Goal: Task Accomplishment & Management: Manage account settings

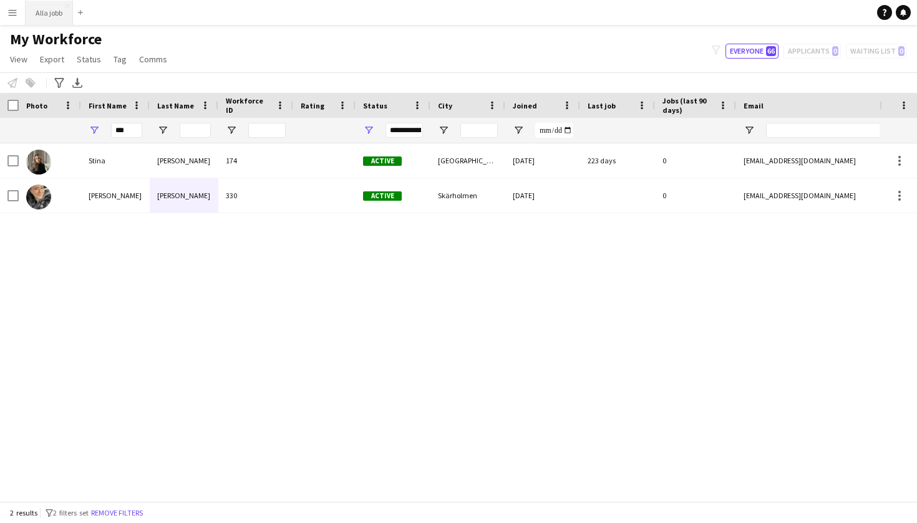
click at [67, 22] on button "Alla jobb Close" at bounding box center [49, 13] width 47 height 24
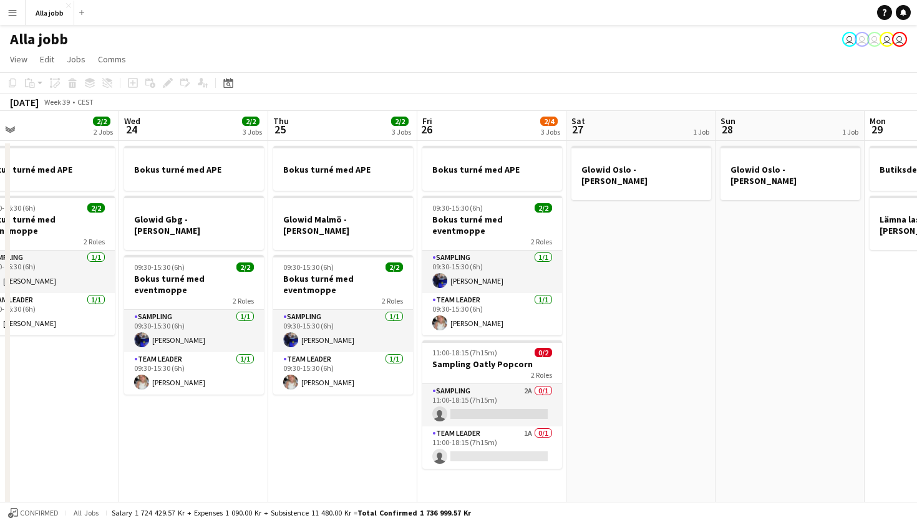
scroll to position [0, 330]
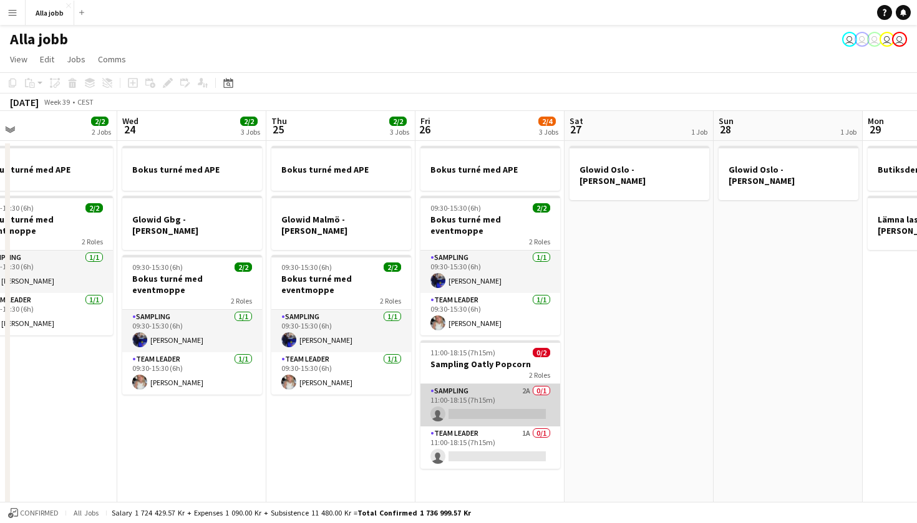
click at [482, 384] on app-card-role "Sampling 2A 0/1 11:00-18:15 (7h15m) single-neutral-actions" at bounding box center [490, 405] width 140 height 42
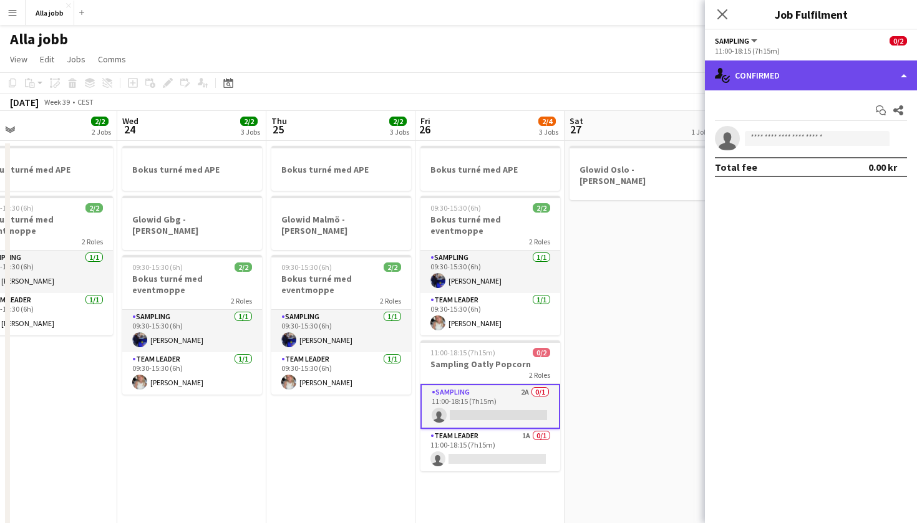
click at [764, 79] on div "single-neutral-actions-check-2 Confirmed" at bounding box center [811, 76] width 212 height 30
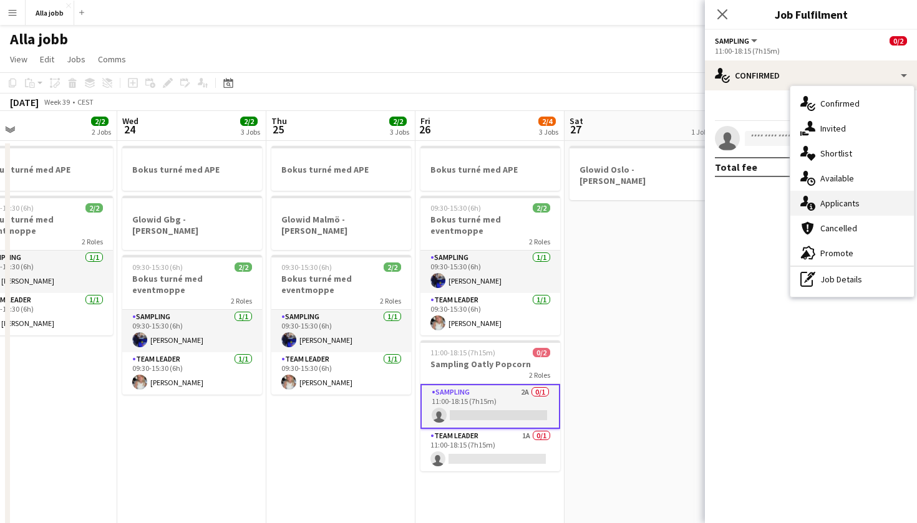
click at [820, 198] on div "single-neutral-actions-information Applicants" at bounding box center [852, 203] width 124 height 25
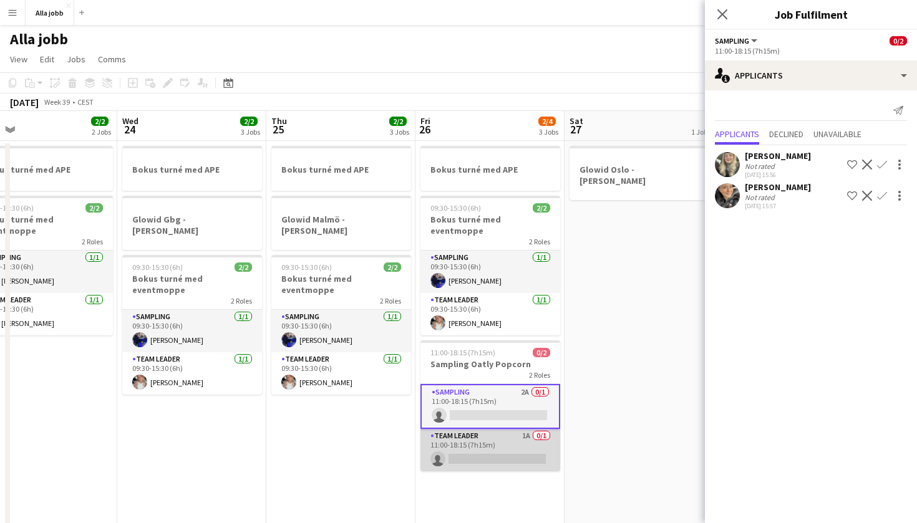
click at [529, 429] on app-card-role "Team Leader 1A 0/1 11:00-18:15 (7h15m) single-neutral-actions" at bounding box center [490, 450] width 140 height 42
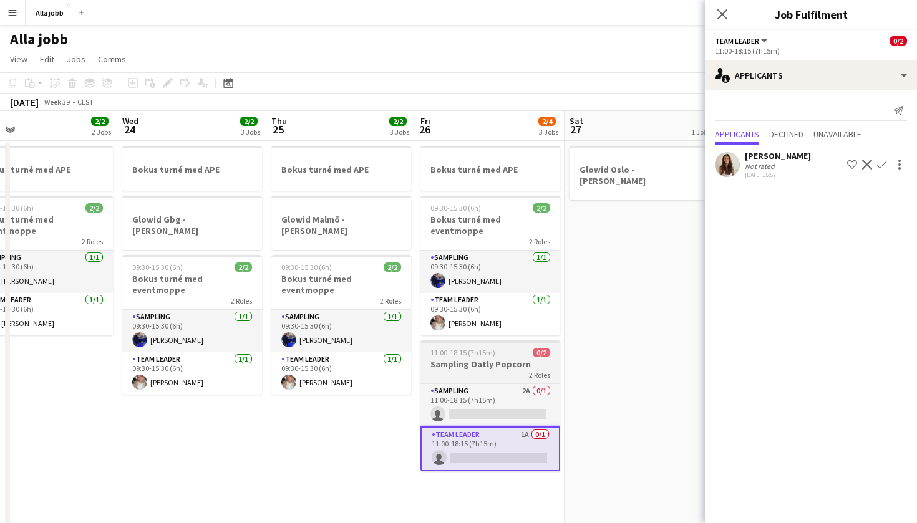
click at [517, 384] on div "Sampling 2A 0/1 11:00-18:15 (7h15m) single-neutral-actions Team Leader 1A 0/1 1…" at bounding box center [490, 428] width 140 height 88
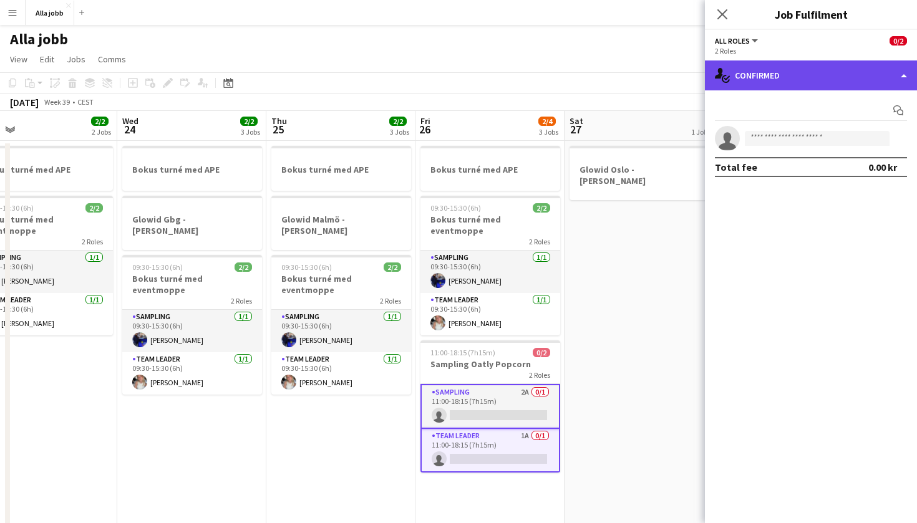
click at [757, 86] on div "single-neutral-actions-check-2 Confirmed" at bounding box center [811, 76] width 212 height 30
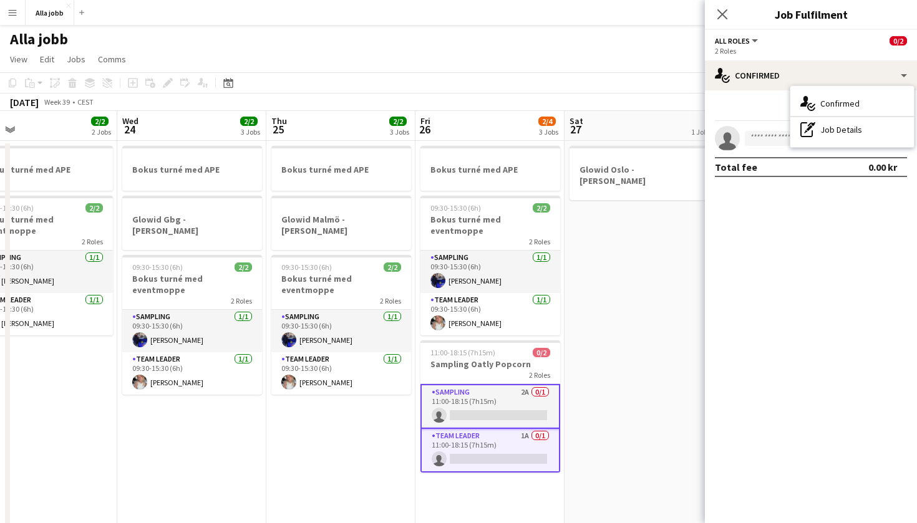
click at [644, 299] on app-date-cell "Glowid Oslo - [PERSON_NAME]" at bounding box center [638, 357] width 149 height 432
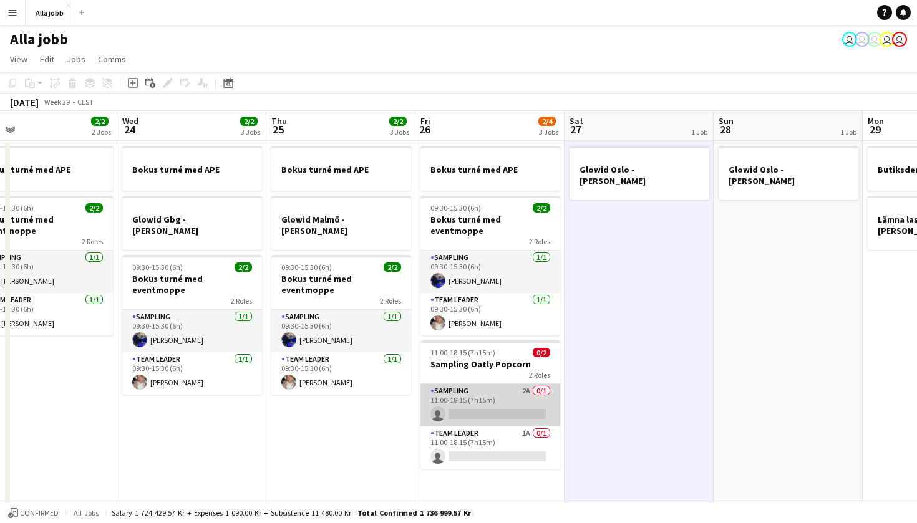
click at [511, 400] on app-card-role "Sampling 2A 0/1 11:00-18:15 (7h15m) single-neutral-actions" at bounding box center [490, 405] width 140 height 42
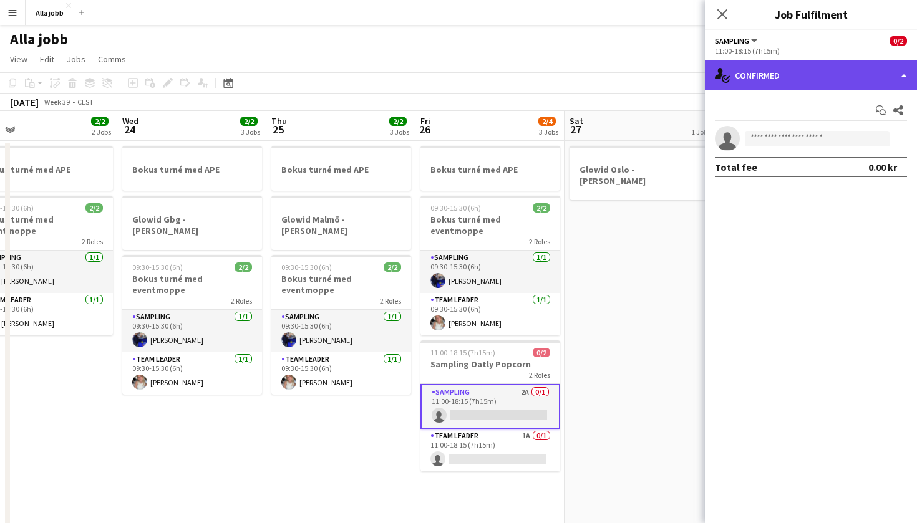
click at [792, 74] on div "single-neutral-actions-check-2 Confirmed" at bounding box center [811, 76] width 212 height 30
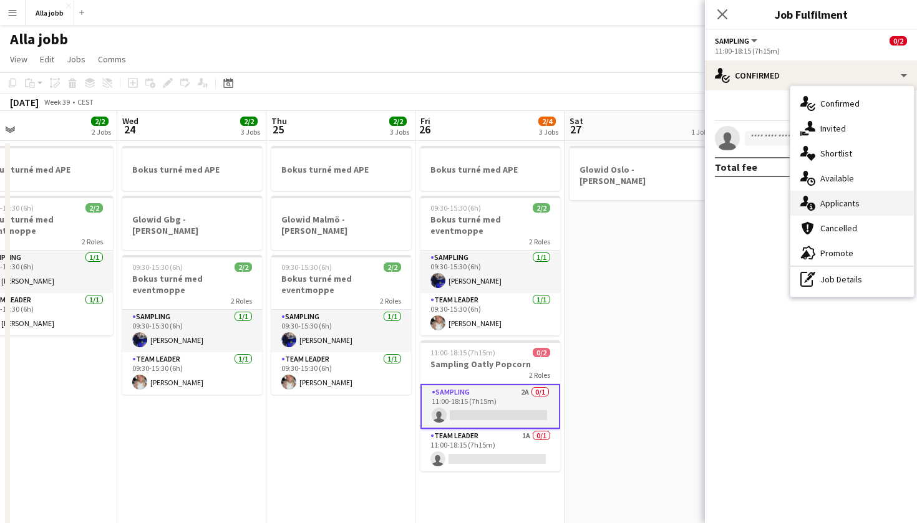
click at [838, 197] on div "single-neutral-actions-information Applicants" at bounding box center [852, 203] width 124 height 25
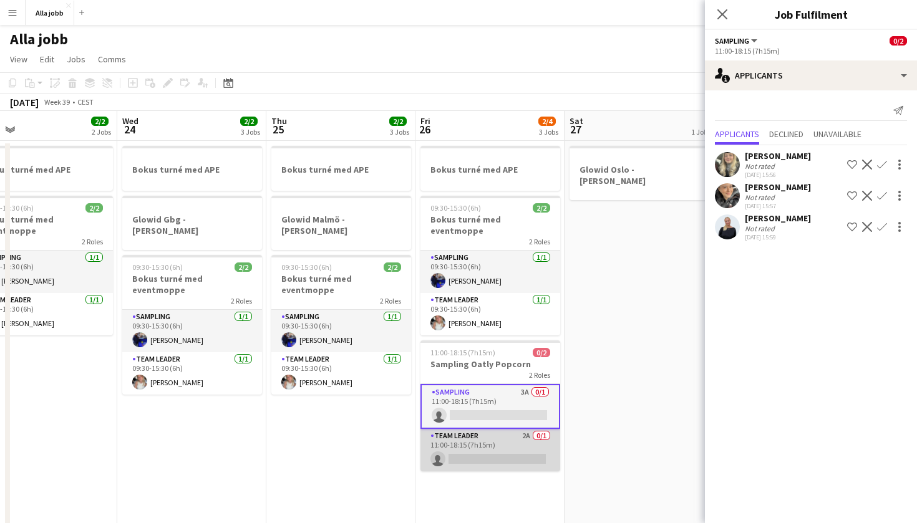
click at [500, 452] on app-card-role "Team Leader 2A 0/1 11:00-18:15 (7h15m) single-neutral-actions" at bounding box center [490, 450] width 140 height 42
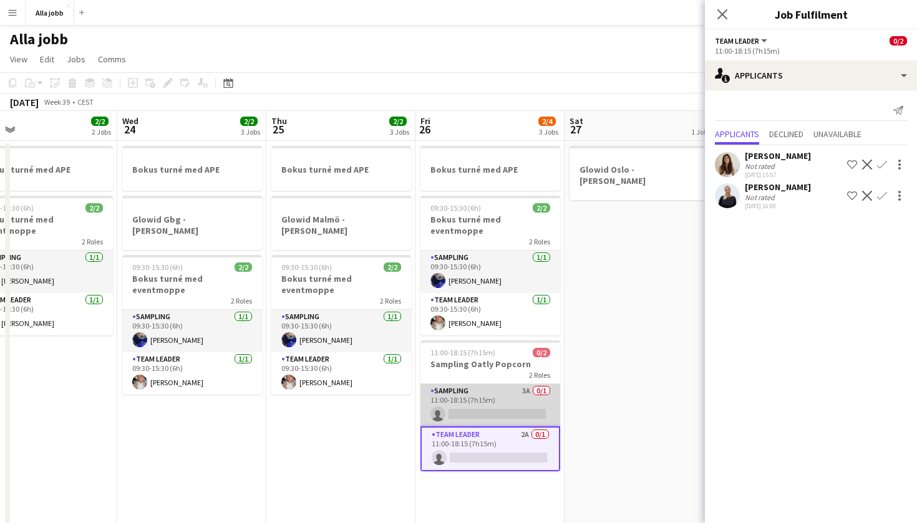
click at [509, 393] on app-card-role "Sampling 3A 0/1 11:00-18:15 (7h15m) single-neutral-actions" at bounding box center [490, 405] width 140 height 42
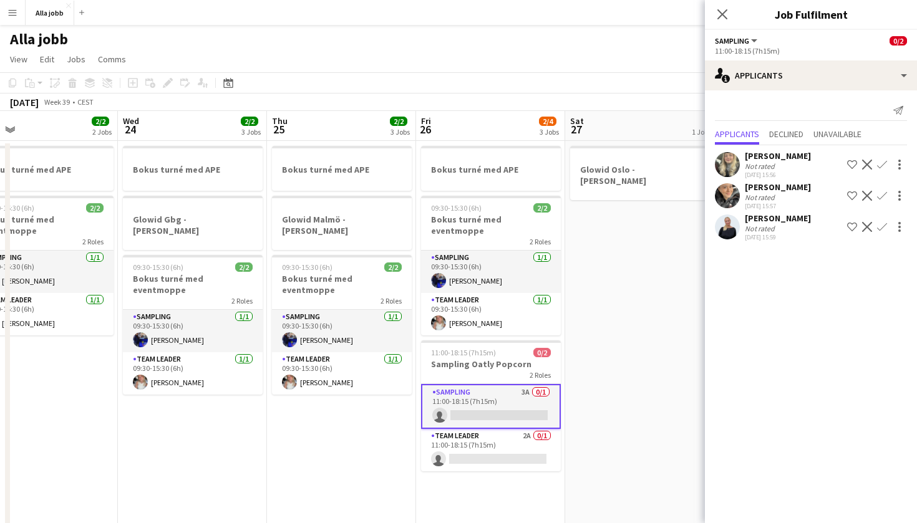
click at [597, 342] on app-date-cell "Glowid Oslo - [PERSON_NAME]" at bounding box center [639, 357] width 149 height 432
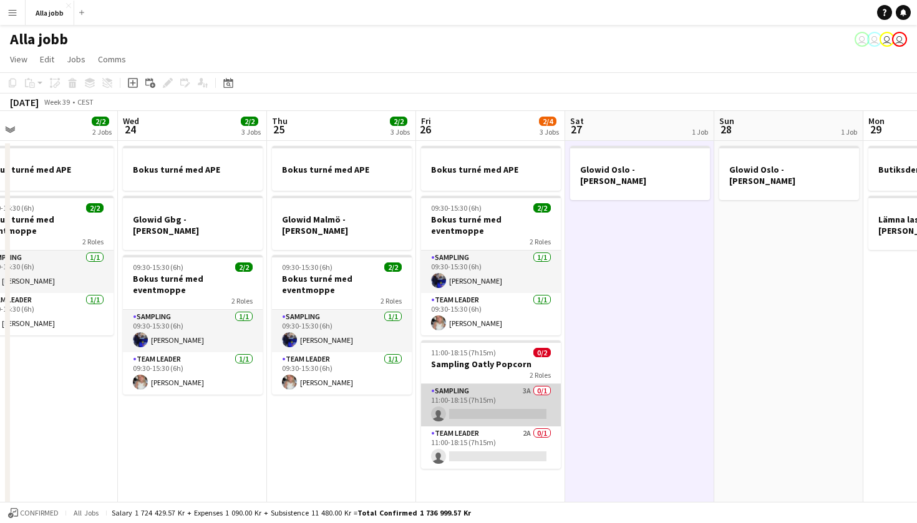
click at [463, 400] on app-card-role "Sampling 3A 0/1 11:00-18:15 (7h15m) single-neutral-actions" at bounding box center [491, 405] width 140 height 42
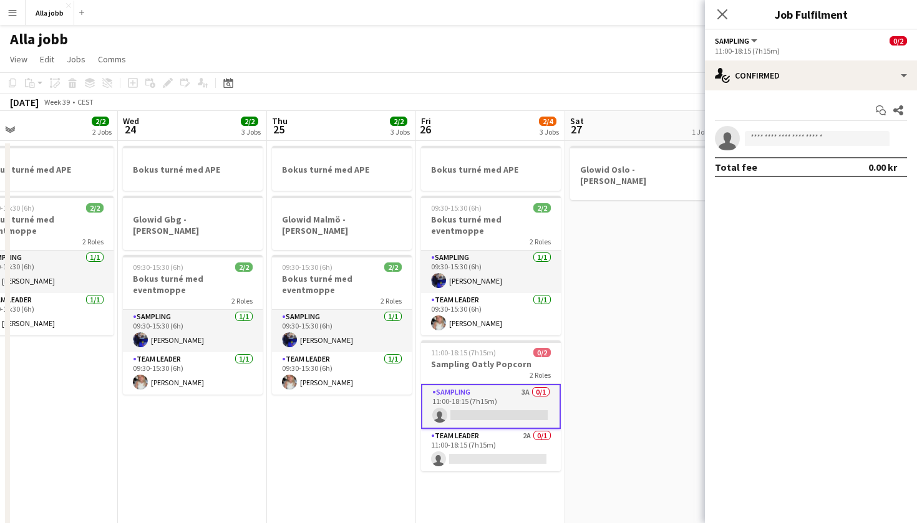
click at [611, 316] on app-date-cell "Glowid Oslo - [PERSON_NAME]" at bounding box center [639, 357] width 149 height 432
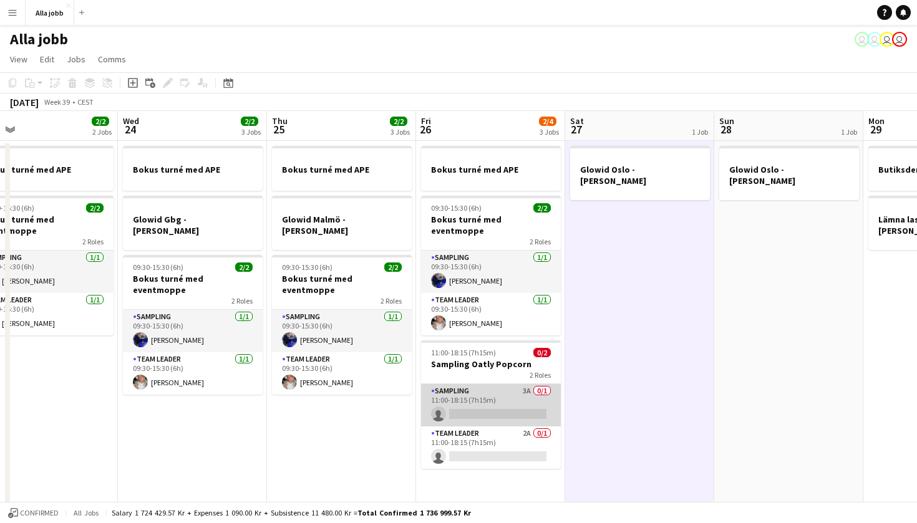
click at [487, 384] on app-card-role "Sampling 3A 0/1 11:00-18:15 (7h15m) single-neutral-actions" at bounding box center [491, 405] width 140 height 42
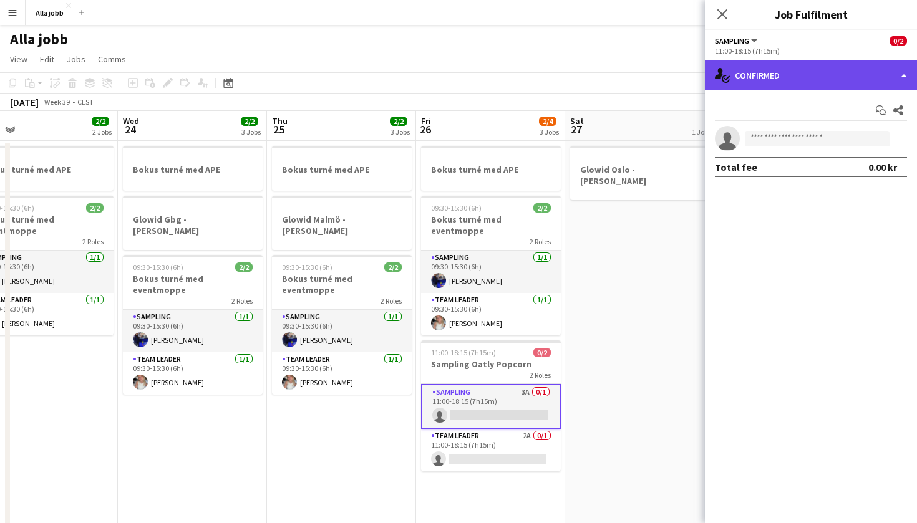
click at [777, 77] on div "single-neutral-actions-check-2 Confirmed" at bounding box center [811, 76] width 212 height 30
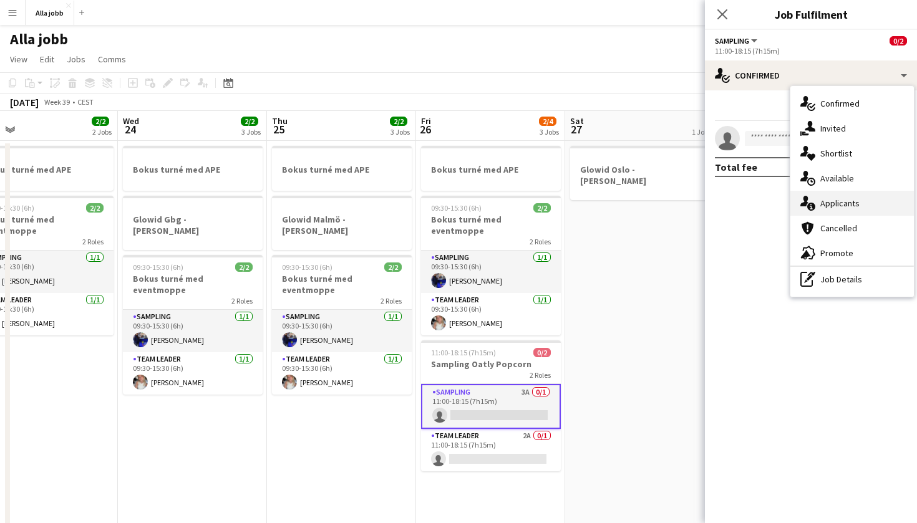
click at [830, 203] on span "Applicants" at bounding box center [839, 203] width 39 height 11
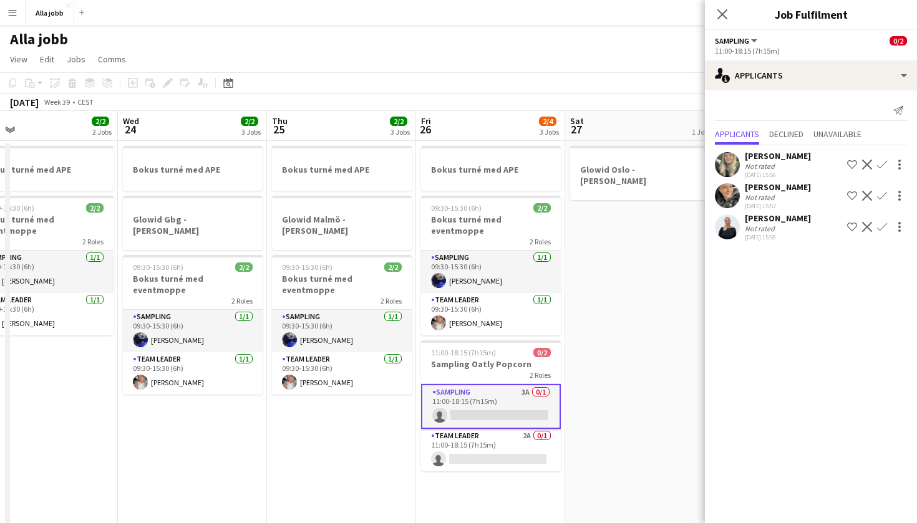
click at [656, 247] on app-date-cell "Glowid Oslo - [PERSON_NAME]" at bounding box center [639, 357] width 149 height 432
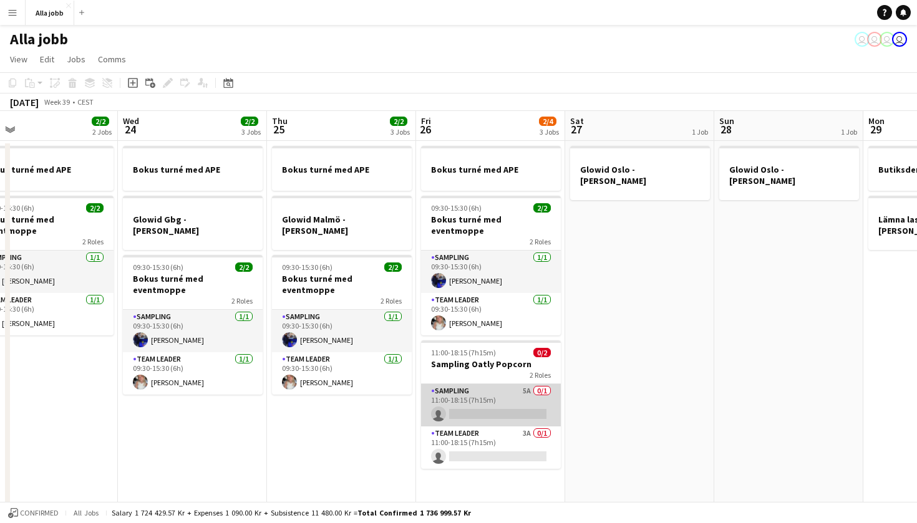
click at [493, 397] on app-card-role "Sampling 5A 0/1 11:00-18:15 (7h15m) single-neutral-actions" at bounding box center [491, 405] width 140 height 42
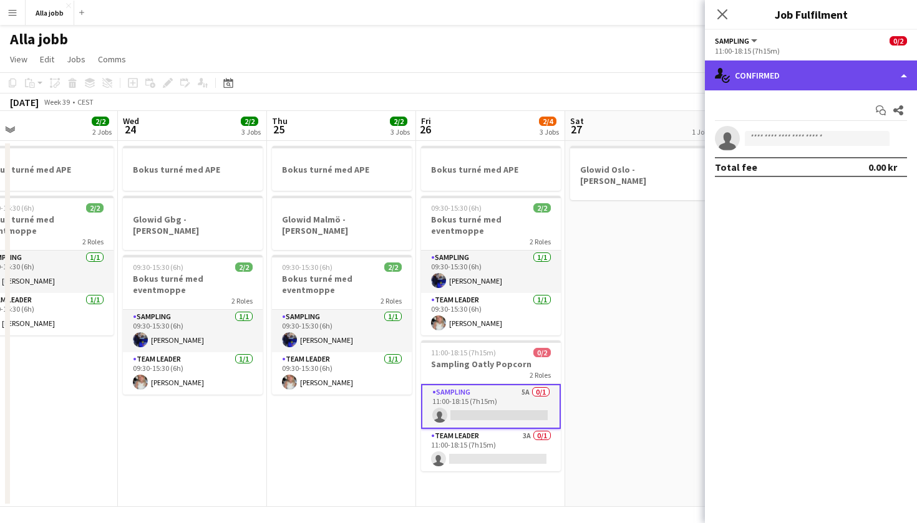
click at [840, 70] on div "single-neutral-actions-check-2 Confirmed" at bounding box center [811, 76] width 212 height 30
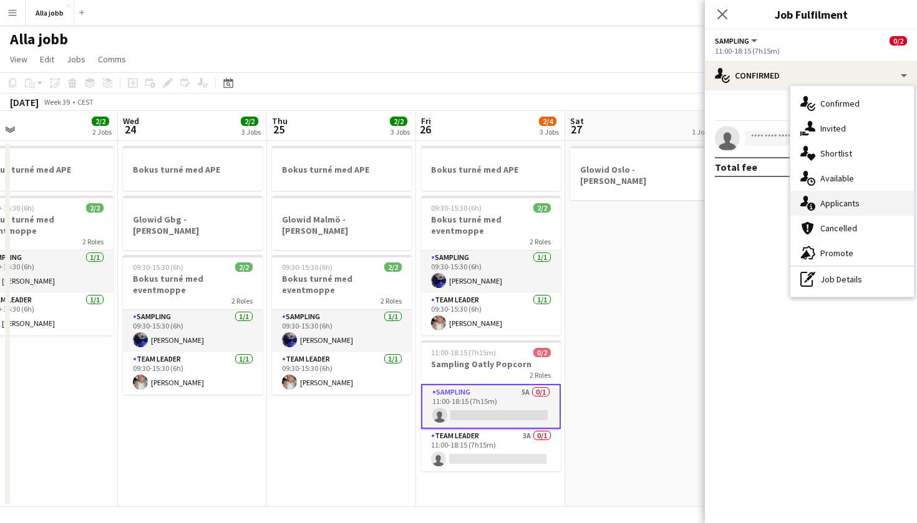
click at [828, 211] on div "single-neutral-actions-information Applicants" at bounding box center [852, 203] width 124 height 25
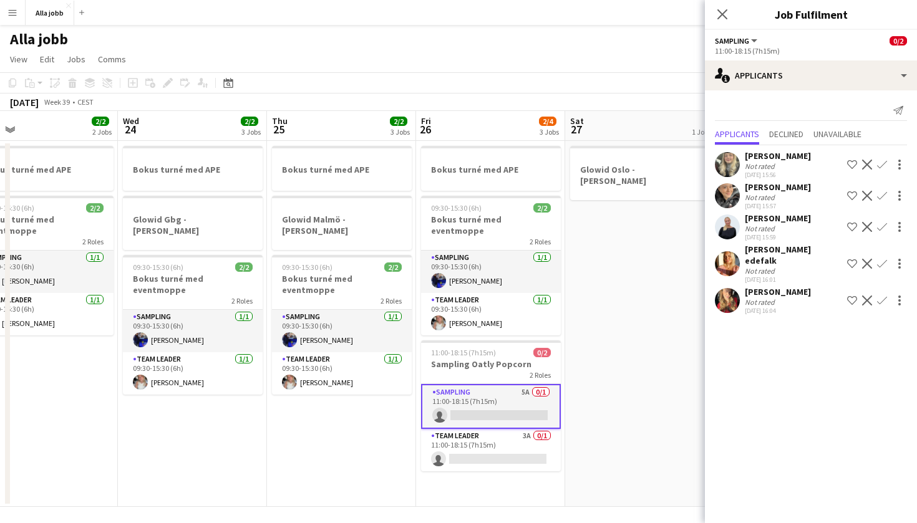
click at [731, 168] on app-user-avatar at bounding box center [727, 164] width 25 height 25
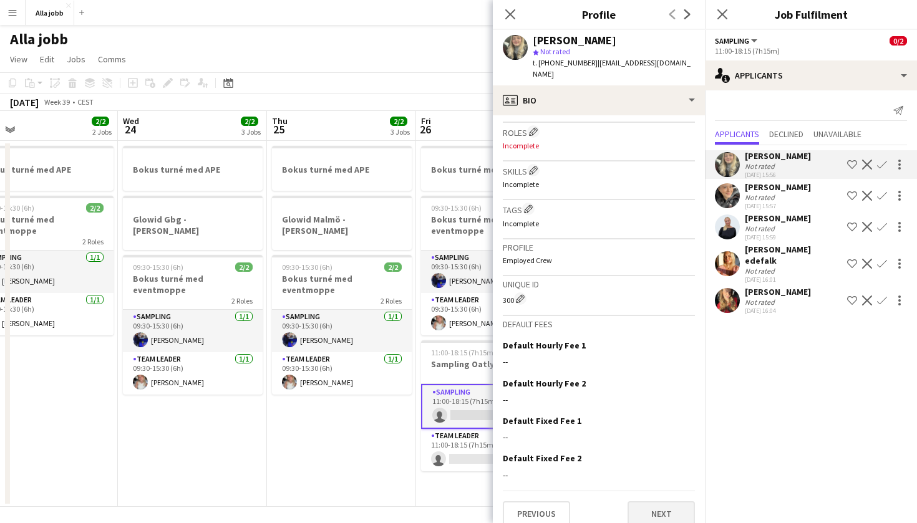
scroll to position [400, 0]
click at [666, 503] on button "Next" at bounding box center [660, 515] width 67 height 25
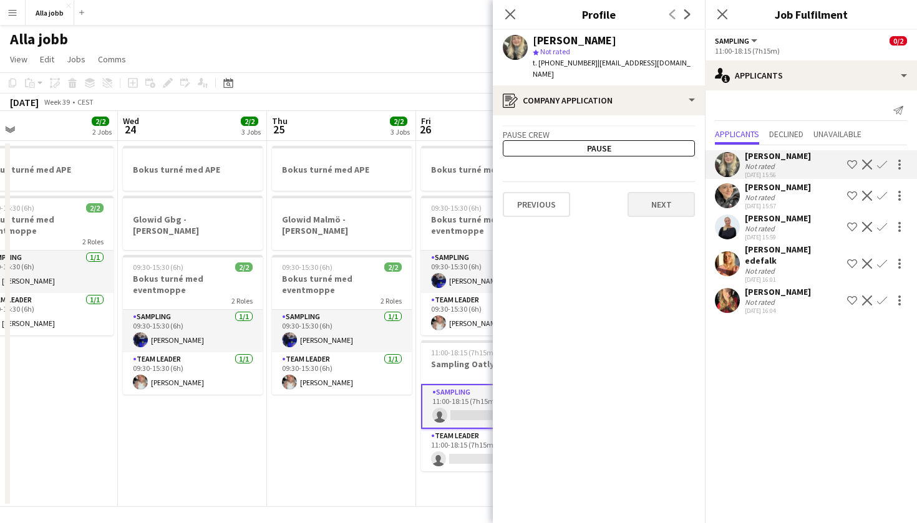
click at [649, 192] on button "Next" at bounding box center [660, 204] width 67 height 25
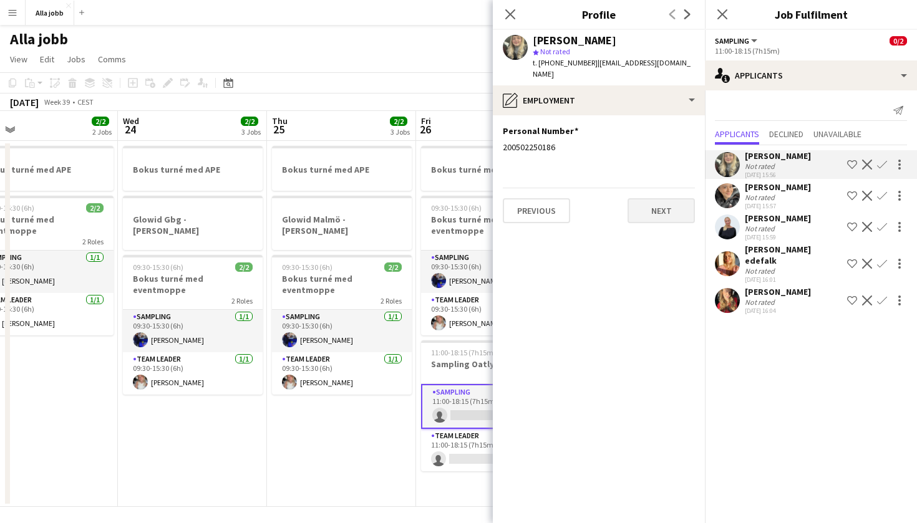
click at [663, 200] on button "Next" at bounding box center [660, 210] width 67 height 25
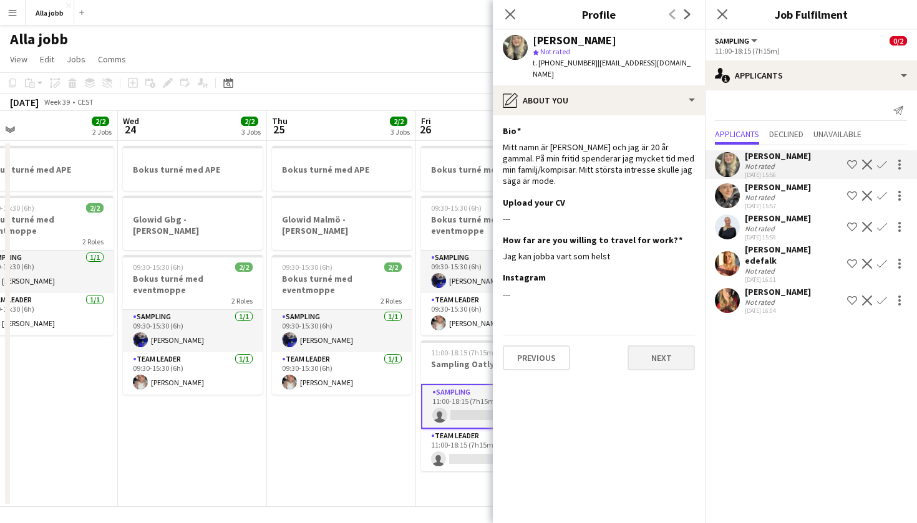
click at [671, 346] on button "Next" at bounding box center [660, 358] width 67 height 25
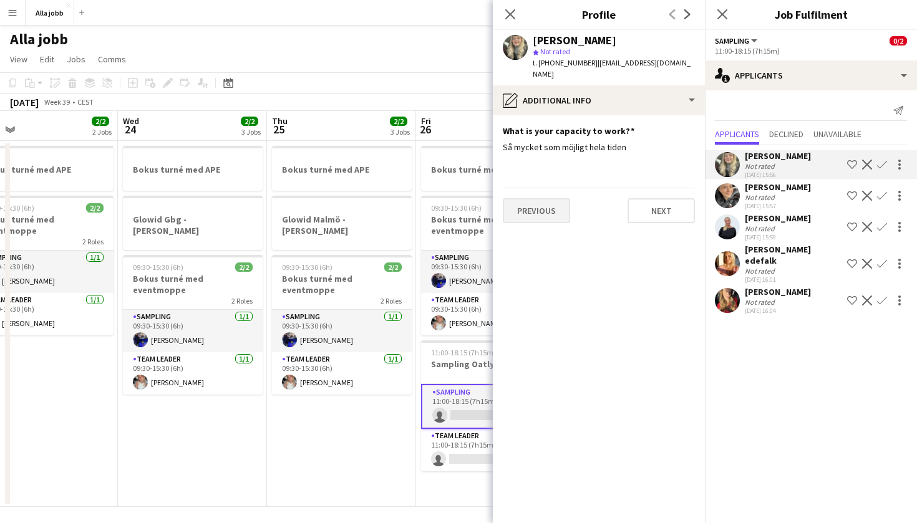
click at [542, 198] on button "Previous" at bounding box center [536, 210] width 67 height 25
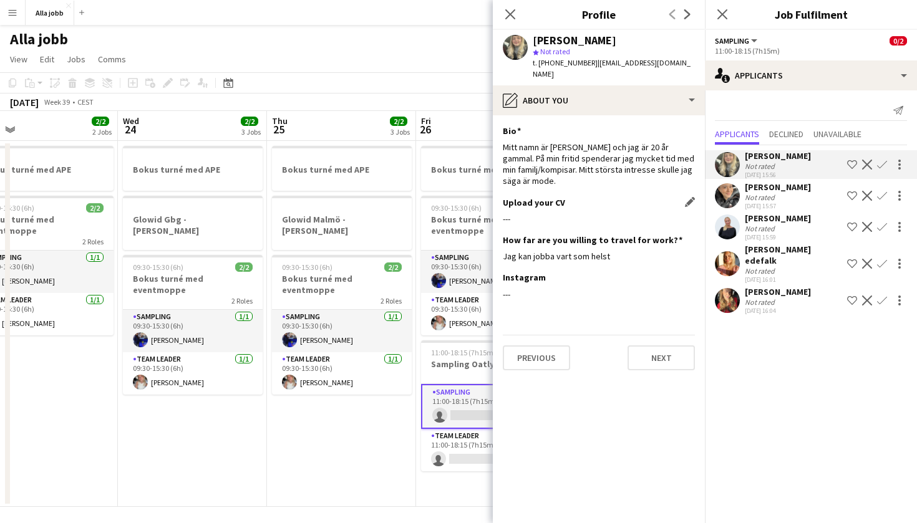
click at [542, 197] on h3 "Upload your CV" at bounding box center [534, 202] width 62 height 11
click at [737, 156] on div at bounding box center [727, 164] width 25 height 25
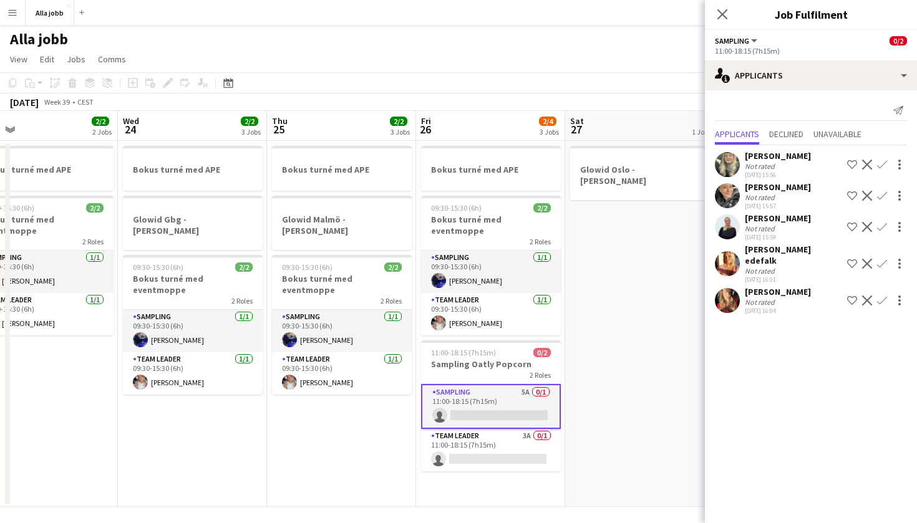
click at [726, 160] on app-user-avatar at bounding box center [727, 164] width 25 height 25
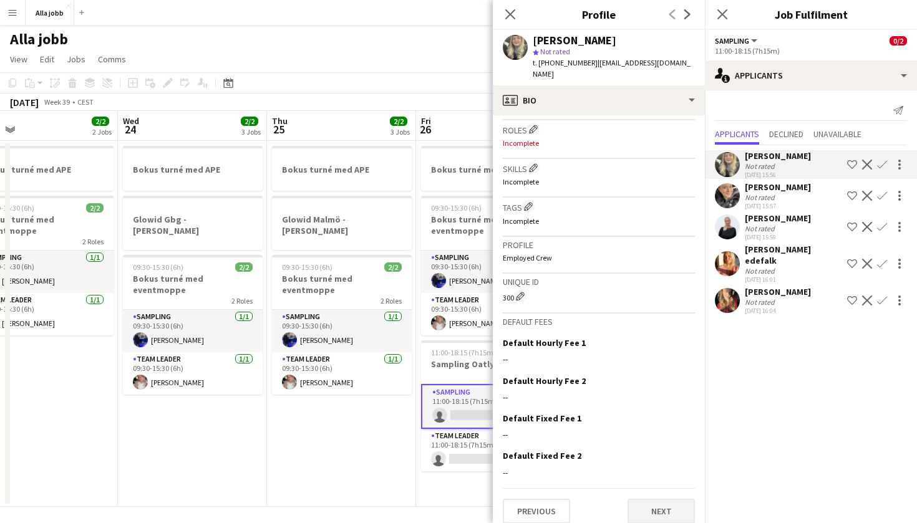
scroll to position [0, 0]
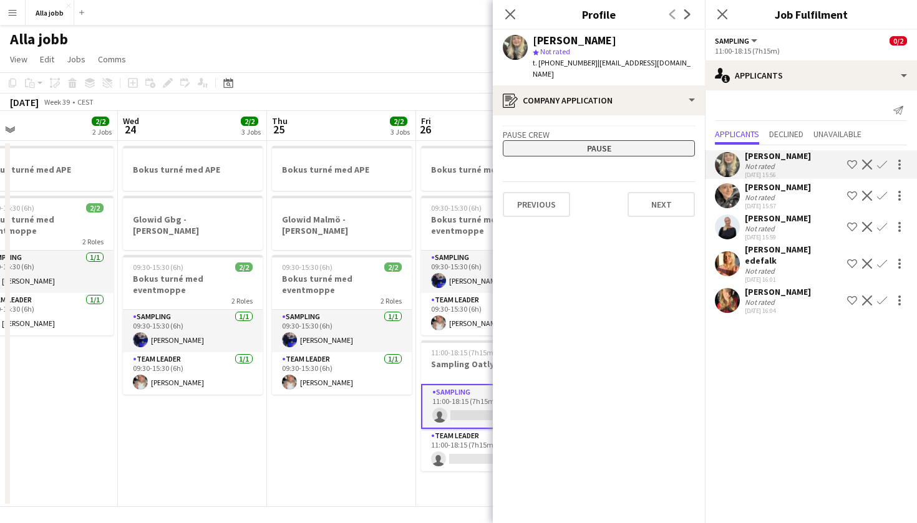
click at [587, 141] on button "Pause" at bounding box center [599, 148] width 192 height 16
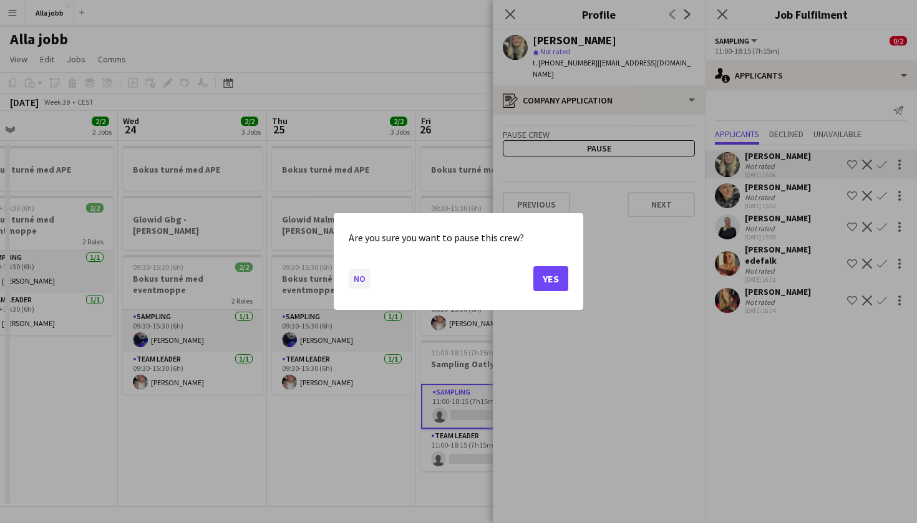
click at [360, 282] on button "No" at bounding box center [360, 279] width 22 height 20
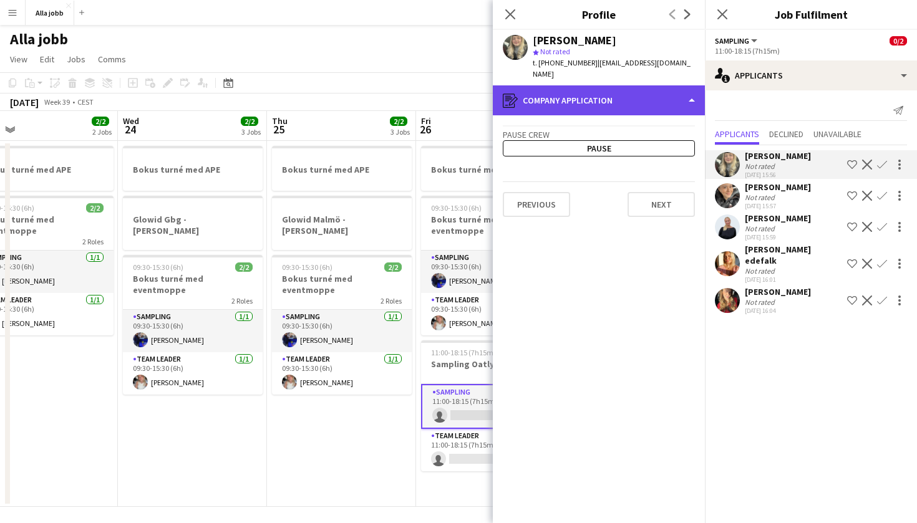
click at [574, 85] on div "register Company application" at bounding box center [599, 100] width 212 height 30
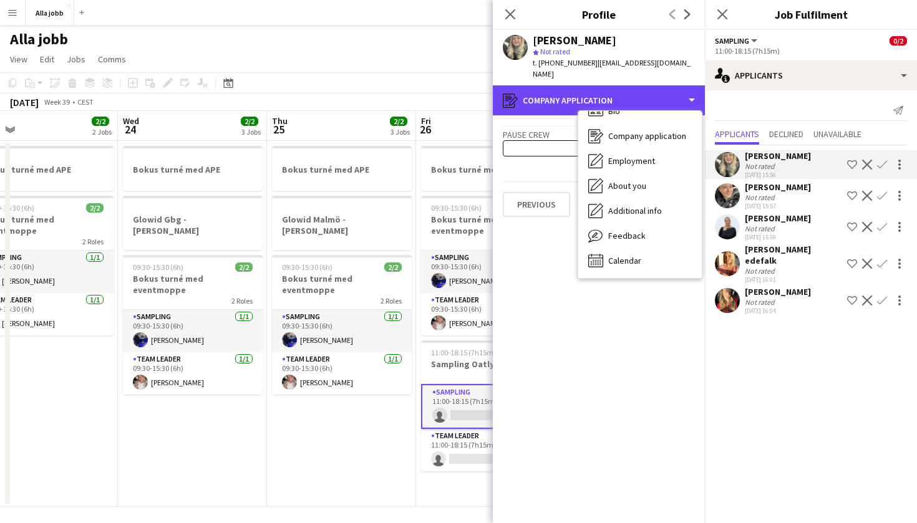
scroll to position [17, 0]
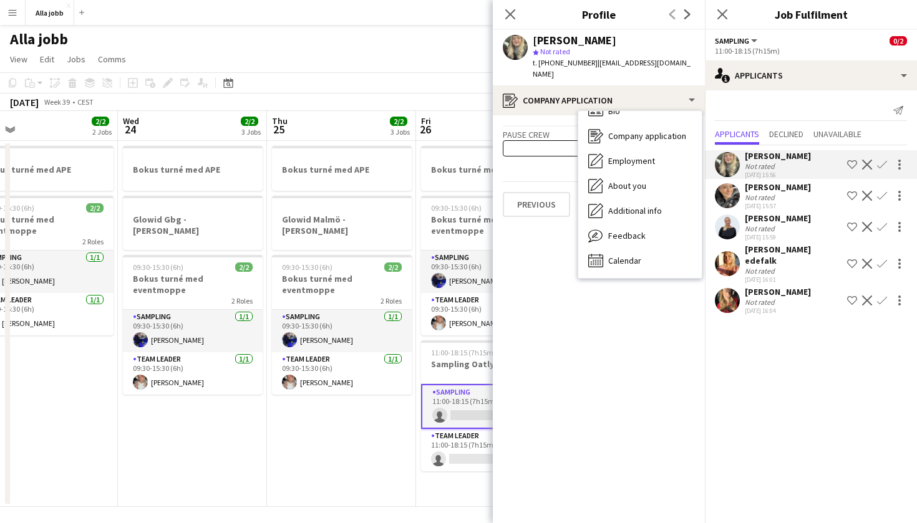
click at [573, 341] on app-crew-profile-application "Pause crew Pause Previous Next" at bounding box center [599, 319] width 212 height 408
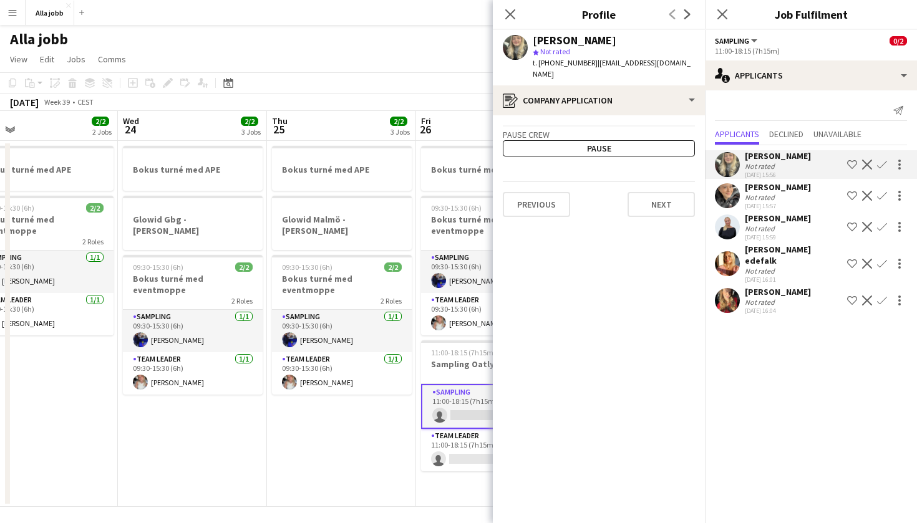
click at [513, 54] on app-user-avatar at bounding box center [515, 47] width 25 height 25
click at [650, 193] on button "Next" at bounding box center [660, 204] width 67 height 25
click at [650, 198] on button "Next" at bounding box center [660, 210] width 67 height 25
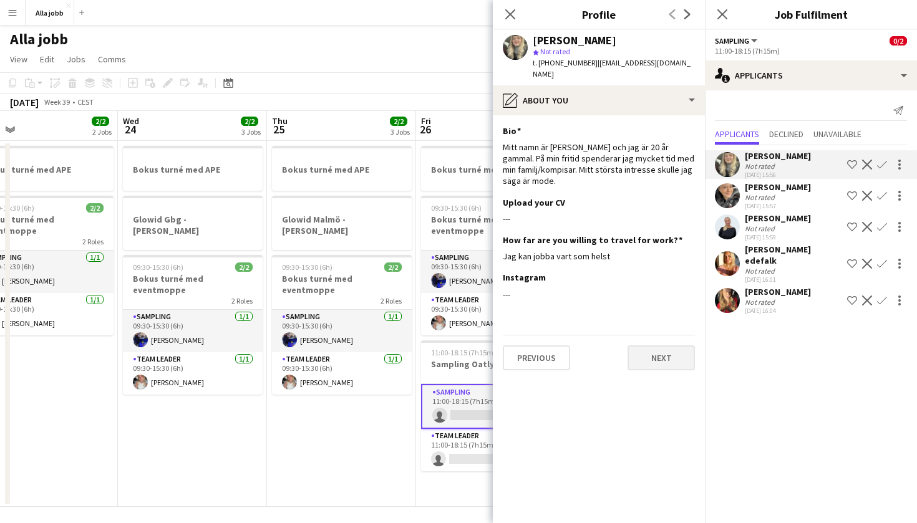
click at [675, 349] on button "Next" at bounding box center [660, 358] width 67 height 25
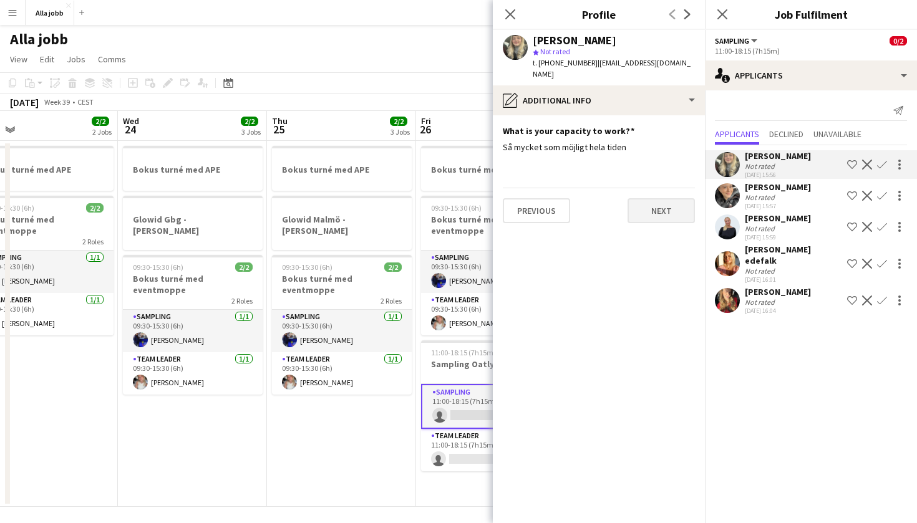
click at [678, 198] on button "Next" at bounding box center [660, 210] width 67 height 25
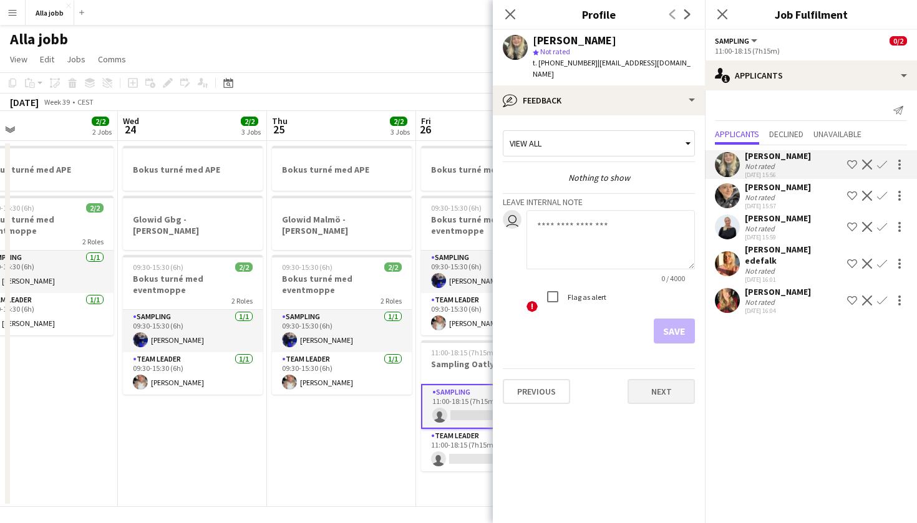
click at [654, 379] on button "Next" at bounding box center [660, 391] width 67 height 25
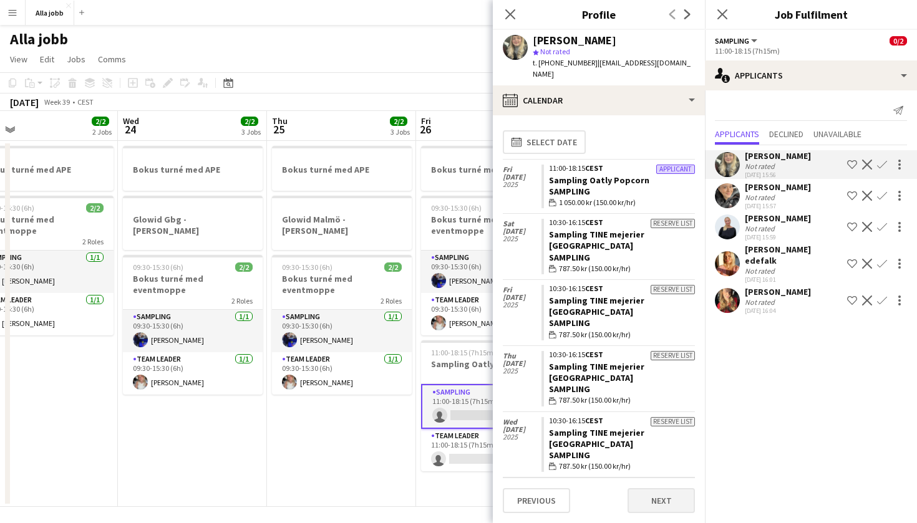
click at [656, 506] on button "Next" at bounding box center [660, 500] width 67 height 25
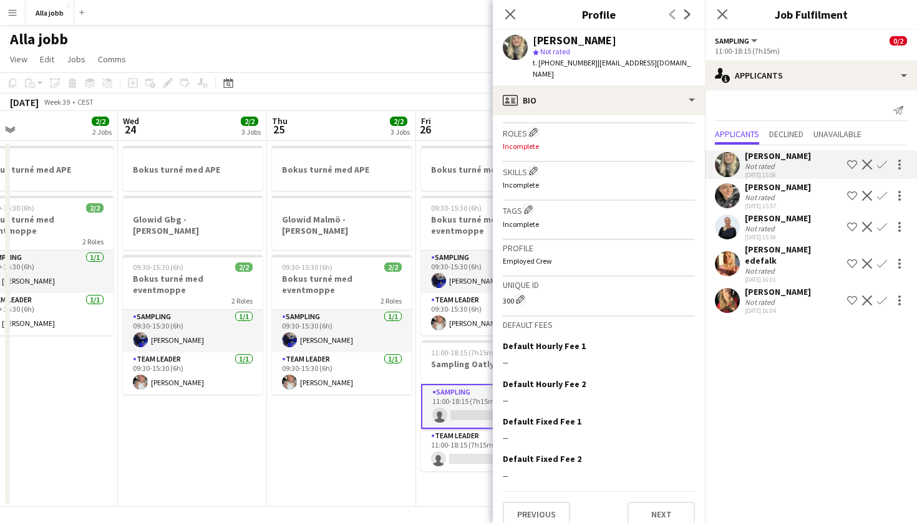
scroll to position [400, 0]
click at [299, 380] on app-date-cell "Bokus turné med APE Glowid [GEOGRAPHIC_DATA] - [PERSON_NAME] 09:30-15:30 (6h) 2…" at bounding box center [341, 324] width 149 height 366
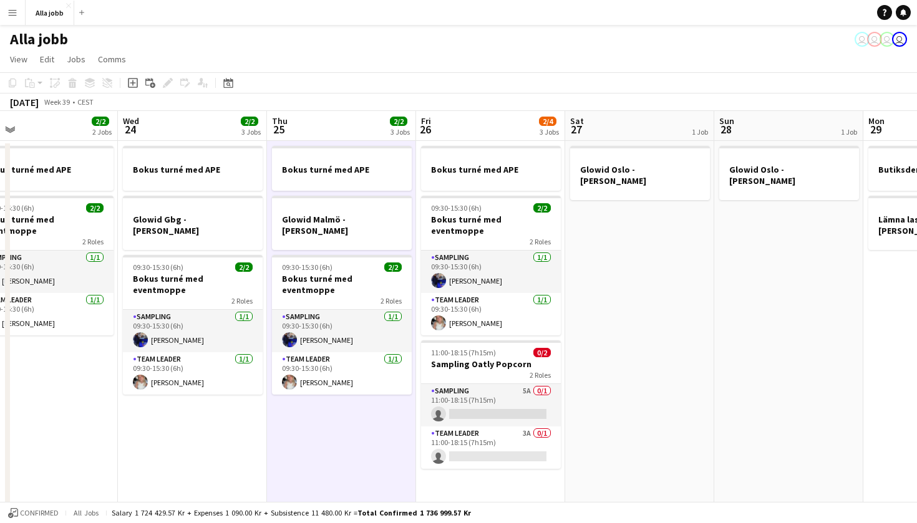
click at [17, 15] on app-icon "Menu" at bounding box center [12, 12] width 10 height 10
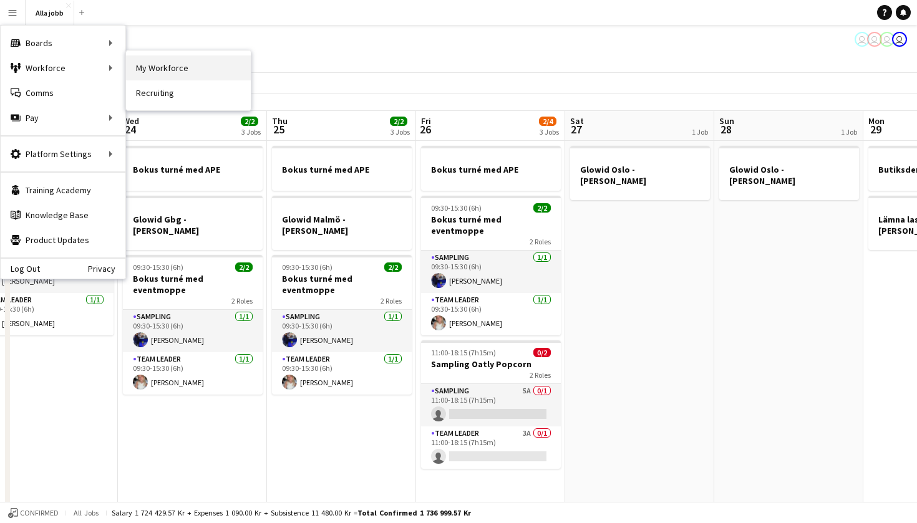
click at [148, 74] on link "My Workforce" at bounding box center [188, 68] width 125 height 25
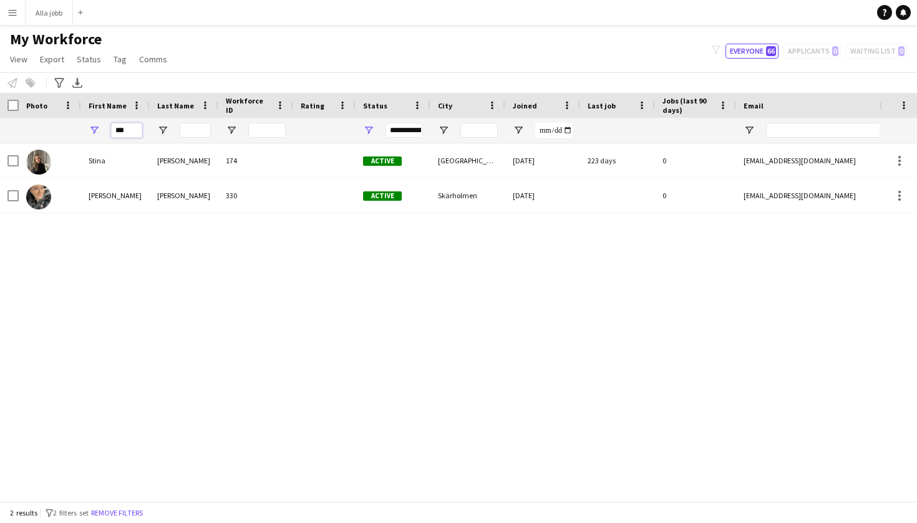
click at [130, 128] on input "***" at bounding box center [126, 130] width 31 height 15
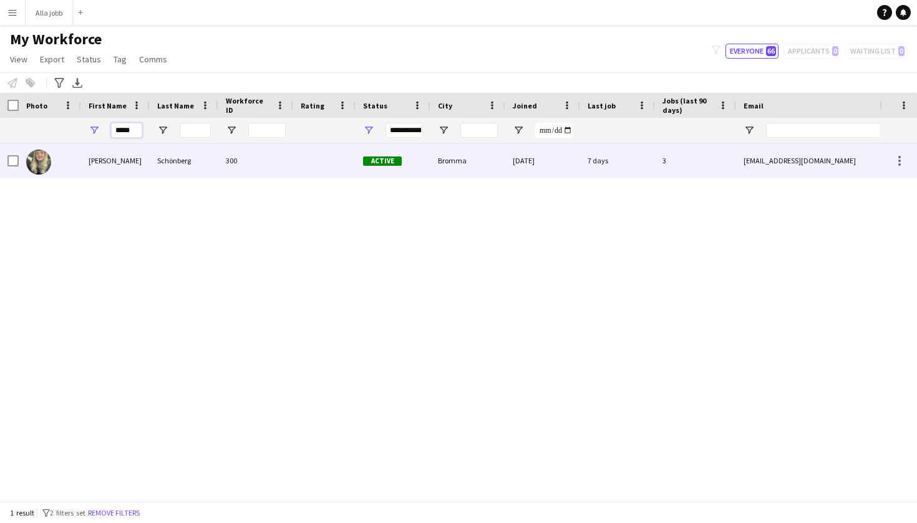
type input "*****"
click at [107, 165] on div "Linda" at bounding box center [115, 160] width 69 height 34
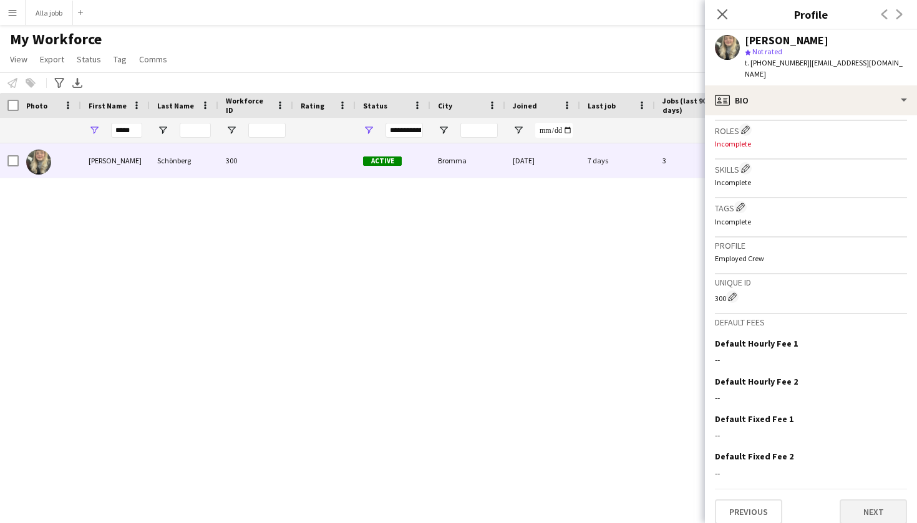
scroll to position [400, 0]
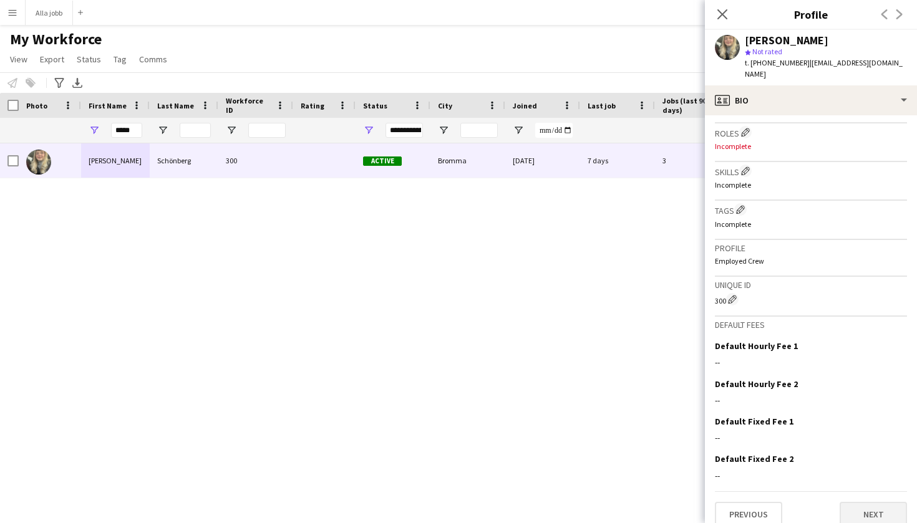
click at [867, 503] on button "Next" at bounding box center [873, 514] width 67 height 25
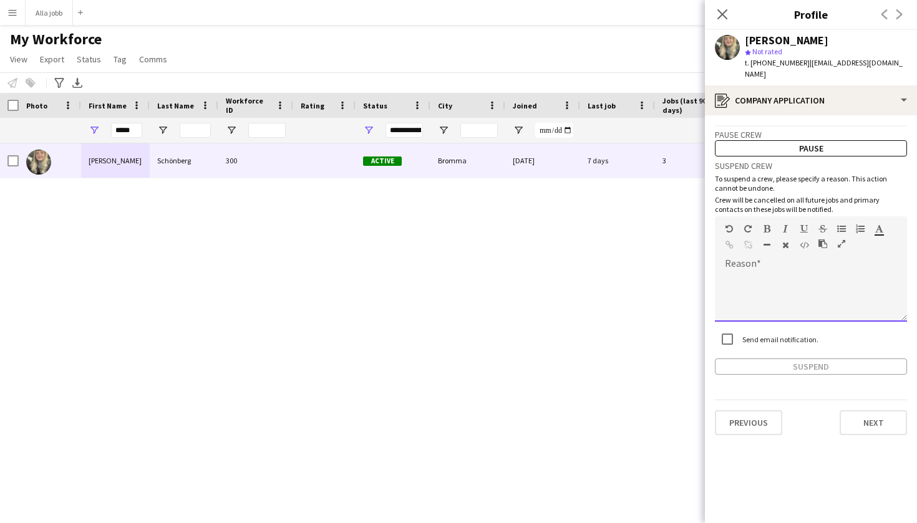
click at [795, 294] on div at bounding box center [811, 297] width 192 height 50
click at [804, 359] on button "Suspend" at bounding box center [811, 367] width 192 height 16
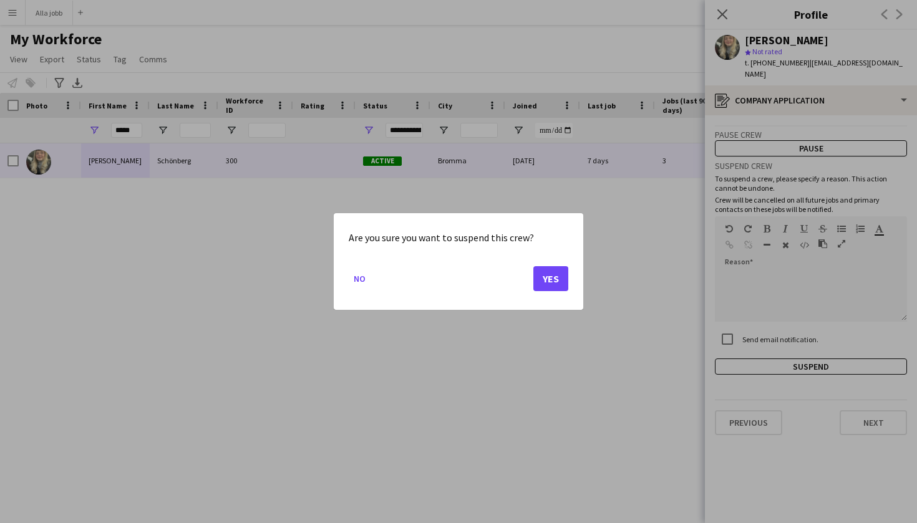
click at [563, 280] on button "Yes" at bounding box center [550, 278] width 35 height 25
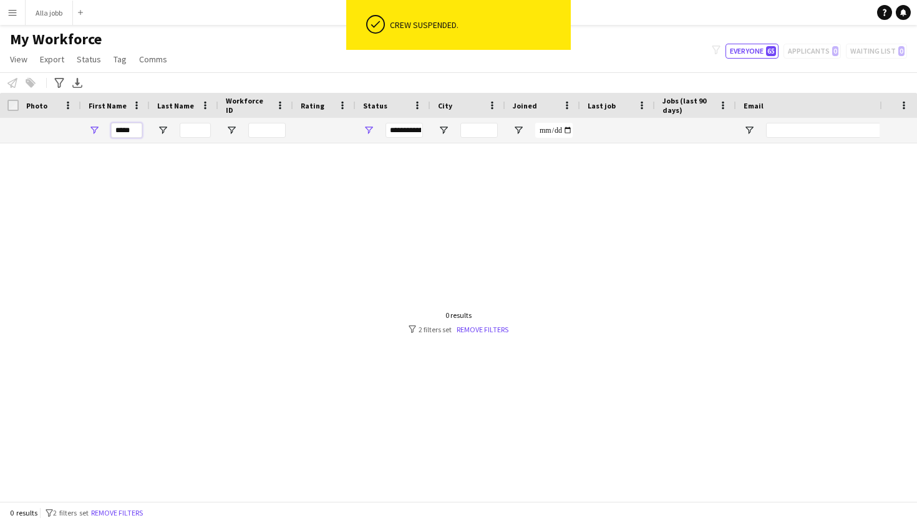
click at [130, 128] on input "*****" at bounding box center [126, 130] width 31 height 15
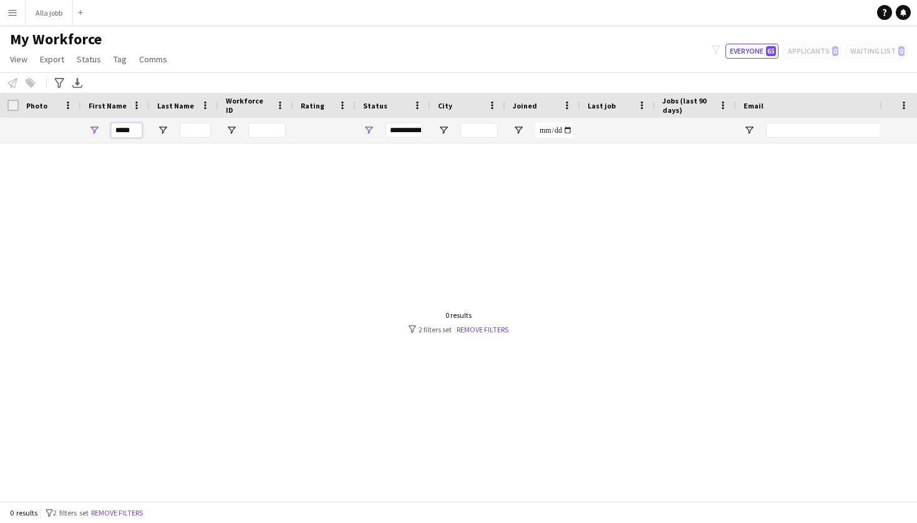
click at [130, 128] on input "*****" at bounding box center [126, 130] width 31 height 15
click at [419, 109] on span at bounding box center [417, 105] width 11 height 11
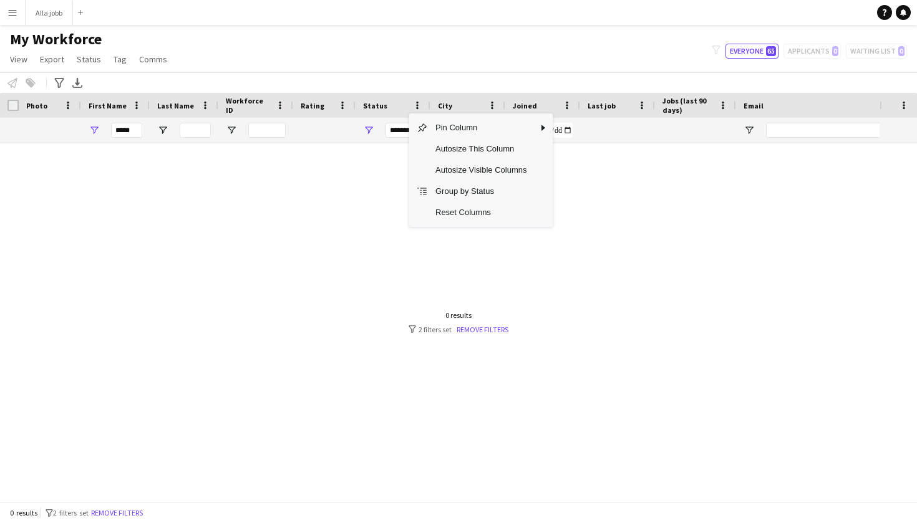
click at [404, 131] on div "**********" at bounding box center [403, 130] width 37 height 15
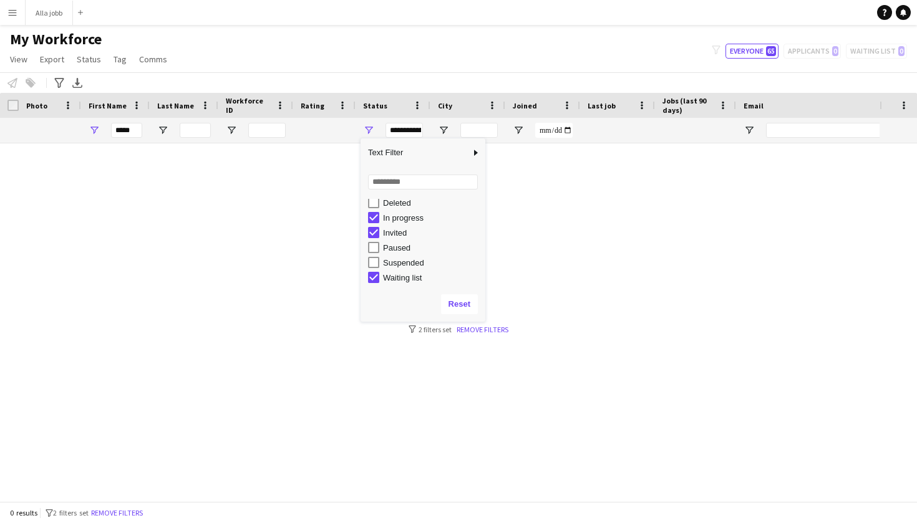
scroll to position [79, 0]
type input "**********"
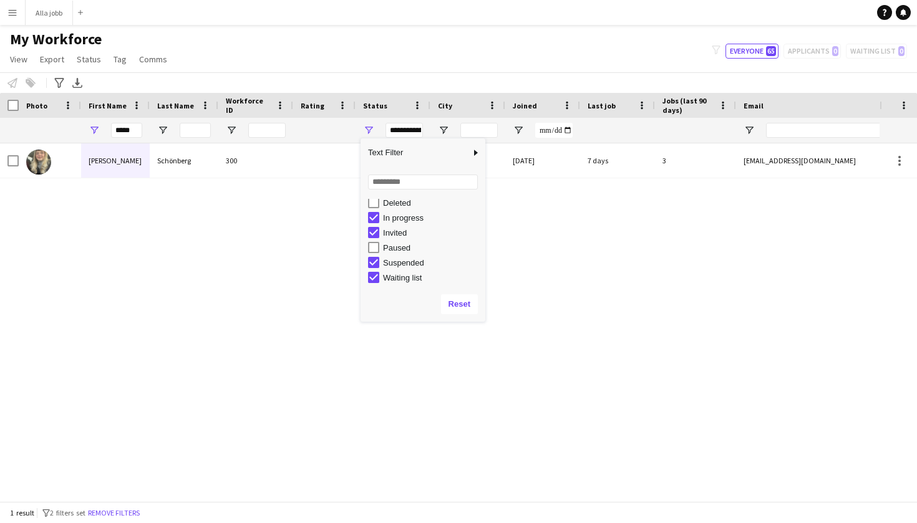
click at [542, 269] on div "Linda Schönberg 300 Suspended Bromma 13-03-2025 7 days 3 lindaschonberg@icloud.…" at bounding box center [439, 317] width 879 height 349
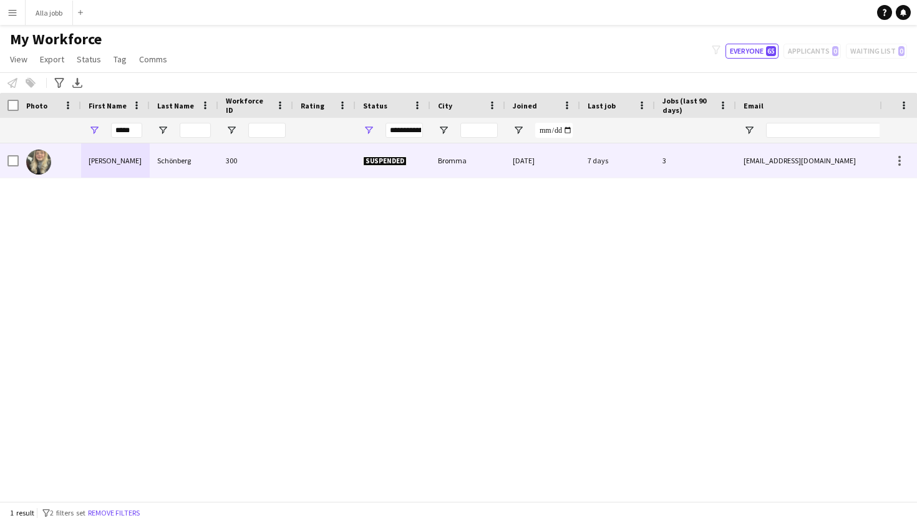
click at [122, 173] on div "Linda" at bounding box center [115, 160] width 69 height 34
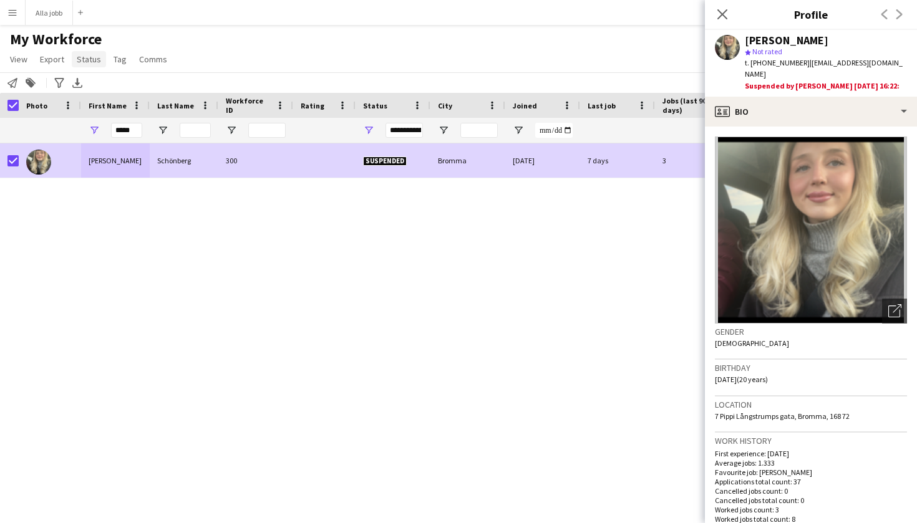
click at [82, 62] on span "Status" at bounding box center [89, 59] width 24 height 11
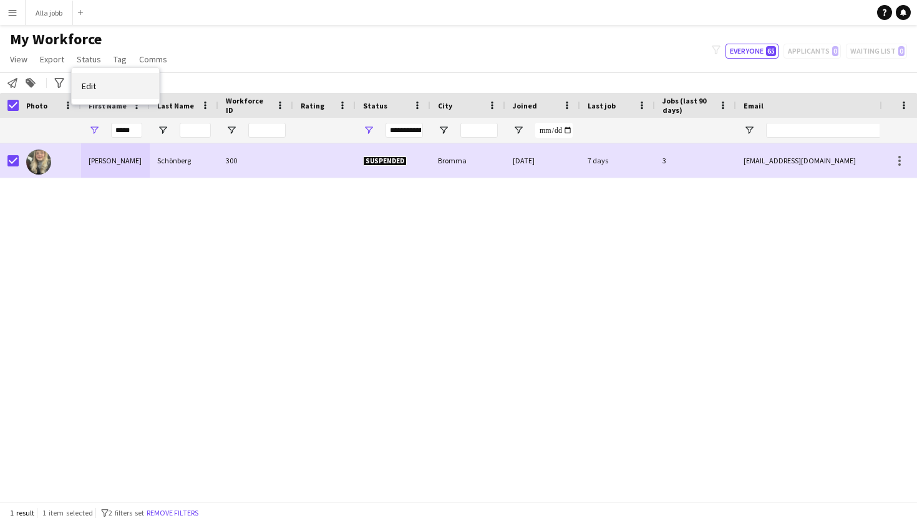
click at [137, 87] on link "Edit" at bounding box center [115, 86] width 87 height 26
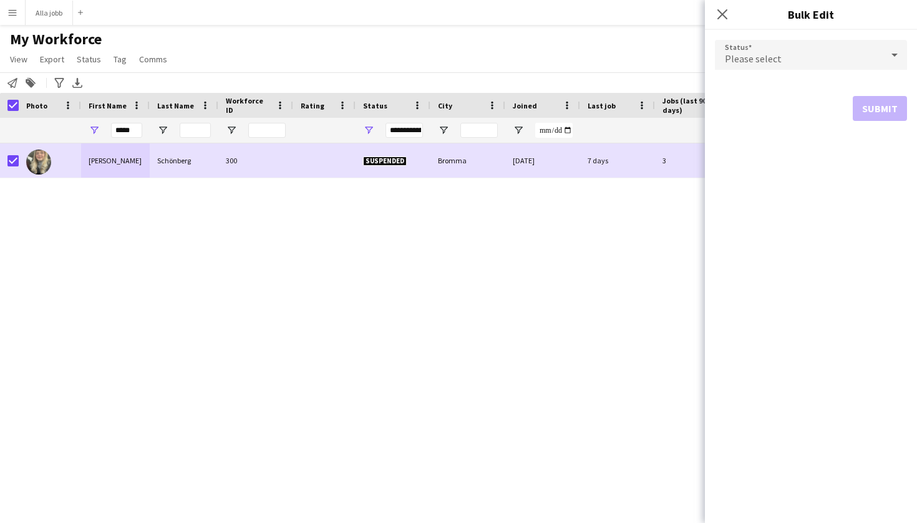
click at [786, 58] on div "Please select" at bounding box center [798, 55] width 167 height 30
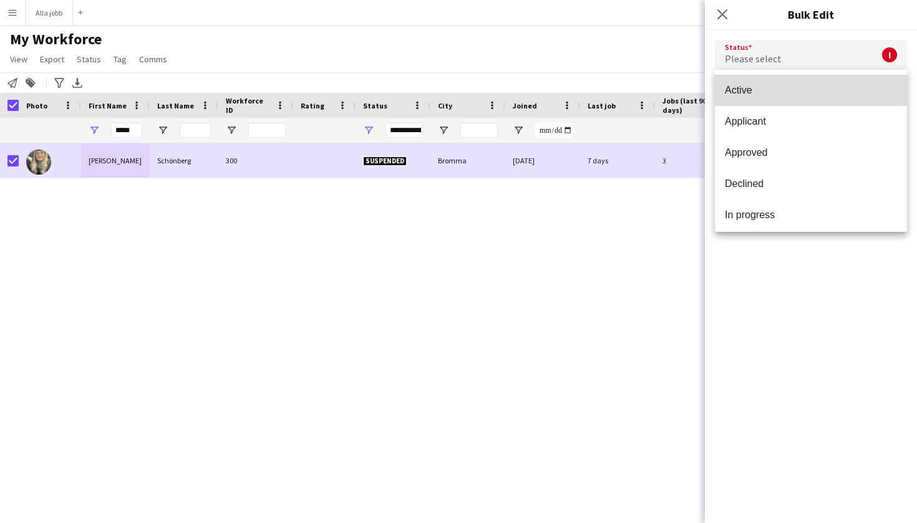
click at [745, 97] on mat-option "Active" at bounding box center [811, 90] width 192 height 31
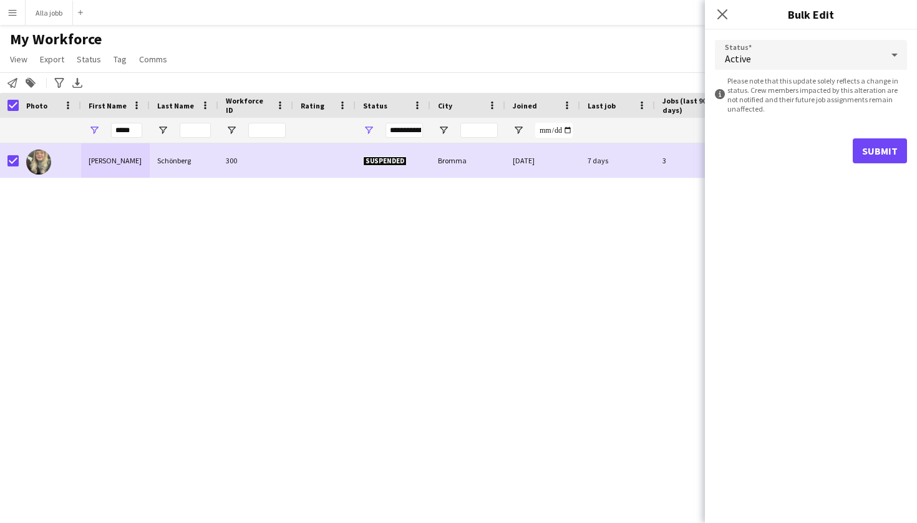
click at [889, 148] on button "Submit" at bounding box center [880, 150] width 54 height 25
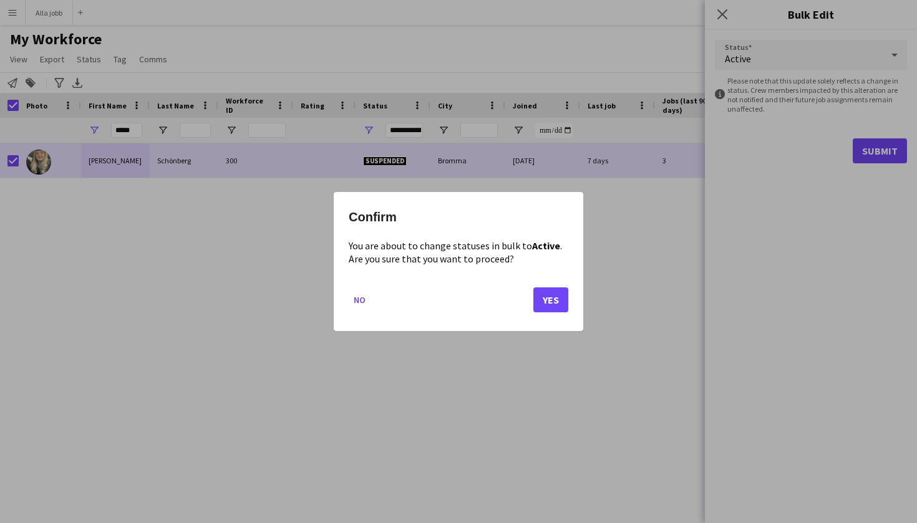
click at [553, 308] on button "Yes" at bounding box center [550, 300] width 35 height 25
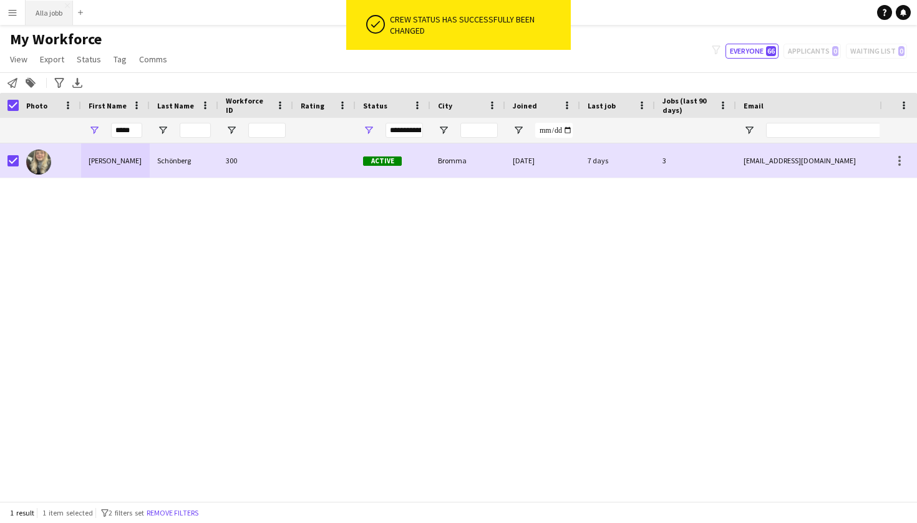
click at [56, 17] on button "Alla jobb Close" at bounding box center [49, 13] width 47 height 24
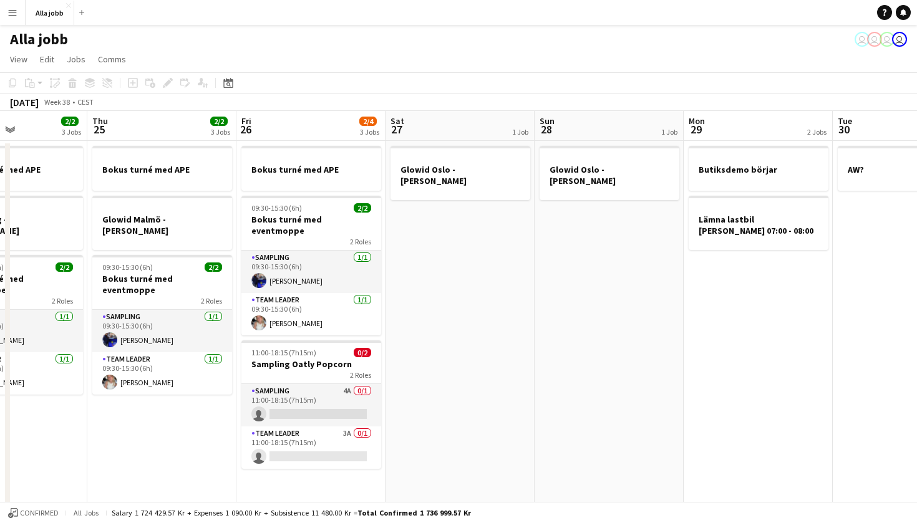
scroll to position [0, 505]
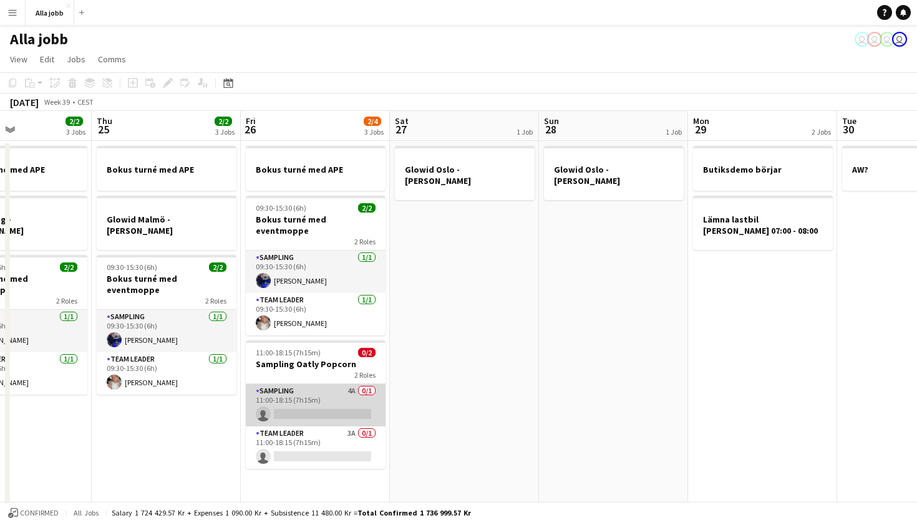
click at [361, 402] on app-card-role "Sampling 4A 0/1 11:00-18:15 (7h15m) single-neutral-actions" at bounding box center [316, 405] width 140 height 42
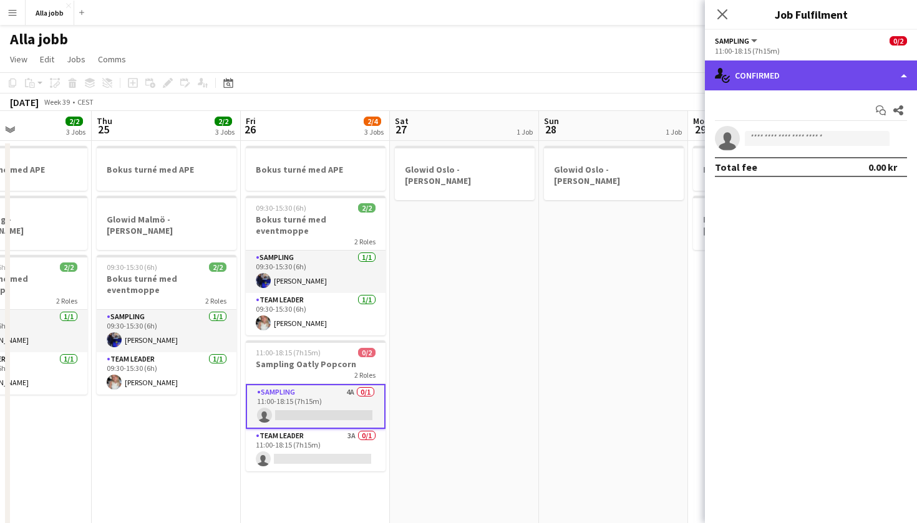
click at [845, 68] on div "single-neutral-actions-check-2 Confirmed" at bounding box center [811, 76] width 212 height 30
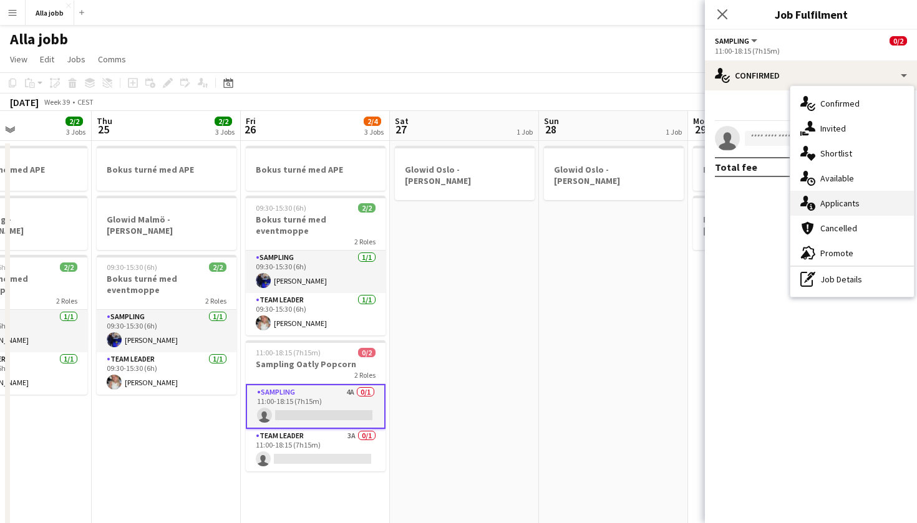
click at [839, 195] on div "single-neutral-actions-information Applicants" at bounding box center [852, 203] width 124 height 25
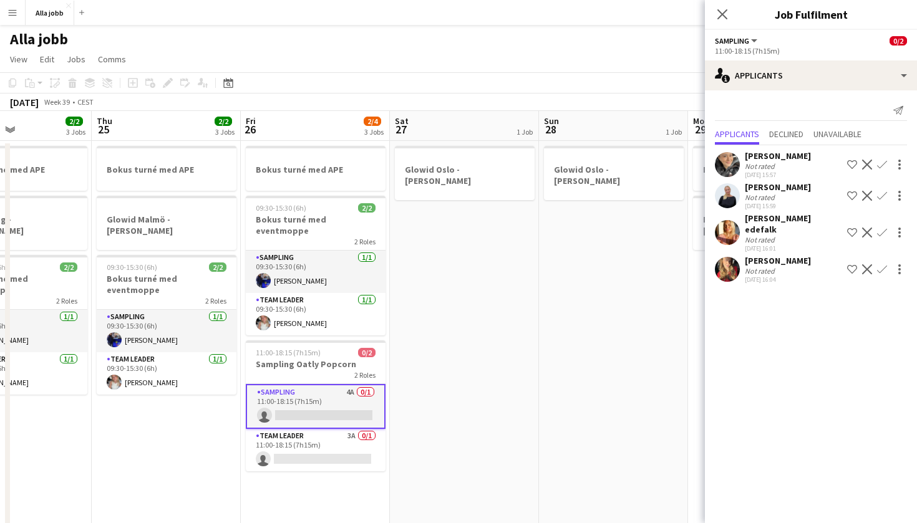
click at [734, 195] on app-user-avatar at bounding box center [727, 195] width 25 height 25
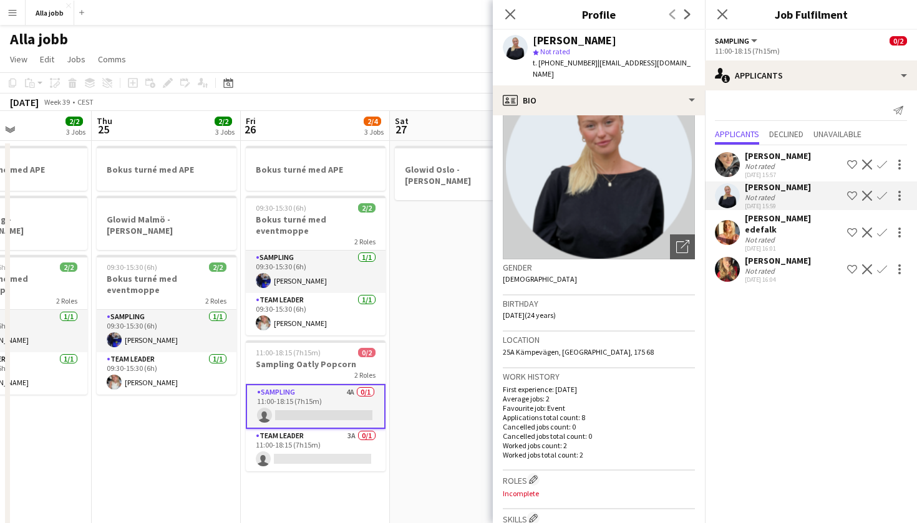
scroll to position [64, 0]
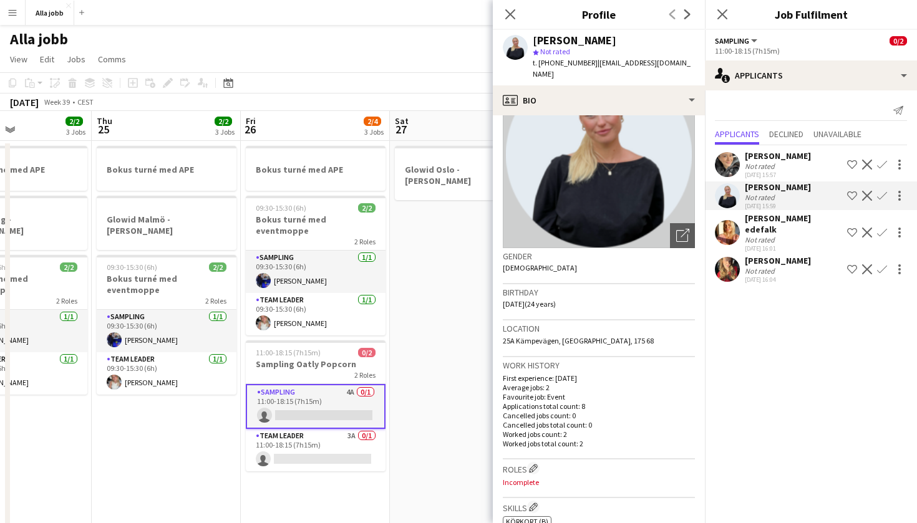
click at [445, 253] on app-date-cell "Glowid Oslo - [PERSON_NAME]" at bounding box center [464, 357] width 149 height 432
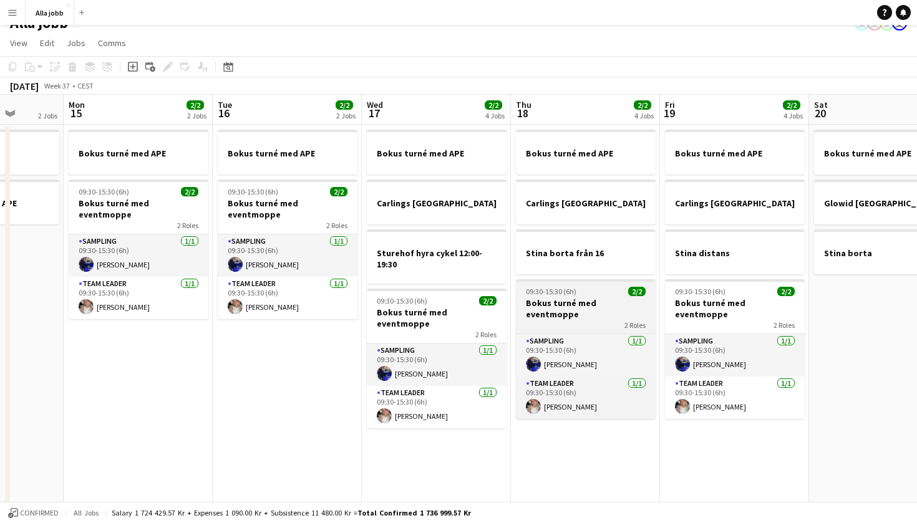
scroll to position [17, 0]
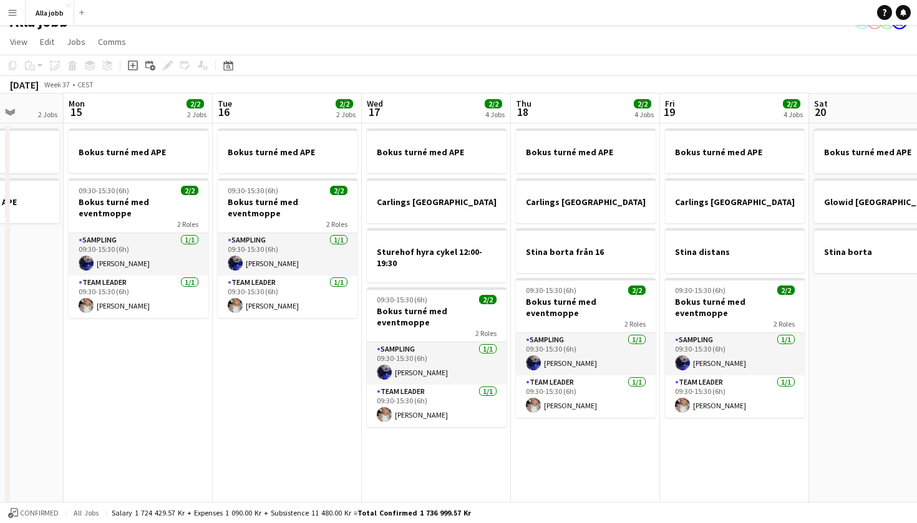
click at [570, 453] on app-date-cell "Bokus turné med APE Carlings Göteborg Stina borta från 16 09:30-15:30 (6h) 2/2 …" at bounding box center [585, 340] width 149 height 432
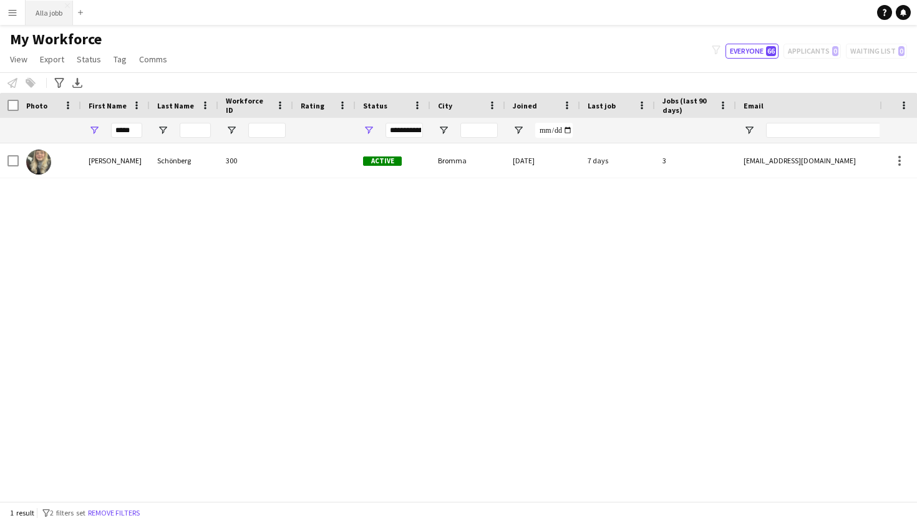
click at [56, 19] on button "Alla jobb Close" at bounding box center [49, 13] width 47 height 24
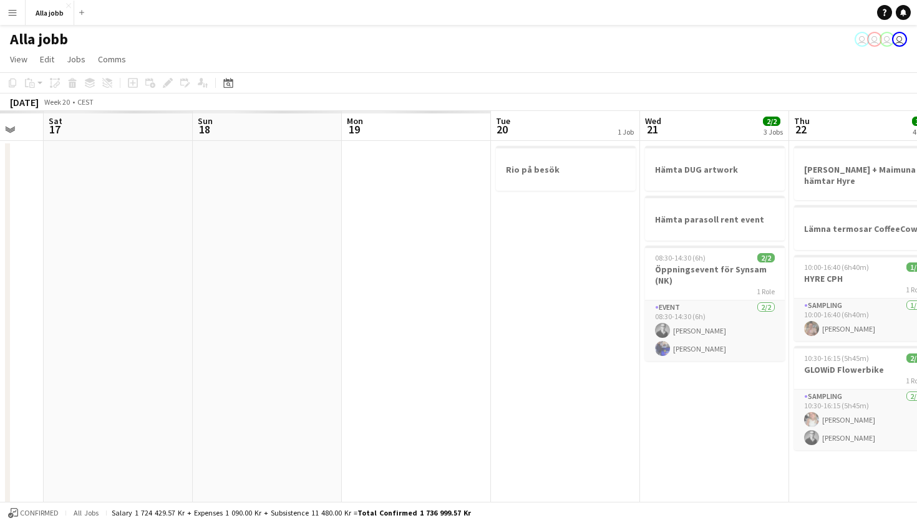
scroll to position [0, 367]
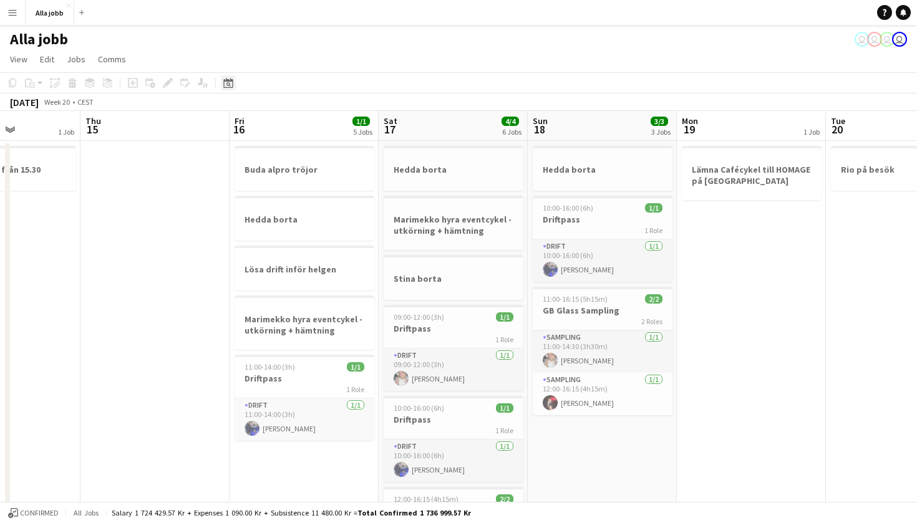
click at [232, 82] on icon at bounding box center [227, 83] width 9 height 10
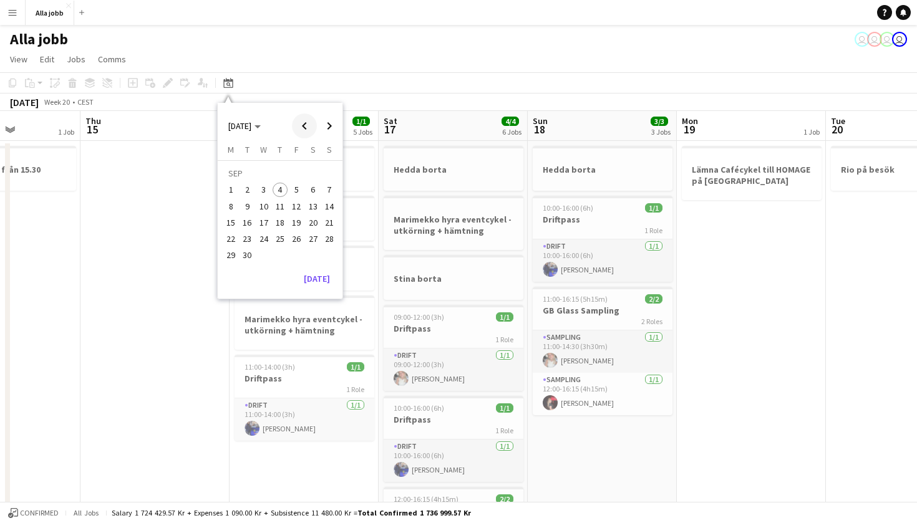
click at [304, 126] on span "Previous month" at bounding box center [304, 126] width 25 height 25
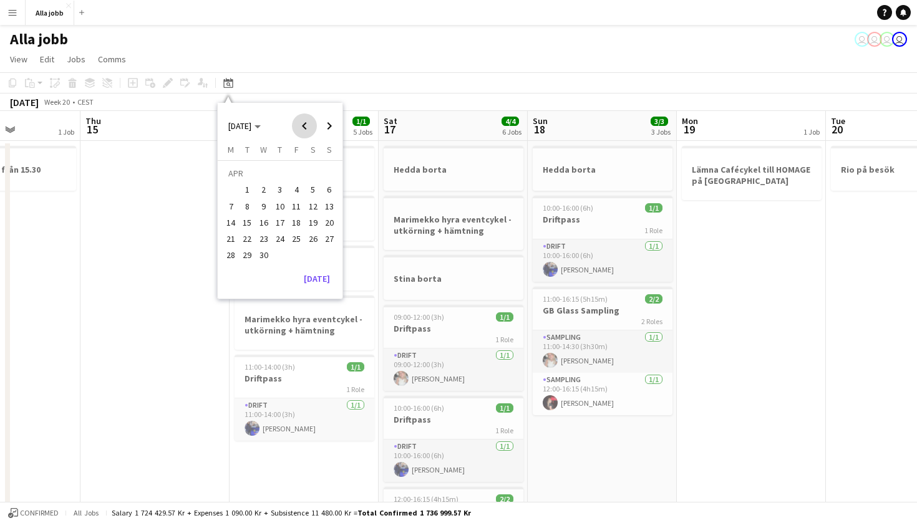
click at [304, 126] on span "Previous month" at bounding box center [304, 126] width 25 height 25
click at [321, 265] on button "[DATE]" at bounding box center [317, 265] width 36 height 20
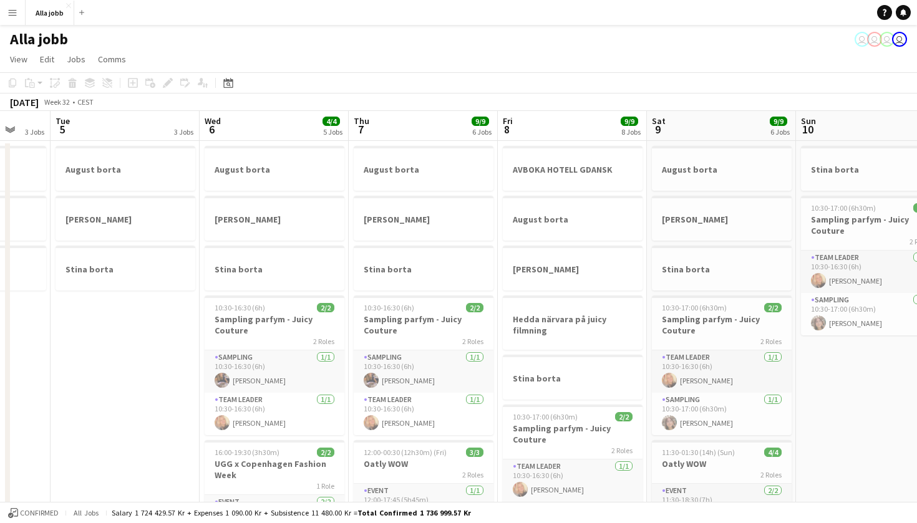
scroll to position [0, 352]
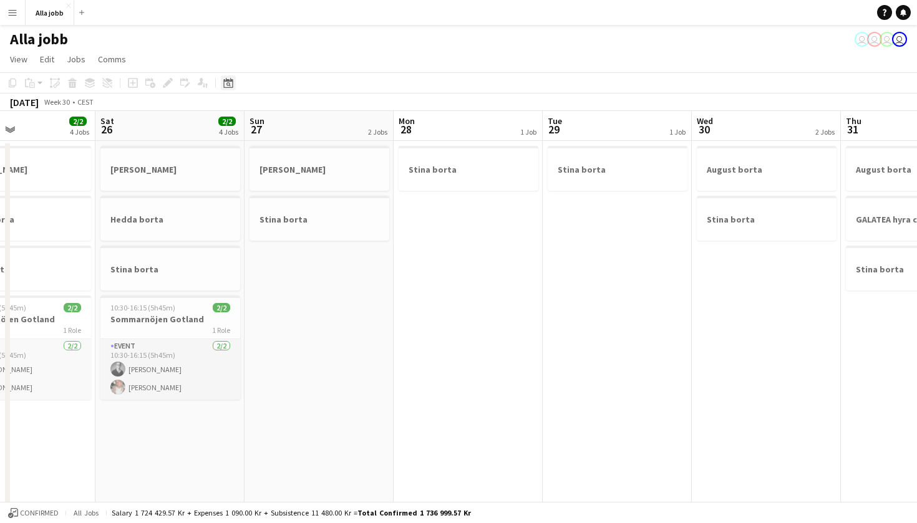
click at [228, 84] on icon "Date picker" at bounding box center [228, 83] width 10 height 10
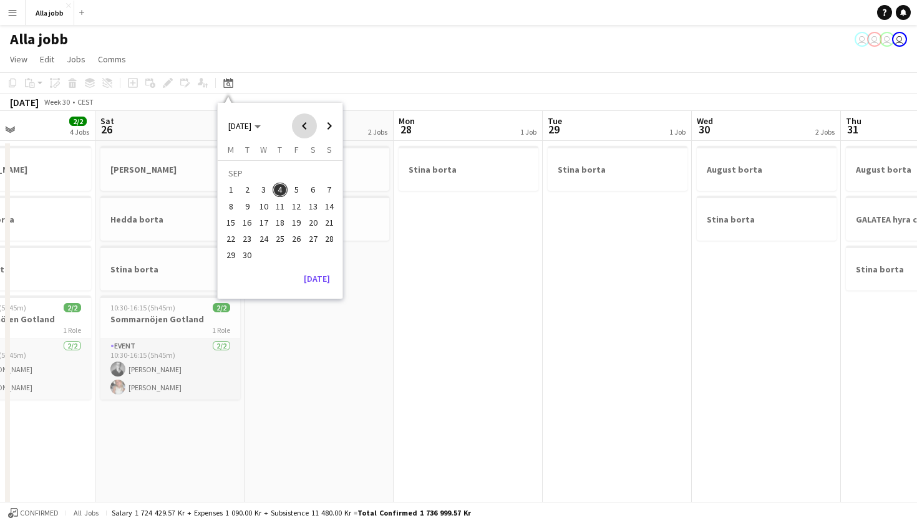
click at [308, 132] on span "Previous month" at bounding box center [304, 126] width 25 height 25
click at [281, 192] on span "8" at bounding box center [280, 193] width 15 height 15
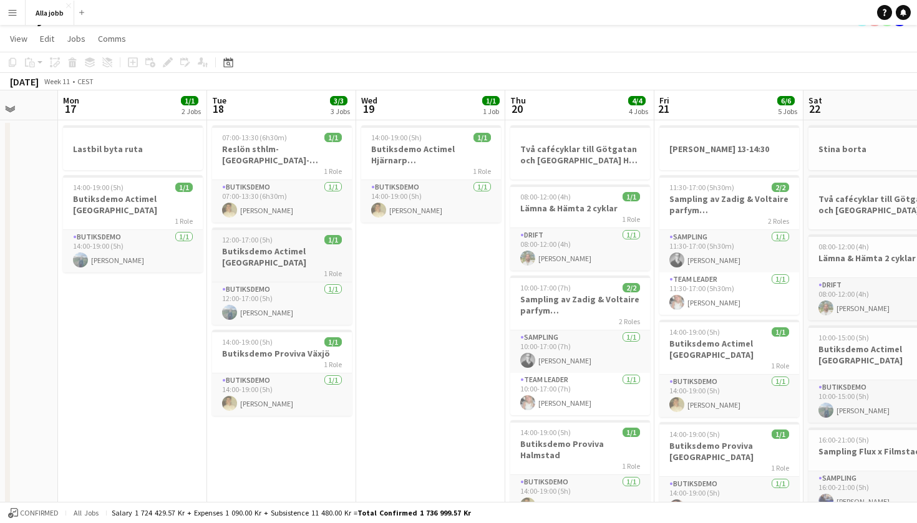
scroll to position [21, 0]
click at [266, 346] on span "14:00-19:00 (5h)" at bounding box center [247, 341] width 51 height 9
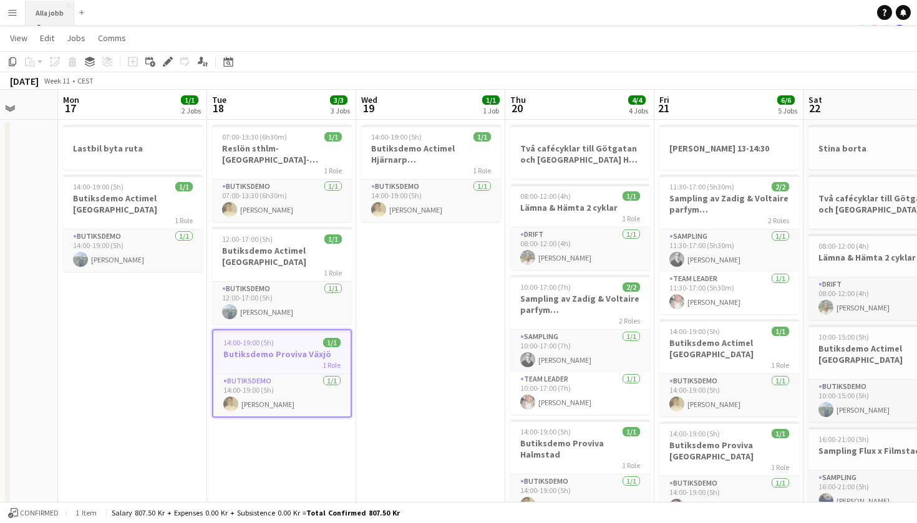
click at [55, 16] on button "Alla jobb Close" at bounding box center [50, 13] width 49 height 24
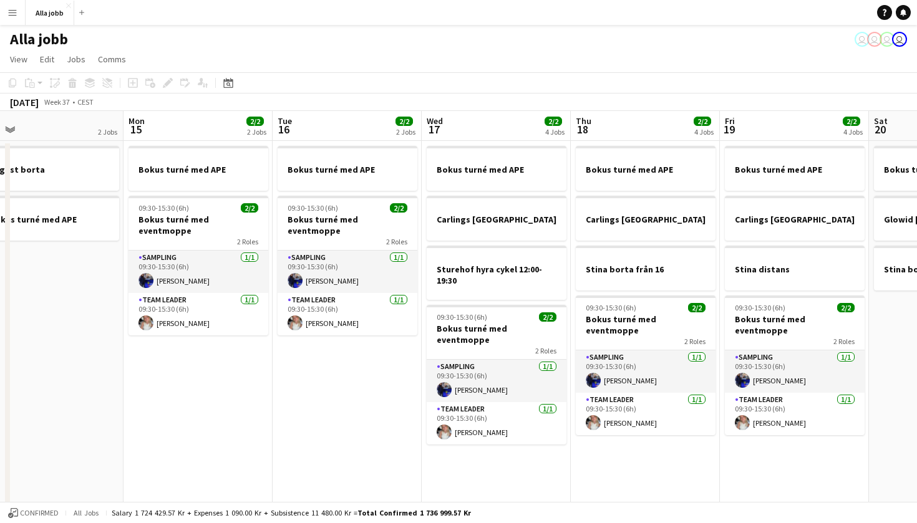
scroll to position [0, 509]
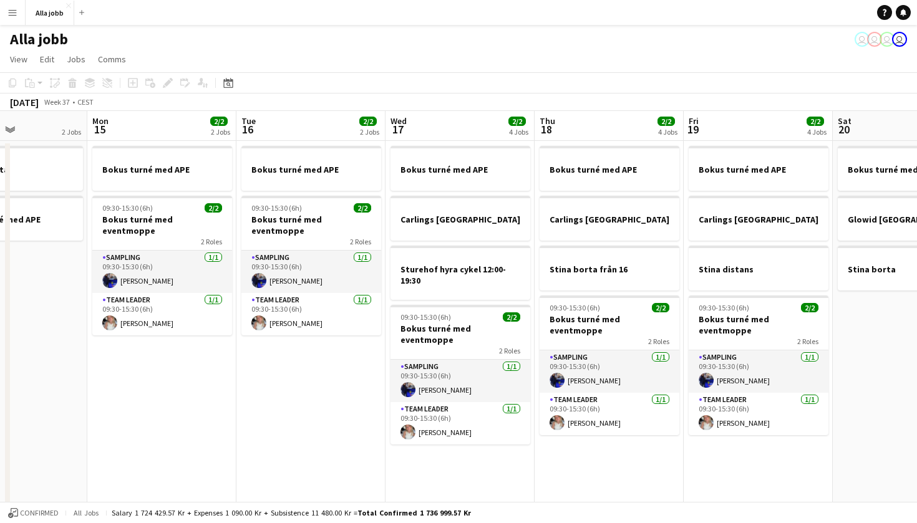
click at [595, 443] on app-date-cell "Bokus turné med APE Carlings Göteborg Stina borta från 16 09:30-15:30 (6h) 2/2 …" at bounding box center [609, 357] width 149 height 432
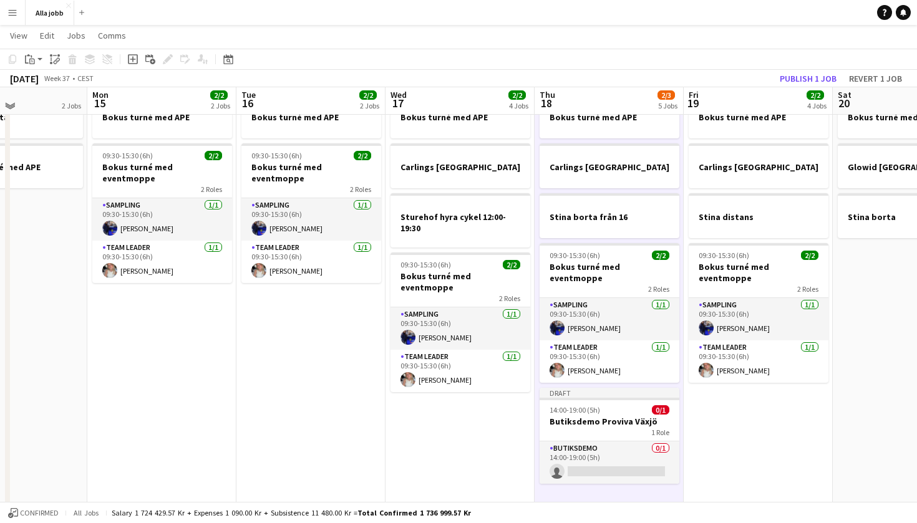
scroll to position [54, 0]
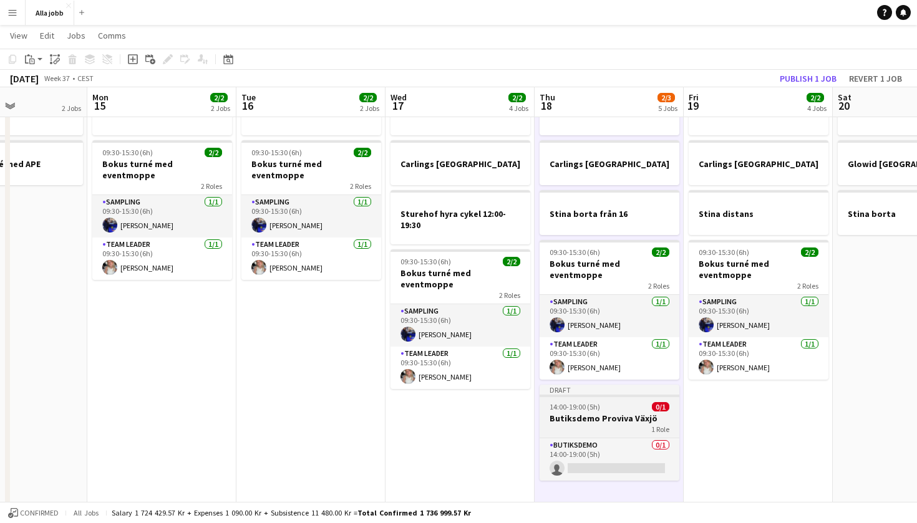
click at [578, 402] on span "14:00-19:00 (5h)" at bounding box center [575, 406] width 51 height 9
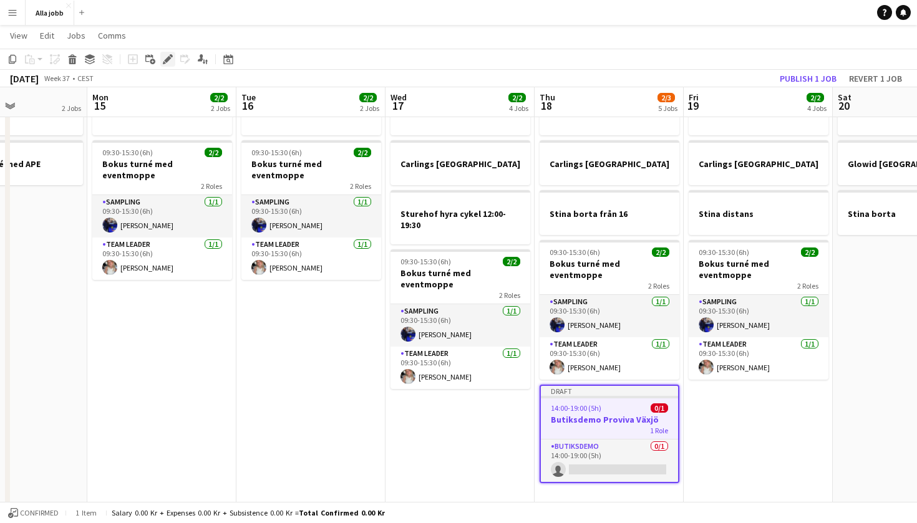
click at [167, 56] on icon "Edit" at bounding box center [168, 59] width 10 height 10
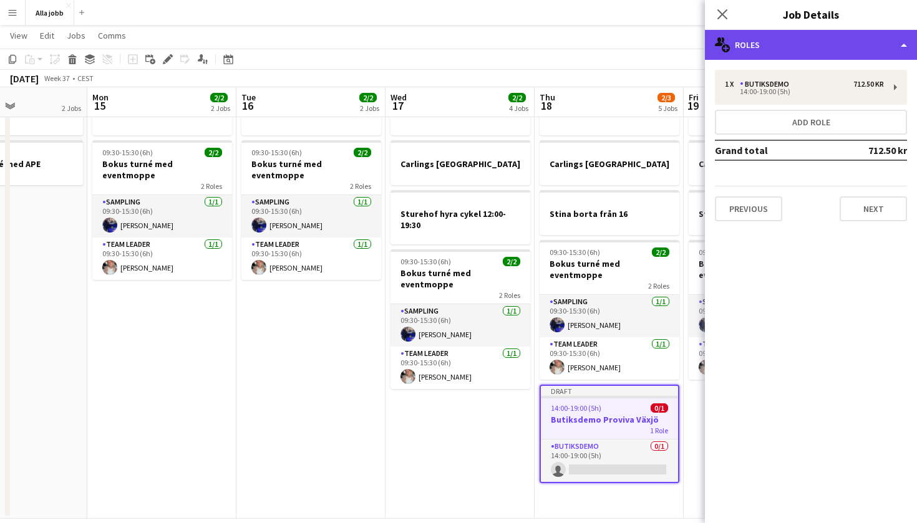
click at [808, 39] on div "multiple-users-add Roles" at bounding box center [811, 45] width 212 height 30
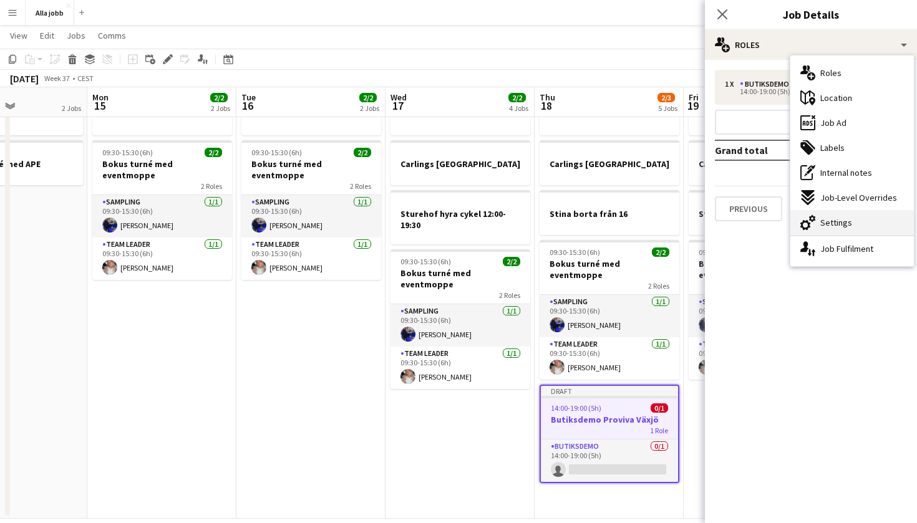
click at [835, 220] on span "Settings" at bounding box center [836, 222] width 32 height 11
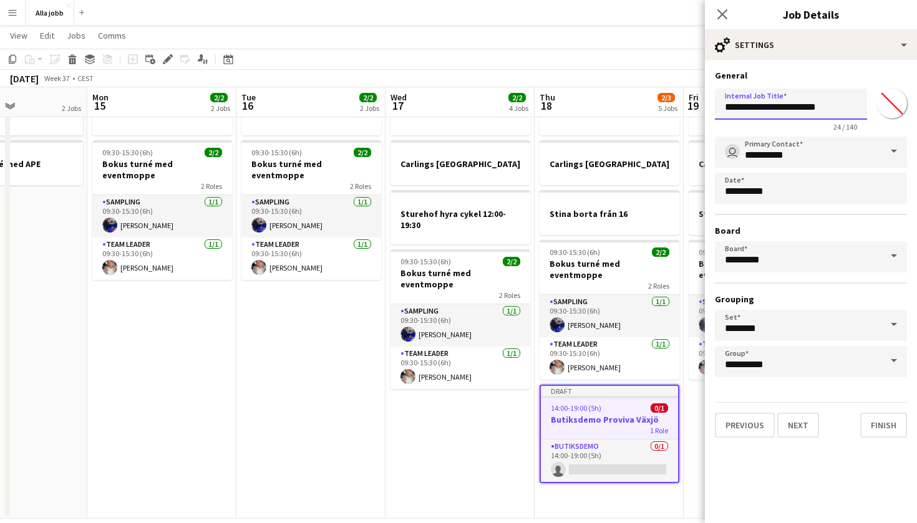
click at [823, 110] on input "**********" at bounding box center [791, 104] width 152 height 31
type input "**********"
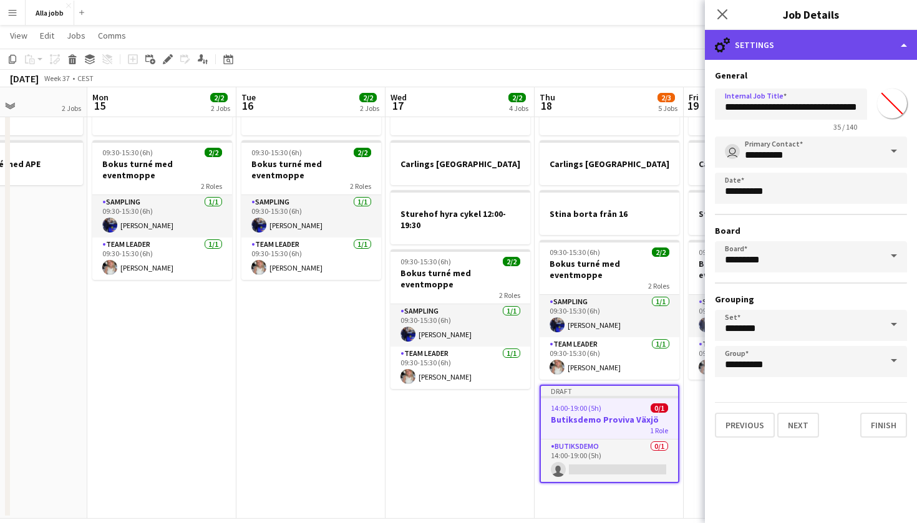
click at [778, 43] on div "cog-double-3 Settings" at bounding box center [811, 45] width 212 height 30
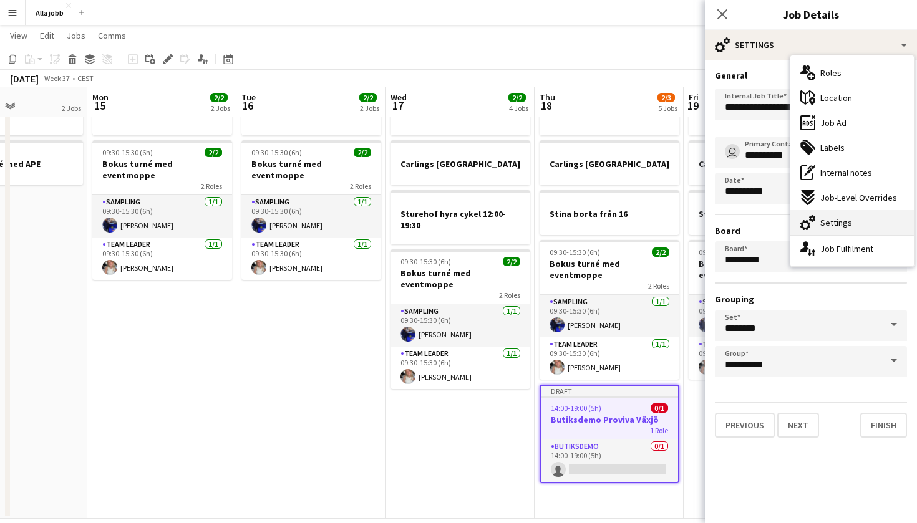
click at [832, 223] on span "Settings" at bounding box center [836, 222] width 32 height 11
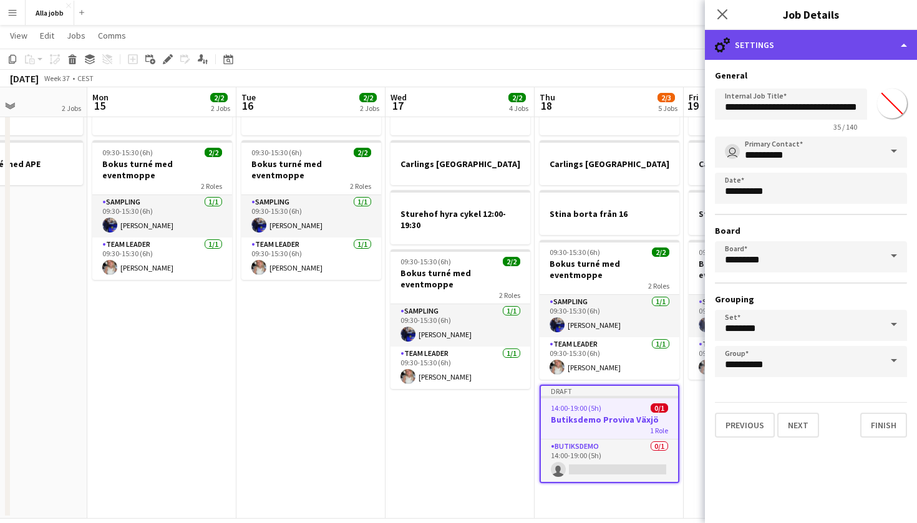
click at [768, 52] on div "cog-double-3 Settings" at bounding box center [811, 45] width 212 height 30
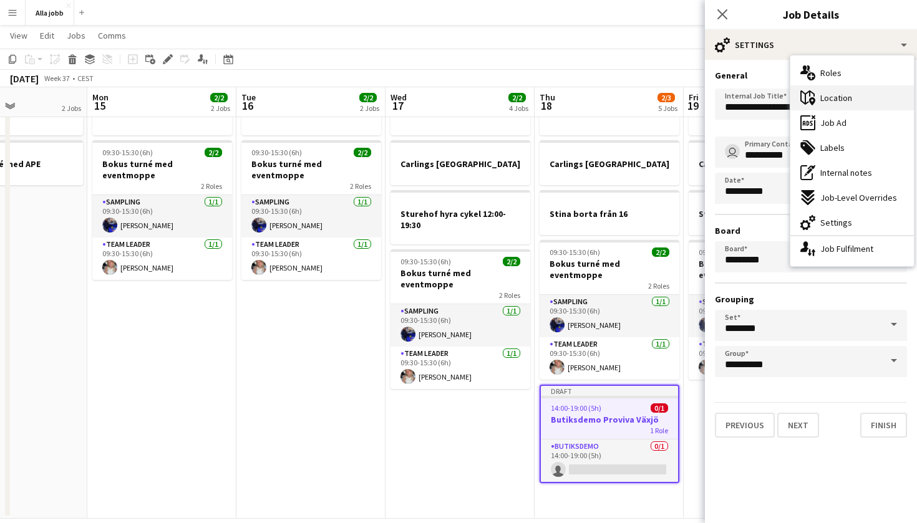
click at [852, 100] on div "maps-pin-1 Location" at bounding box center [852, 97] width 124 height 25
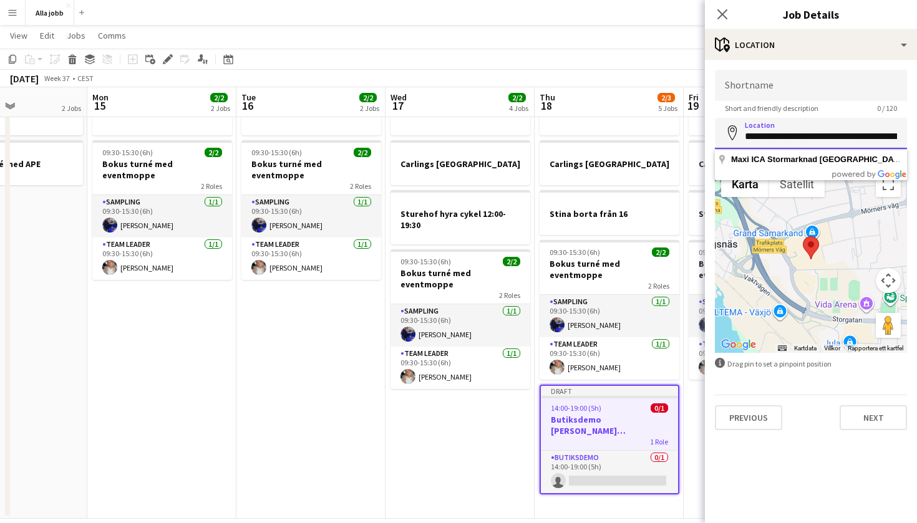
click at [773, 141] on input "**********" at bounding box center [811, 133] width 192 height 31
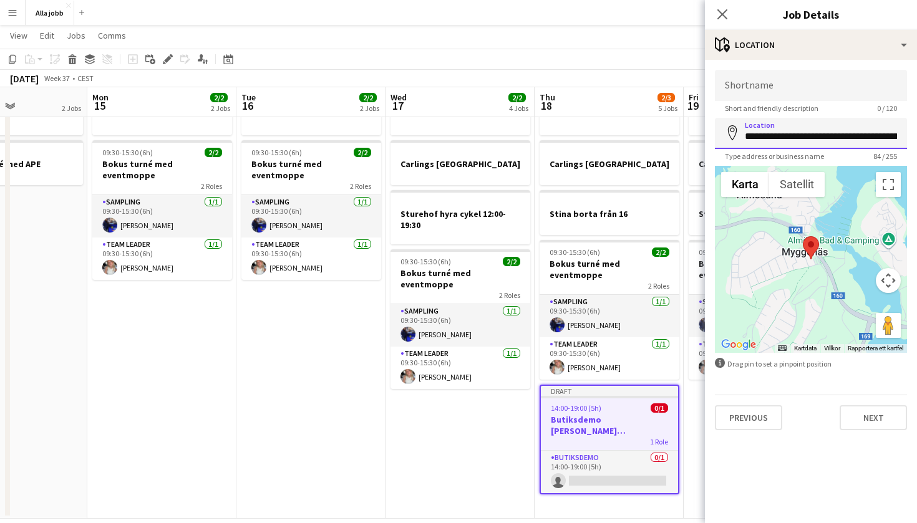
click at [792, 128] on input "**********" at bounding box center [811, 133] width 192 height 31
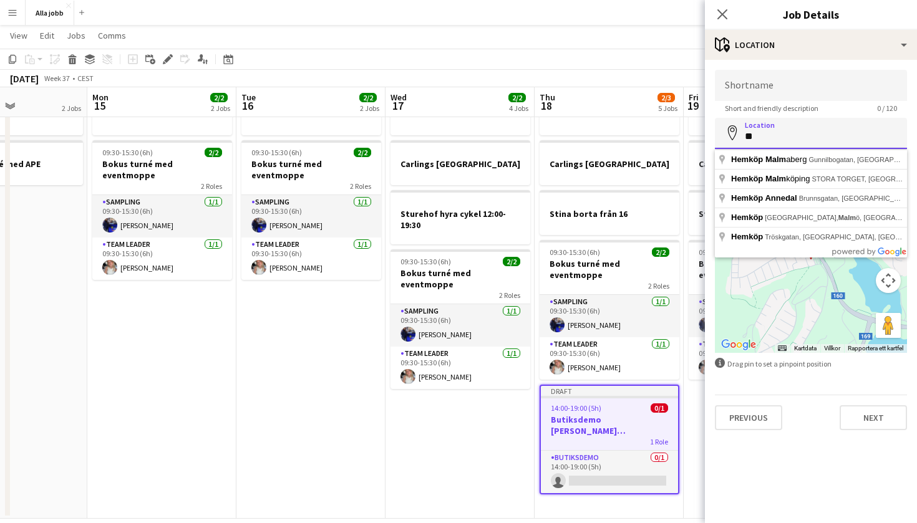
type input "*"
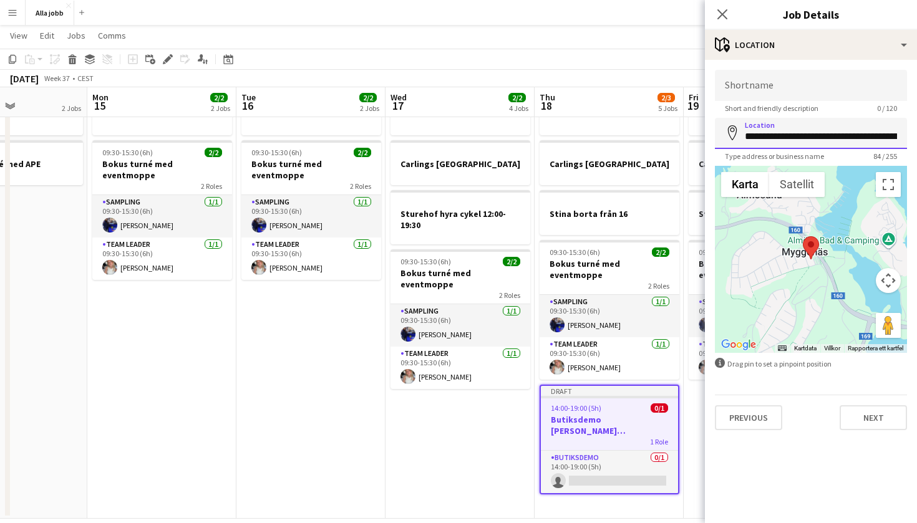
click at [782, 135] on input "**********" at bounding box center [811, 133] width 192 height 31
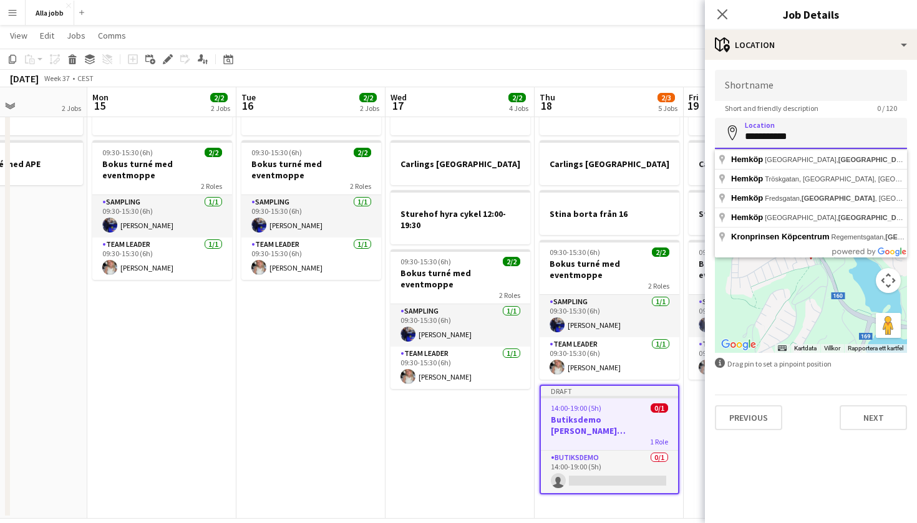
click at [788, 139] on input "**********" at bounding box center [811, 133] width 192 height 31
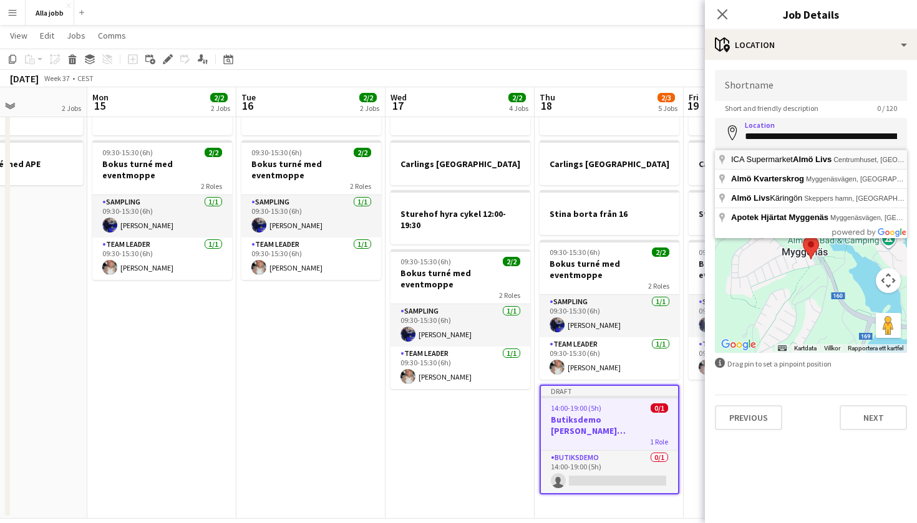
type input "**********"
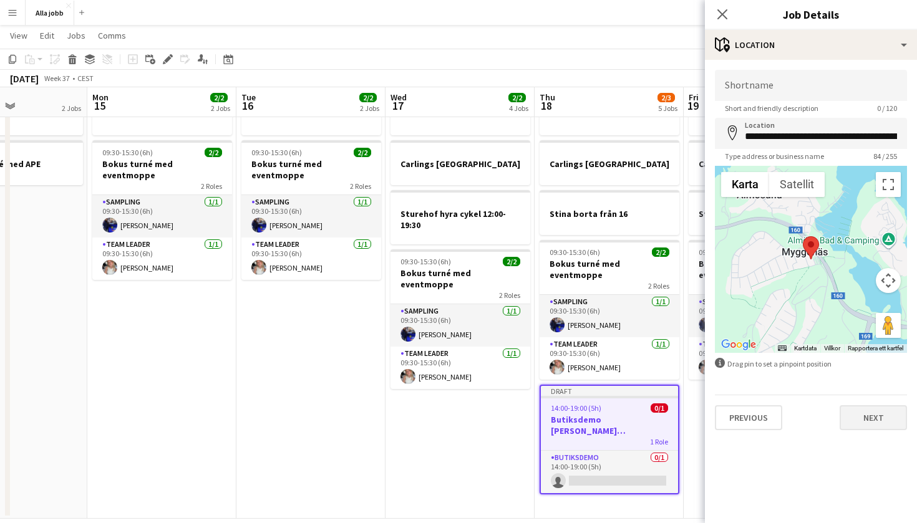
click at [851, 408] on button "Next" at bounding box center [873, 417] width 67 height 25
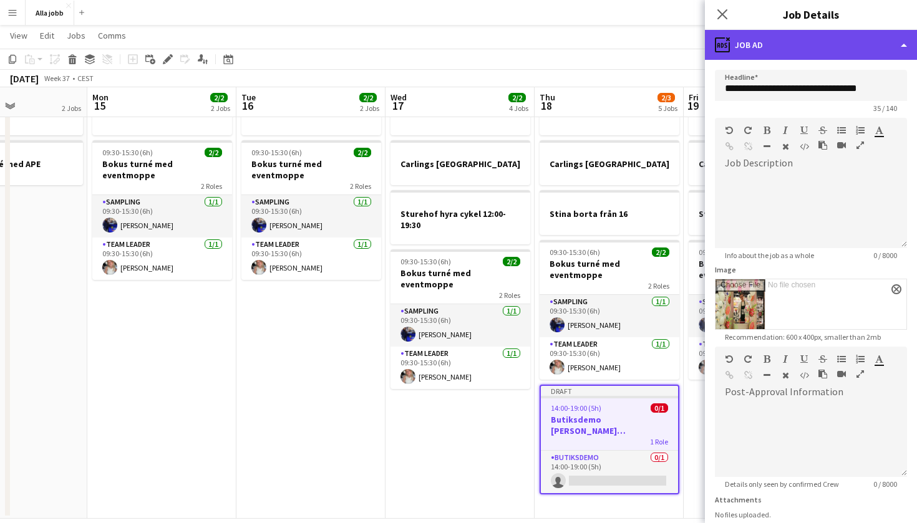
click at [777, 53] on div "ads-window Job Ad" at bounding box center [811, 45] width 212 height 30
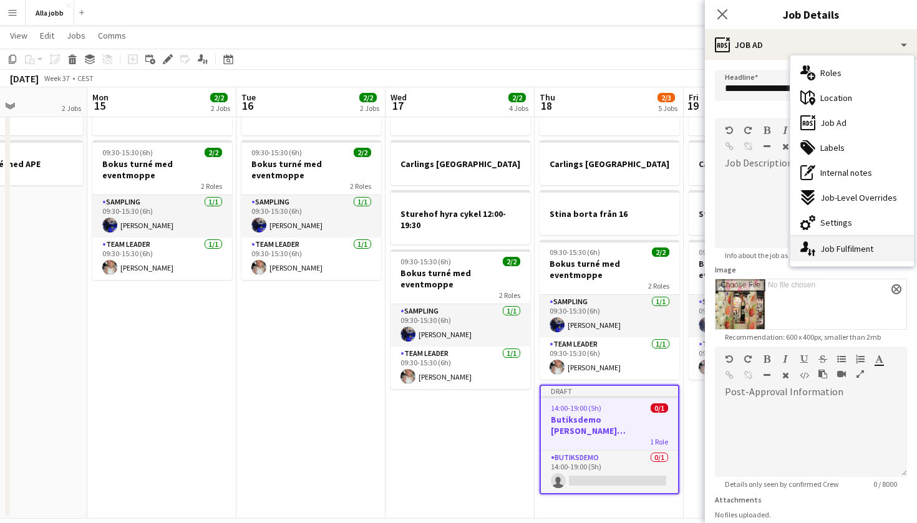
click at [831, 249] on div "single-neutral-actions-up-down Job Fulfilment" at bounding box center [852, 248] width 124 height 25
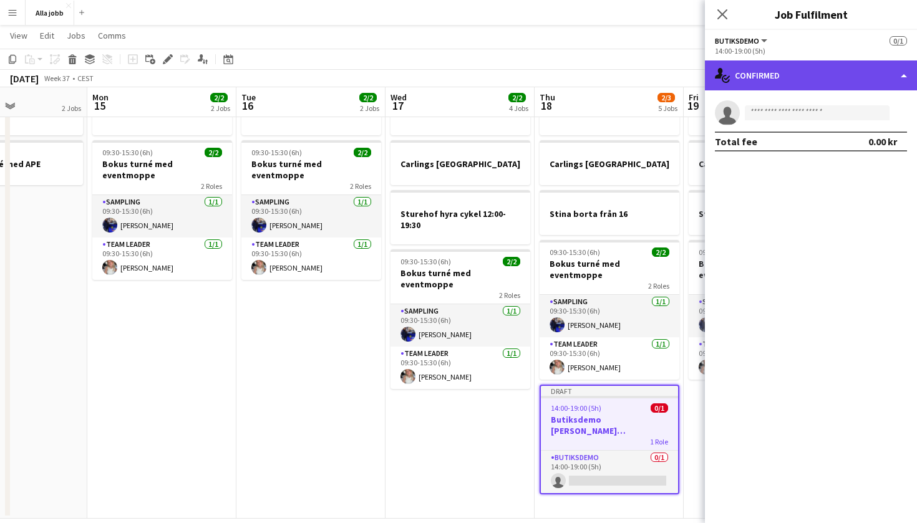
click at [783, 78] on div "single-neutral-actions-check-2 Confirmed" at bounding box center [811, 76] width 212 height 30
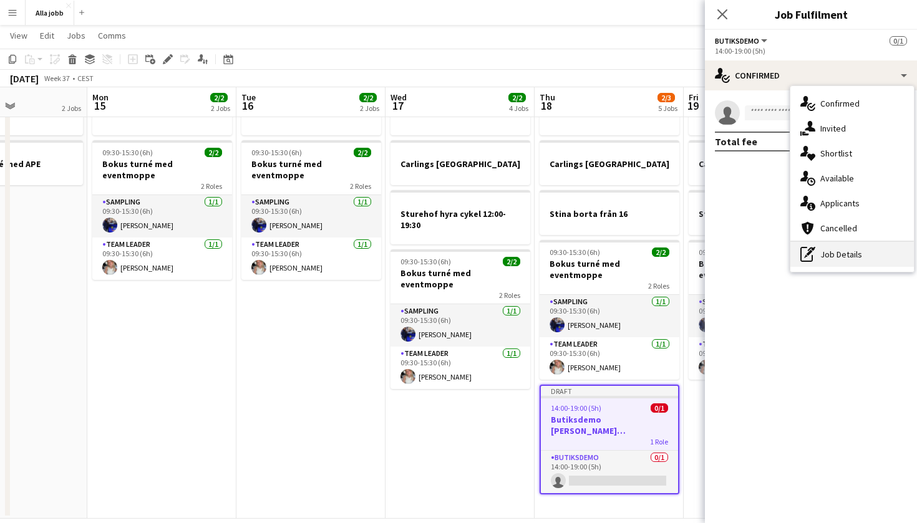
click at [816, 258] on div "pen-write Job Details" at bounding box center [852, 254] width 124 height 25
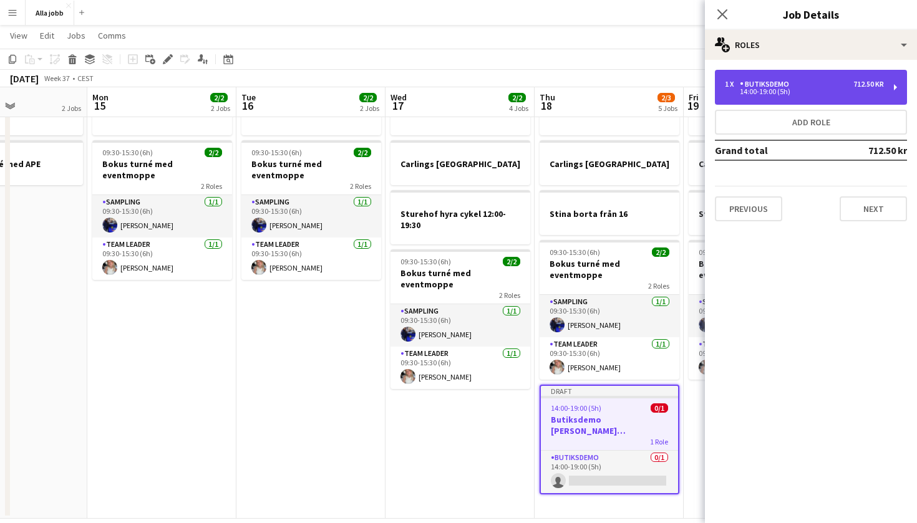
click at [757, 88] on div "Butiksdemo" at bounding box center [767, 84] width 54 height 9
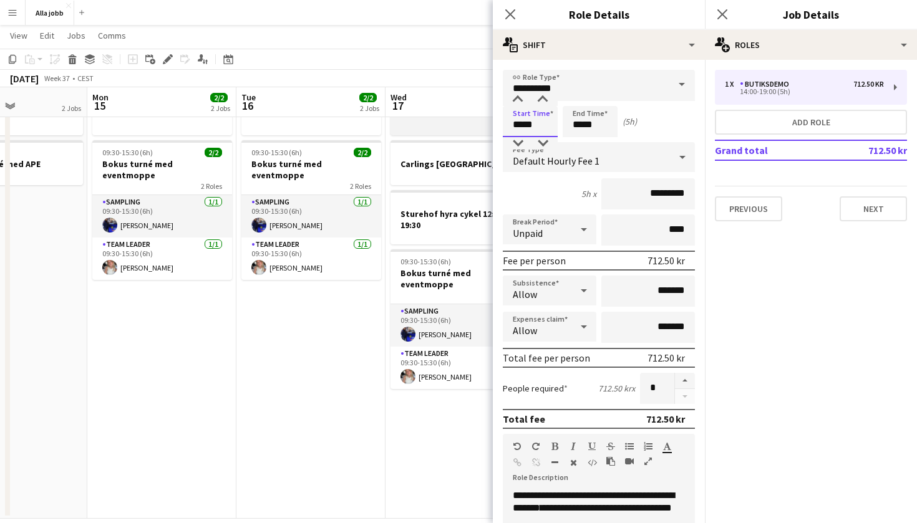
drag, startPoint x: 545, startPoint y: 125, endPoint x: 468, endPoint y: 125, distance: 76.7
click at [468, 125] on body "Menu Boards Boards Boards All jobs Status Workforce Workforce My Workforce Recr…" at bounding box center [458, 243] width 917 height 594
type input "*****"
drag, startPoint x: 604, startPoint y: 128, endPoint x: 553, endPoint y: 128, distance: 51.1
click at [553, 128] on div "Start Time ***** End Time ***** (7h)" at bounding box center [599, 121] width 192 height 31
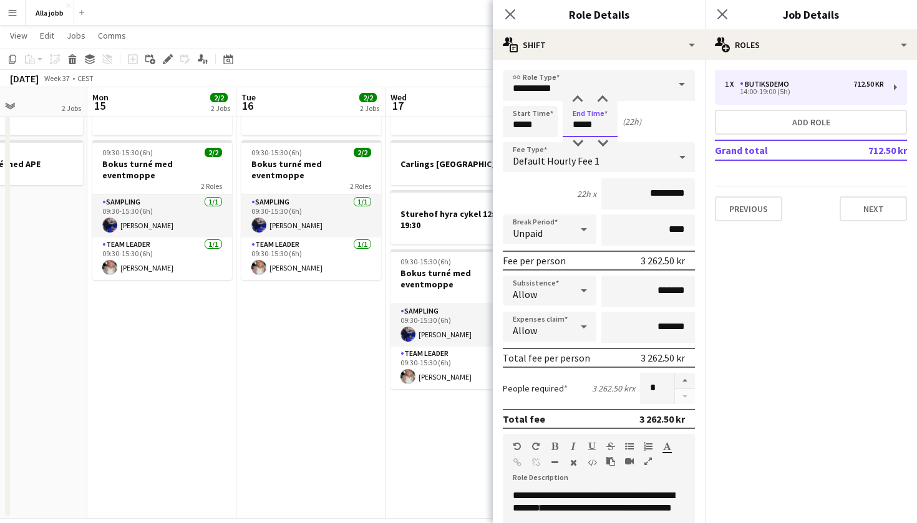
type input "*****"
click at [561, 197] on div "6h x *********" at bounding box center [599, 193] width 192 height 31
click at [540, 127] on input "*****" at bounding box center [530, 121] width 55 height 31
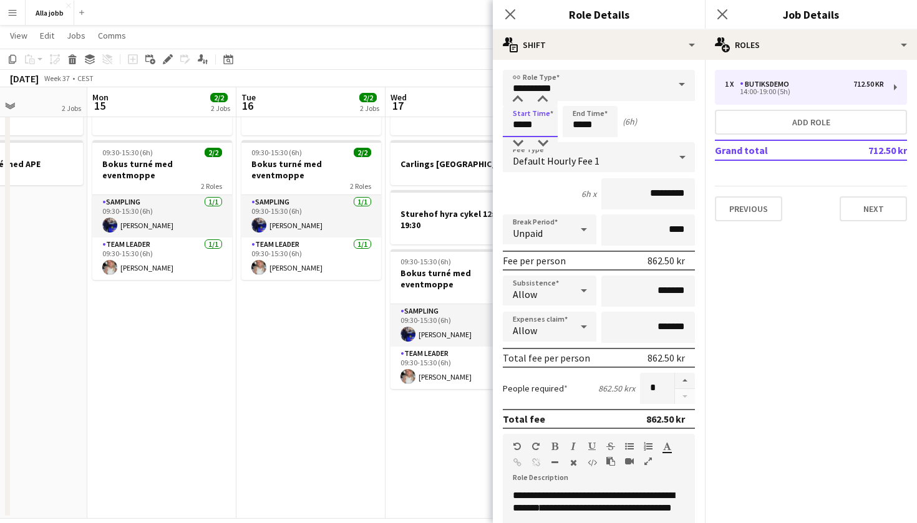
click at [540, 127] on input "*****" at bounding box center [530, 121] width 55 height 31
click at [566, 201] on div "6h x *********" at bounding box center [599, 193] width 192 height 31
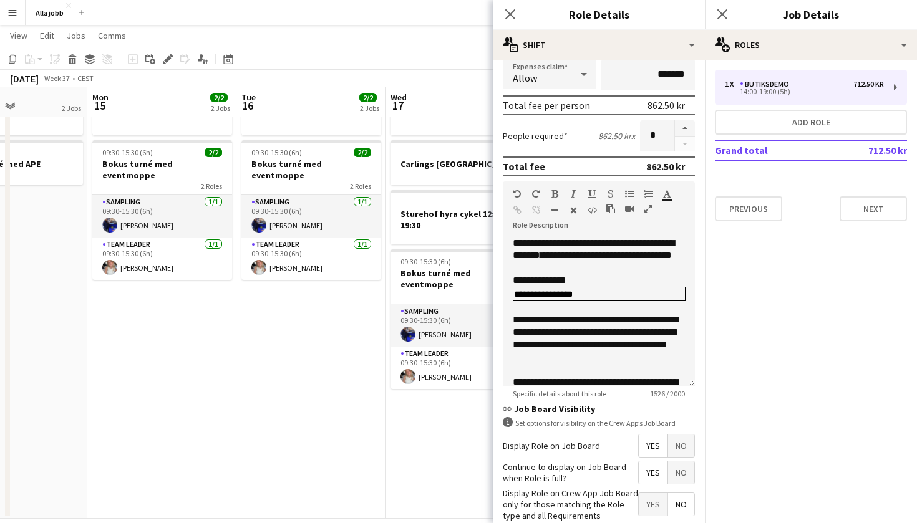
scroll to position [254, 0]
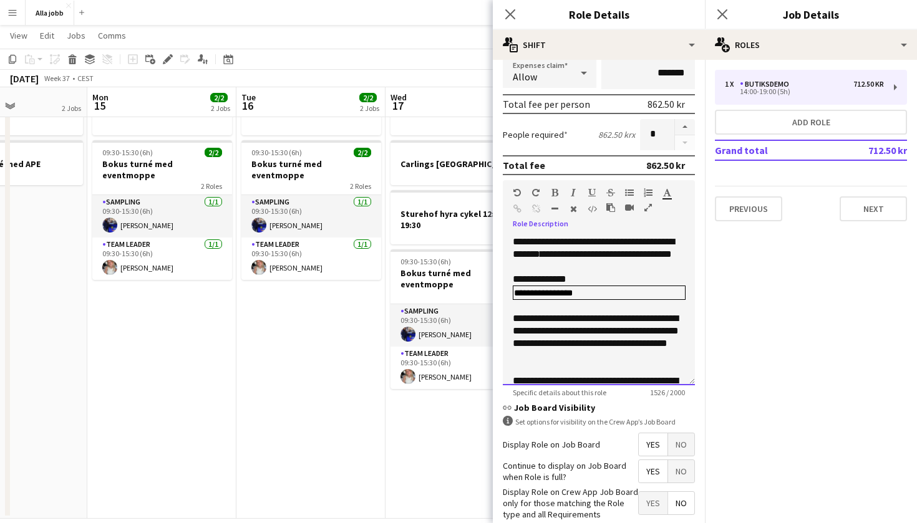
click at [569, 255] on span "**********" at bounding box center [606, 253] width 132 height 9
click at [599, 256] on span "**********" at bounding box center [606, 253] width 132 height 9
click at [512, 243] on div "**********" at bounding box center [599, 311] width 192 height 150
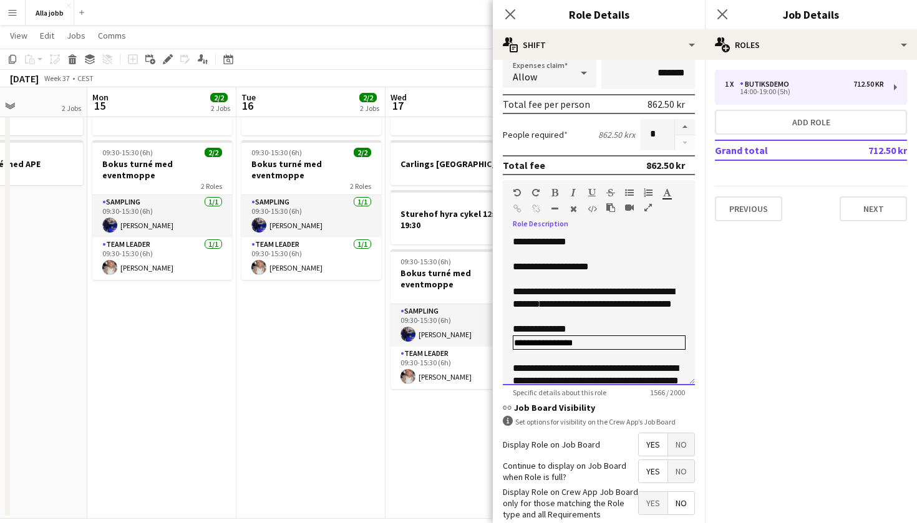
click at [553, 288] on span "**********" at bounding box center [577, 291] width 128 height 9
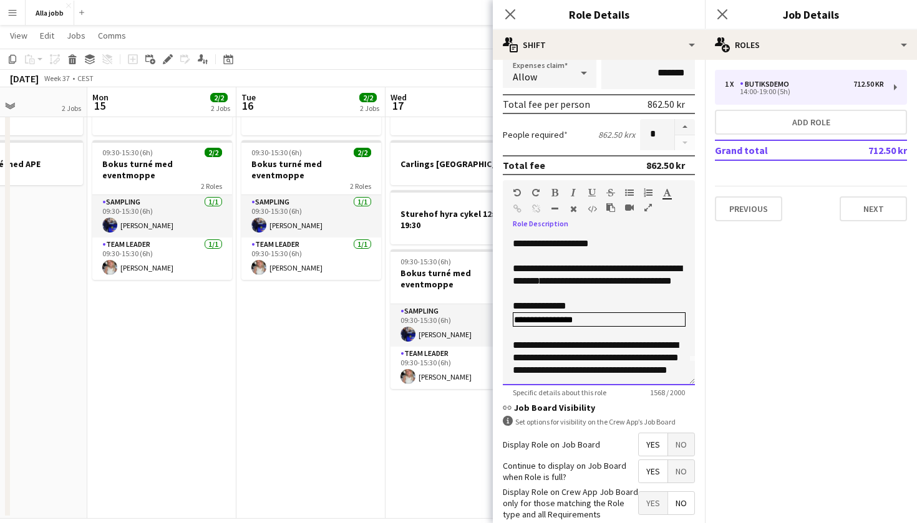
scroll to position [19, 0]
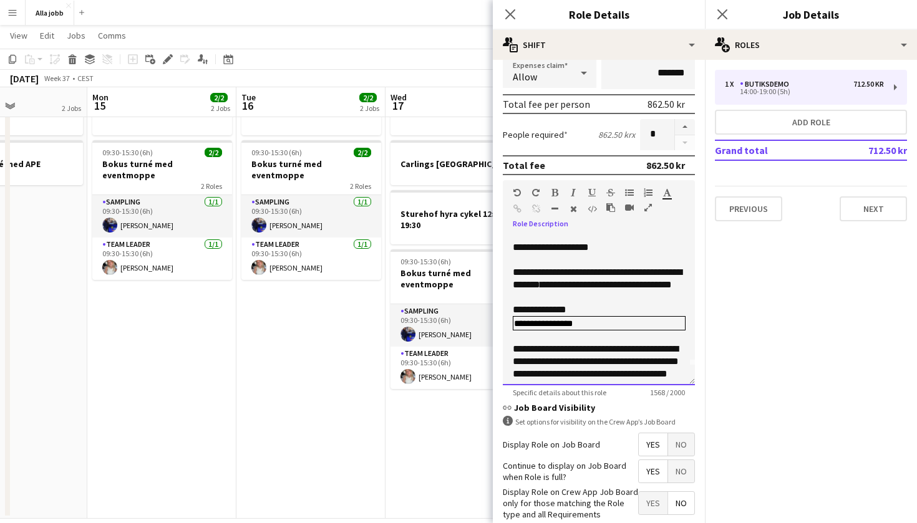
click at [544, 288] on span "**********" at bounding box center [597, 279] width 169 height 22
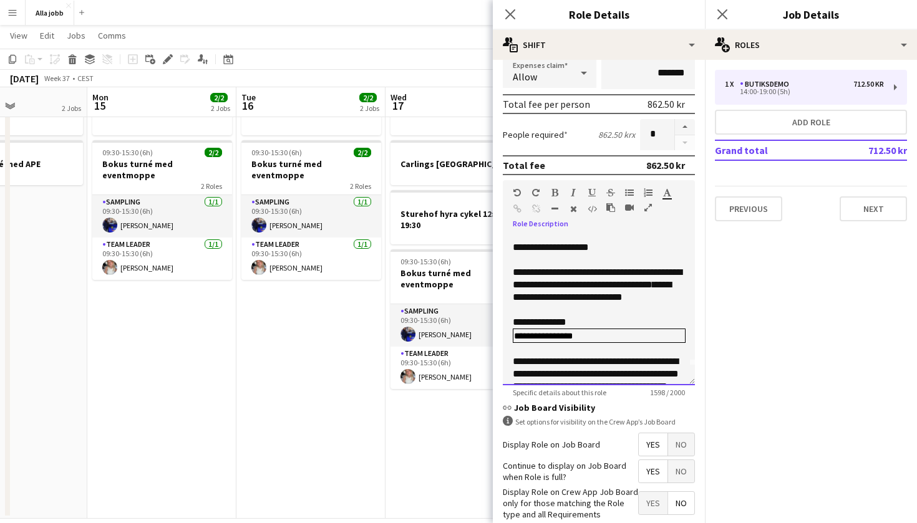
click at [556, 298] on span "**********" at bounding box center [592, 291] width 158 height 22
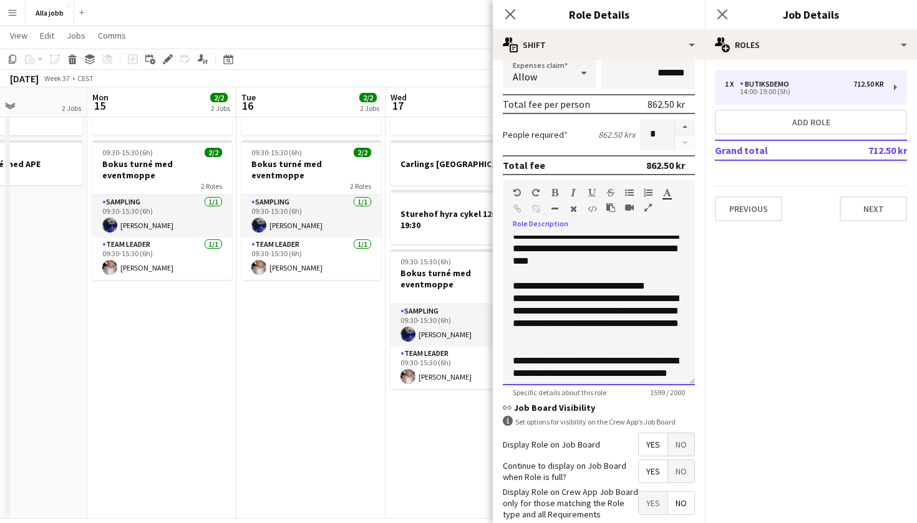
scroll to position [258, 0]
click at [606, 261] on div "**********" at bounding box center [599, 248] width 172 height 37
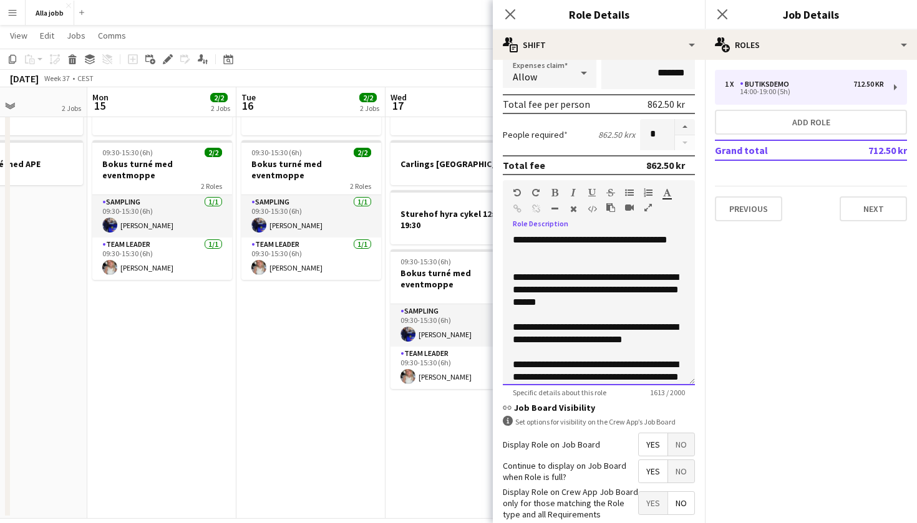
scroll to position [382, 0]
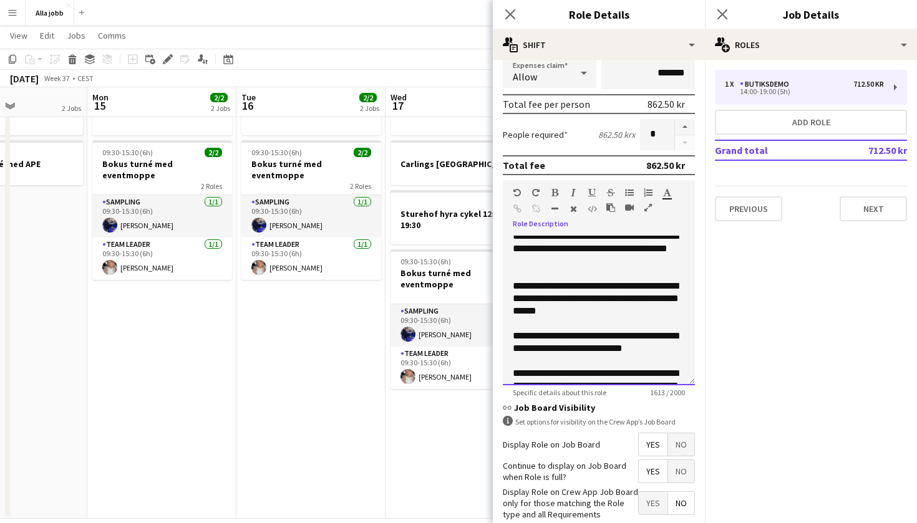
click at [566, 268] on div "**********" at bounding box center [599, 243] width 172 height 50
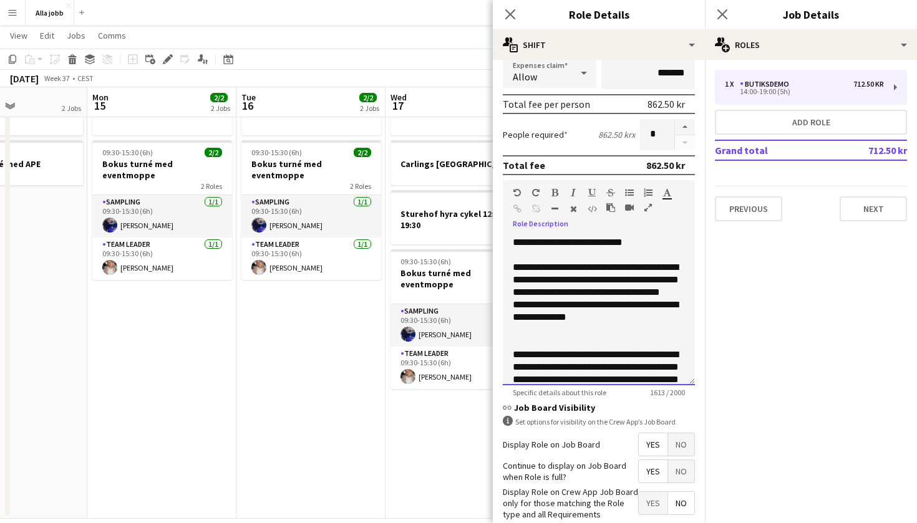
scroll to position [488, 0]
click at [651, 242] on div "**********" at bounding box center [599, 229] width 172 height 37
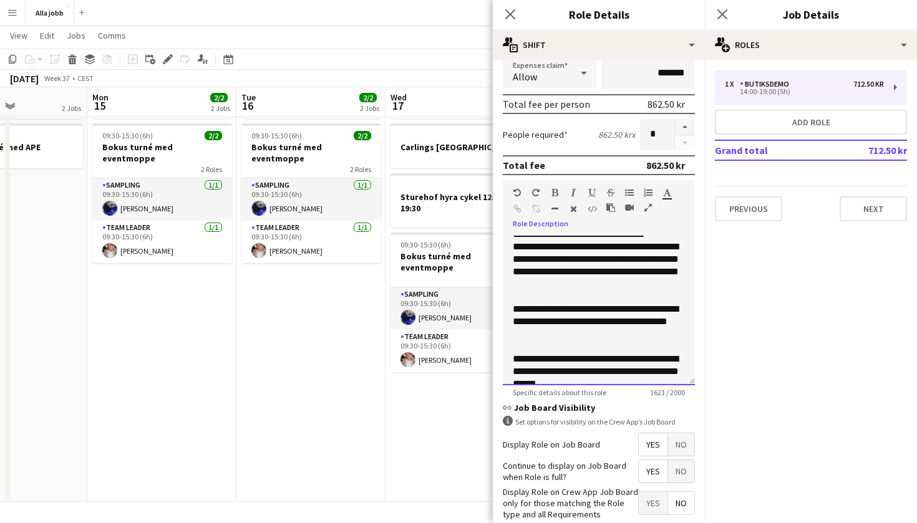
scroll to position [314, 0]
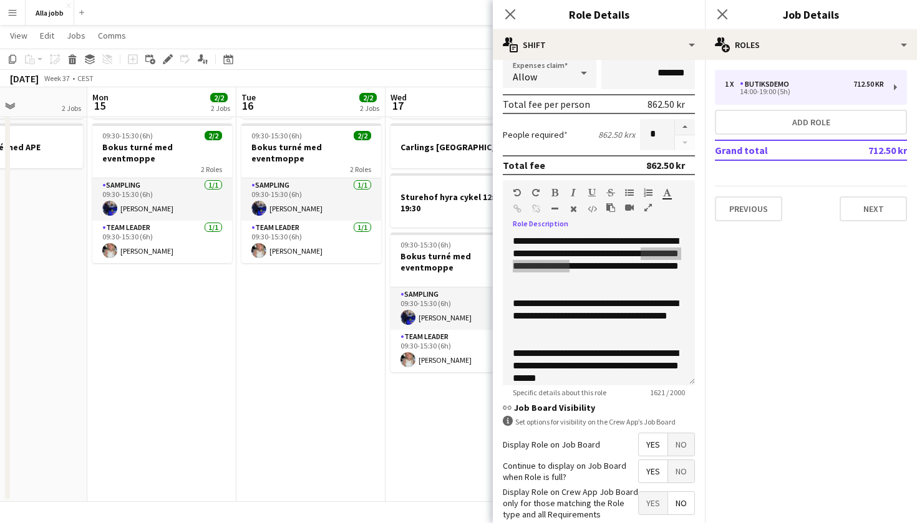
drag, startPoint x: 605, startPoint y: 278, endPoint x: 666, endPoint y: 261, distance: 63.4
click at [666, 261] on div "**********" at bounding box center [599, 260] width 172 height 50
drag, startPoint x: 604, startPoint y: 280, endPoint x: 590, endPoint y: 282, distance: 14.5
click at [601, 277] on div "**********" at bounding box center [599, 260] width 172 height 50
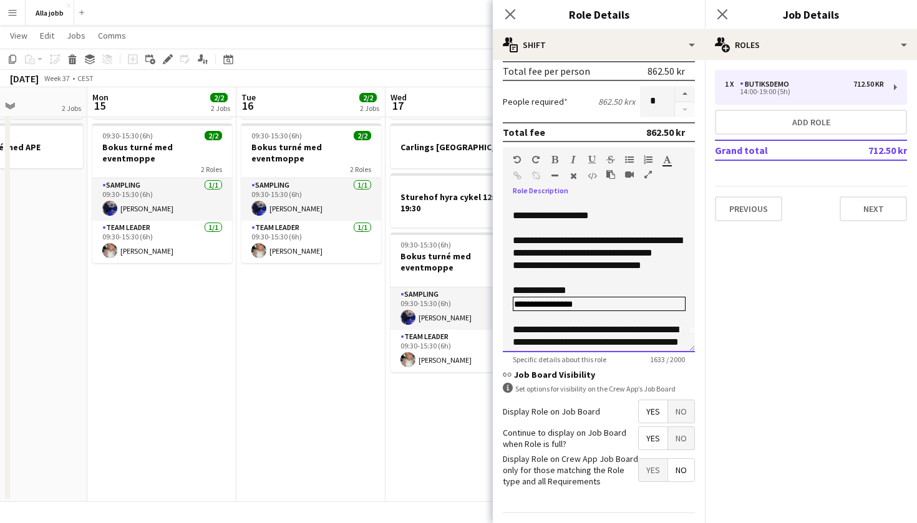
scroll to position [31, 0]
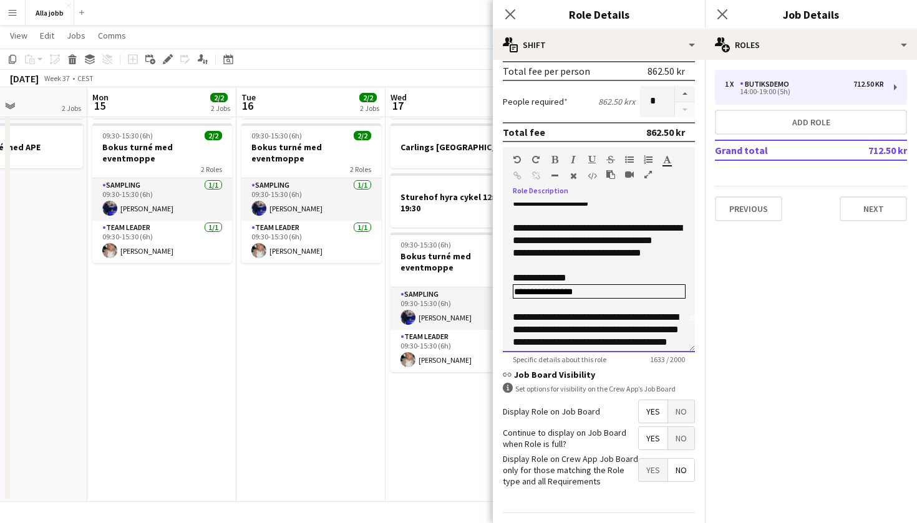
click at [563, 299] on td "**********" at bounding box center [599, 292] width 172 height 14
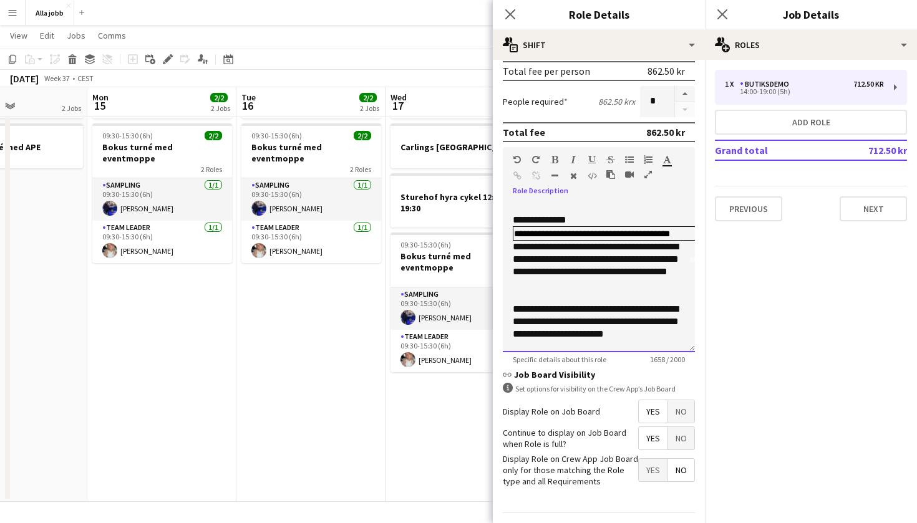
scroll to position [89, 51]
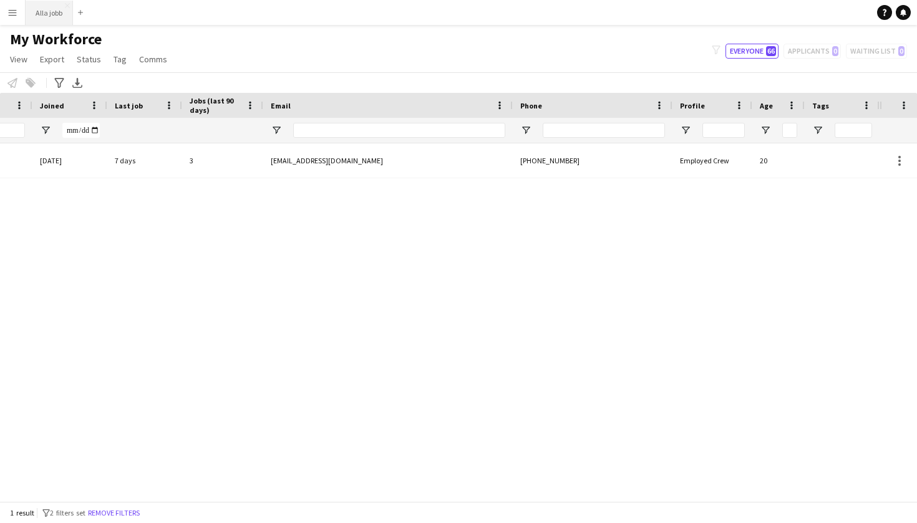
click at [46, 16] on button "Alla jobb Close" at bounding box center [49, 13] width 47 height 24
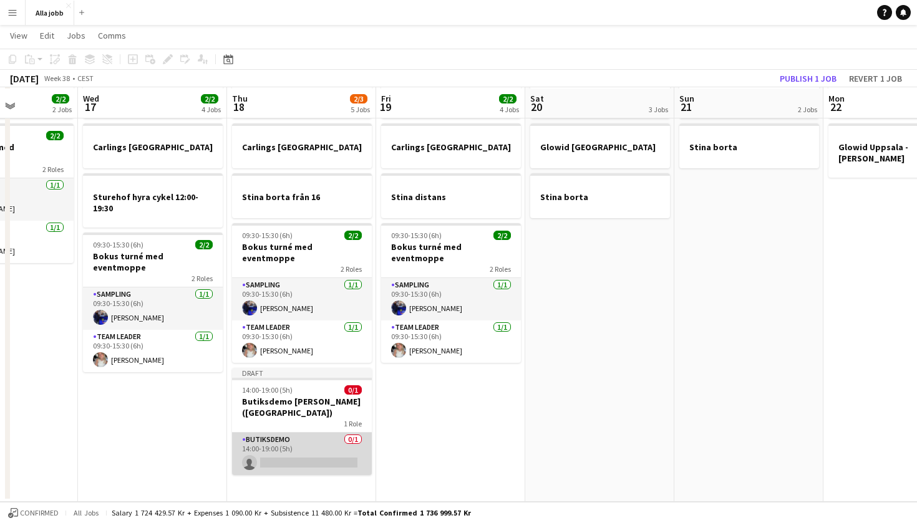
drag, startPoint x: 273, startPoint y: 442, endPoint x: 286, endPoint y: 441, distance: 12.5
click at [273, 442] on app-card-role "Butiksdemo 0/1 14:00-19:00 (5h) single-neutral-actions" at bounding box center [302, 454] width 140 height 42
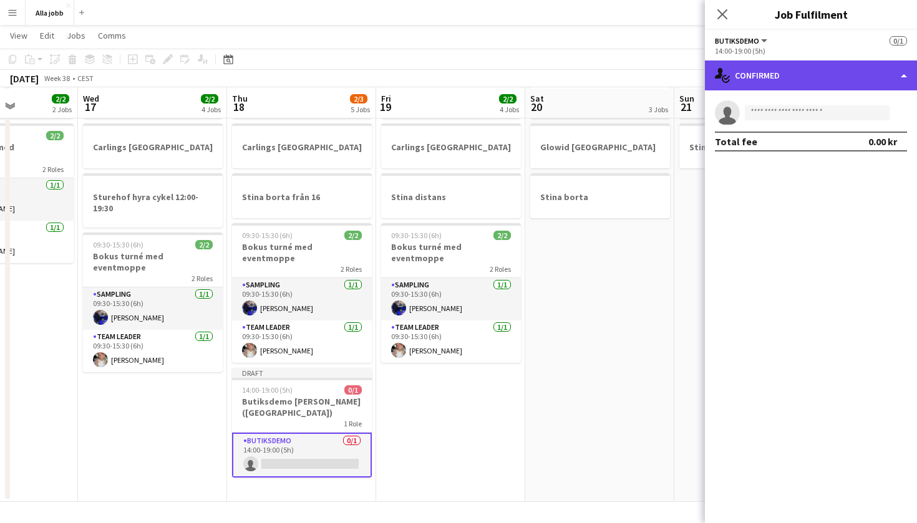
click at [786, 84] on div "single-neutral-actions-check-2 Confirmed" at bounding box center [811, 76] width 212 height 30
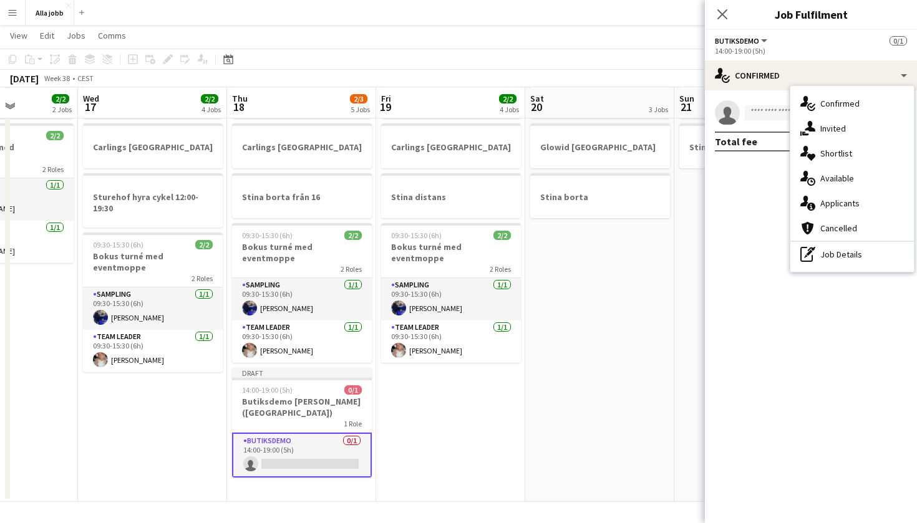
click at [817, 268] on div "single-neutral-actions-check-2 Confirmed single-neutral-actions-share-1 Invited…" at bounding box center [852, 179] width 124 height 186
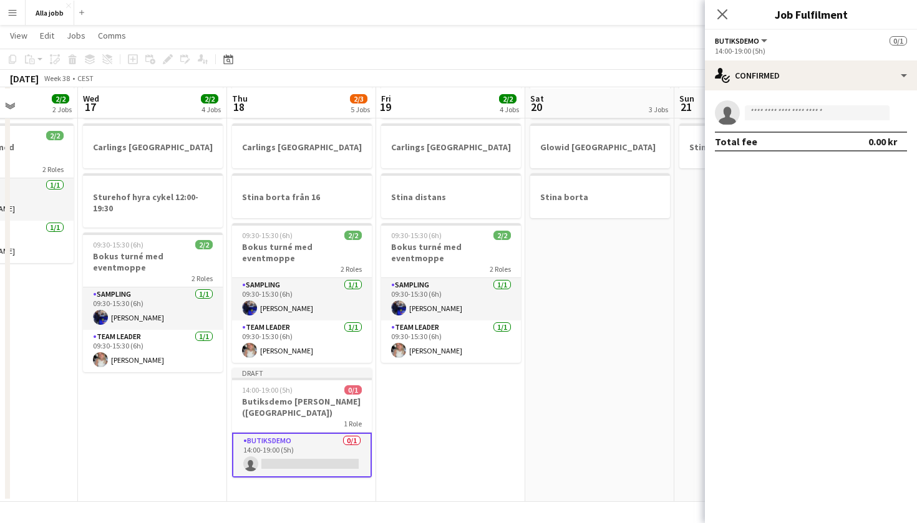
click at [779, 42] on div "Butiksdemo All roles Butiksdemo 0/1" at bounding box center [811, 40] width 192 height 11
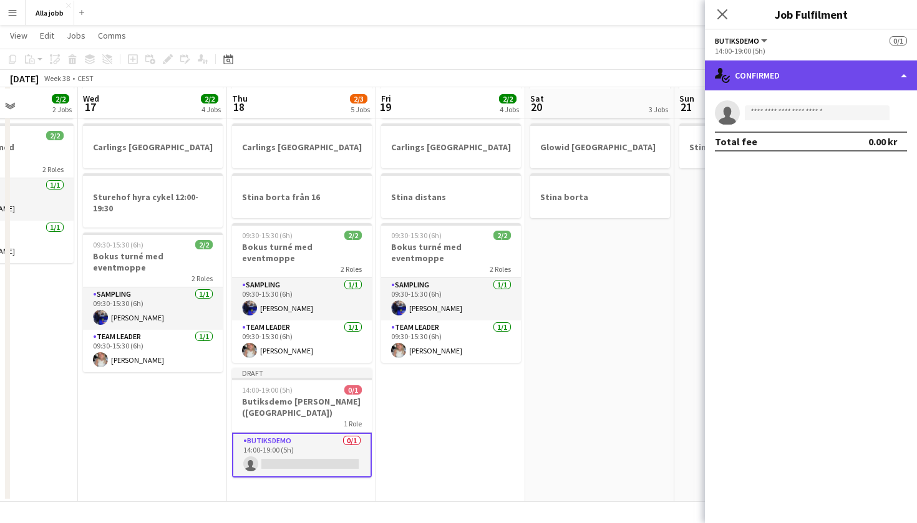
click at [779, 62] on div "single-neutral-actions-check-2 Confirmed" at bounding box center [811, 76] width 212 height 30
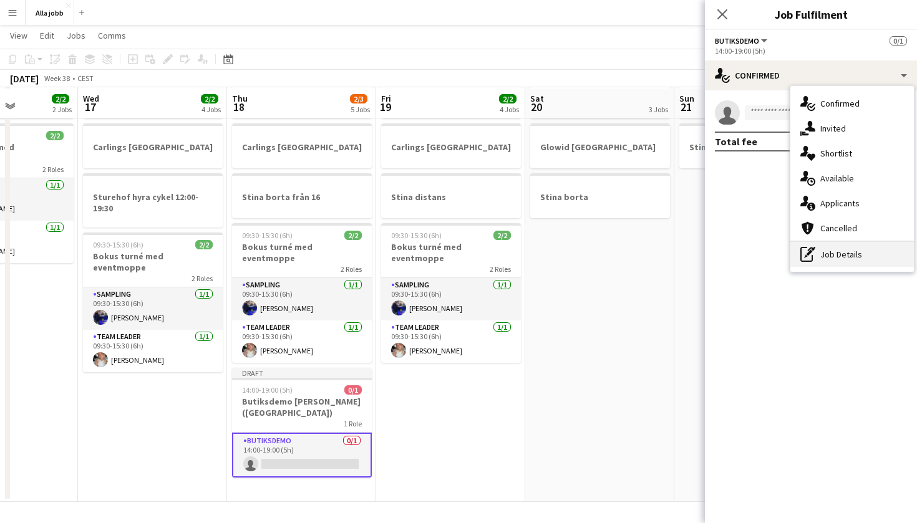
click at [825, 266] on div "pen-write Job Details" at bounding box center [852, 254] width 124 height 25
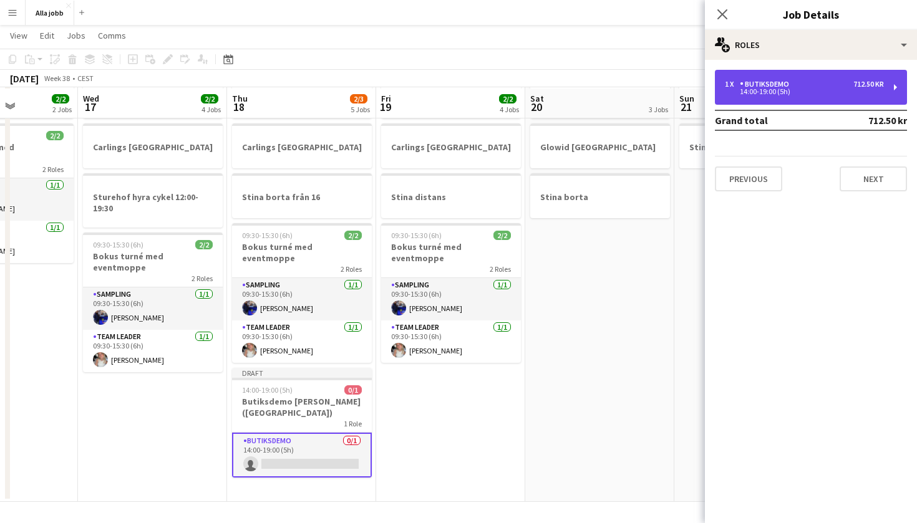
click at [810, 86] on div "1 x Butiksdemo 712.50 kr" at bounding box center [804, 84] width 159 height 9
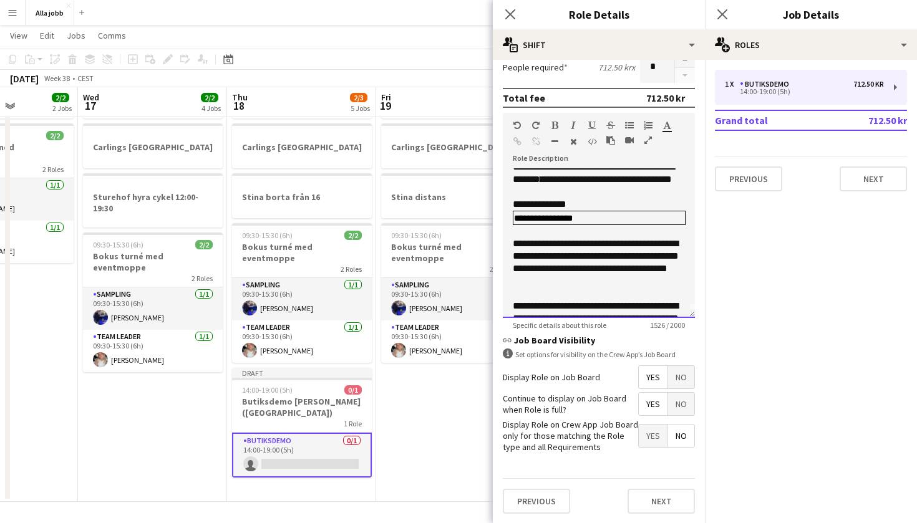
click at [585, 225] on td "**********" at bounding box center [599, 218] width 172 height 14
click at [575, 225] on td "**********" at bounding box center [599, 218] width 172 height 14
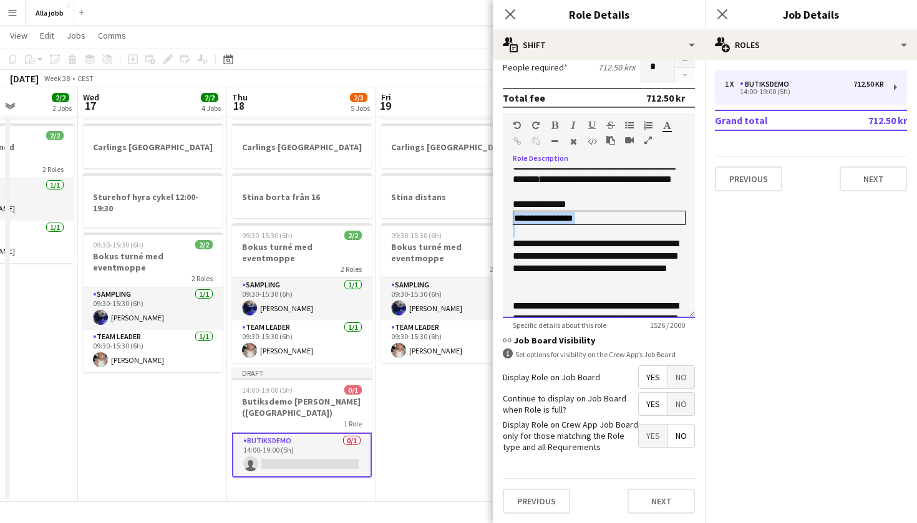
click at [575, 225] on td "**********" at bounding box center [599, 218] width 172 height 14
paste div
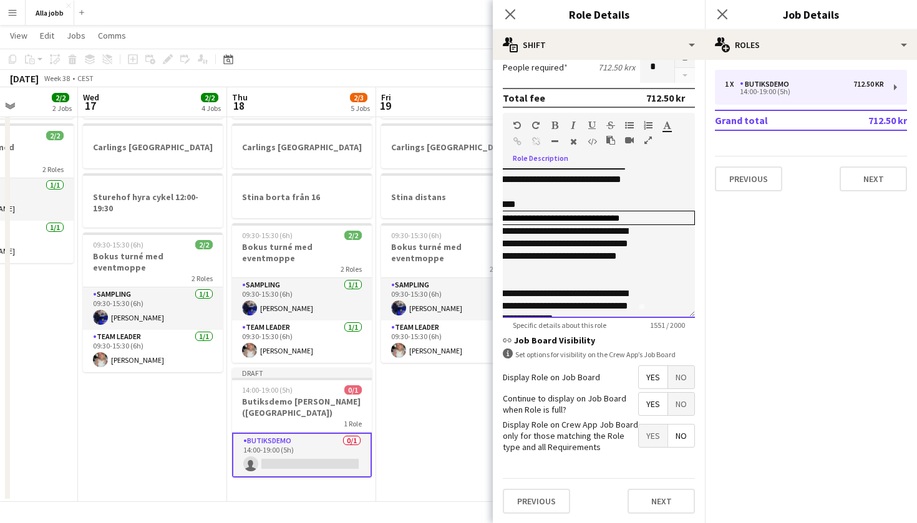
click at [599, 258] on div "**********" at bounding box center [548, 250] width 172 height 50
drag, startPoint x: 597, startPoint y: 229, endPoint x: 517, endPoint y: 224, distance: 80.0
click at [517, 224] on td "**********" at bounding box center [578, 218] width 231 height 12
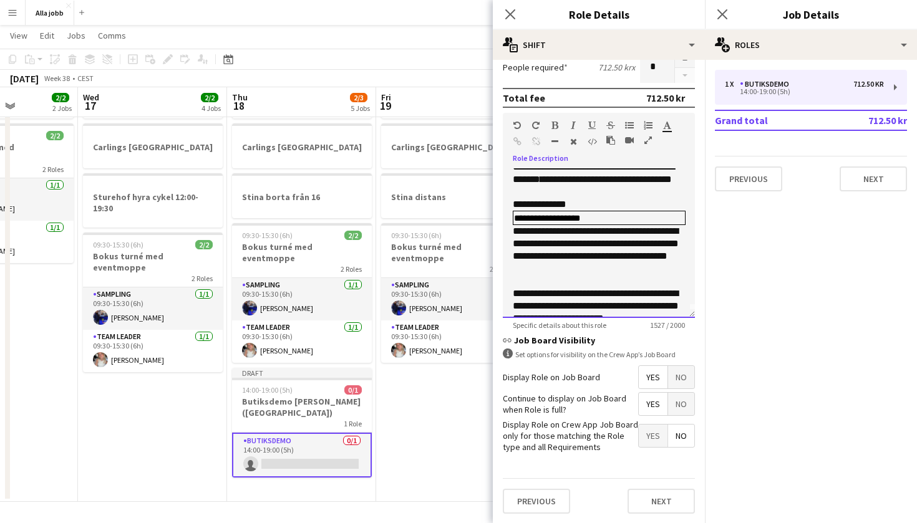
click at [577, 211] on div "**********" at bounding box center [599, 204] width 172 height 12
click at [513, 245] on div "**********" at bounding box center [599, 250] width 172 height 50
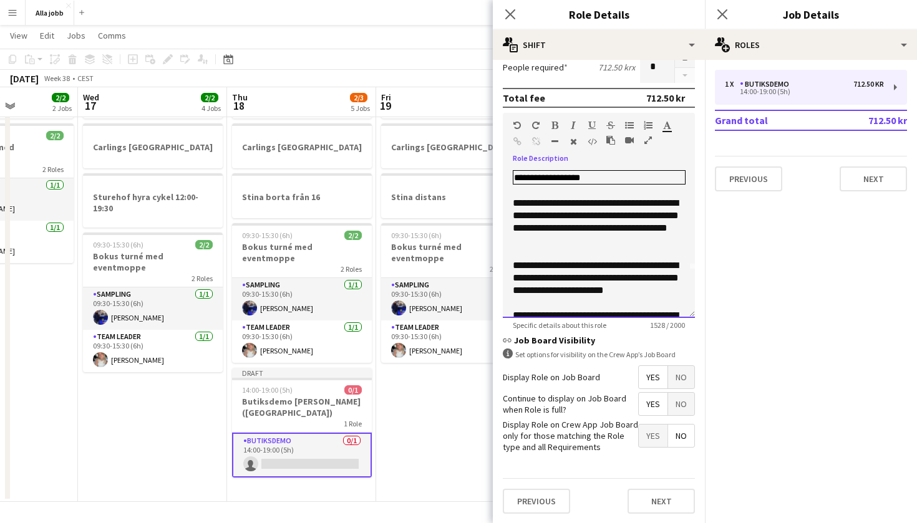
click at [593, 229] on div "**********" at bounding box center [599, 222] width 172 height 50
click at [609, 241] on div "**********" at bounding box center [599, 222] width 172 height 50
click at [634, 247] on div "**********" at bounding box center [599, 222] width 172 height 50
click at [669, 277] on div "**********" at bounding box center [599, 277] width 172 height 37
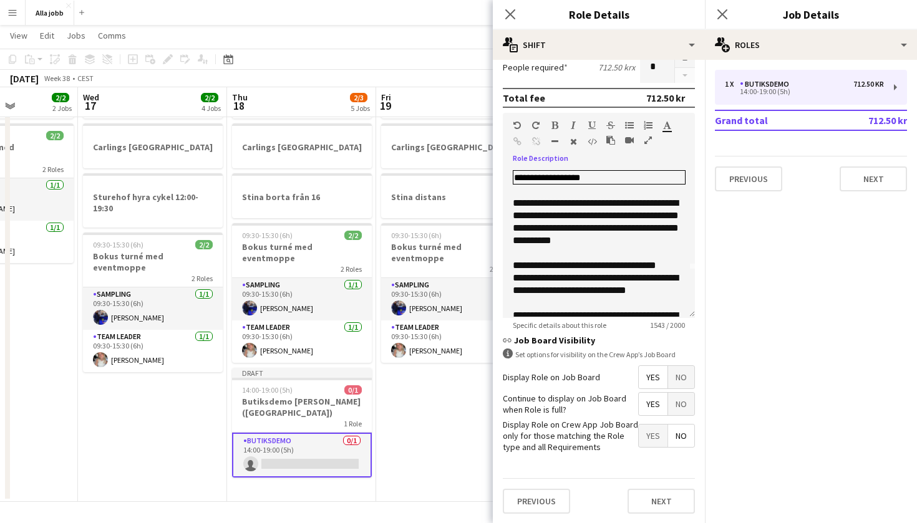
click at [475, 386] on app-date-cell "Bokus turné med APE Carlings Stockholm Stina distans 09:30-15:30 (6h) 2/2 Bokus…" at bounding box center [450, 285] width 149 height 433
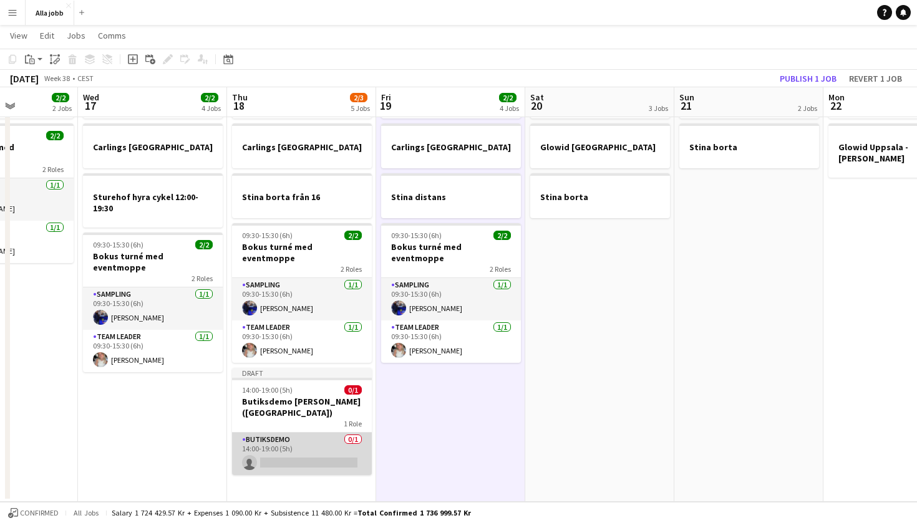
click at [294, 433] on app-card-role "Butiksdemo 0/1 14:00-19:00 (5h) single-neutral-actions" at bounding box center [302, 454] width 140 height 42
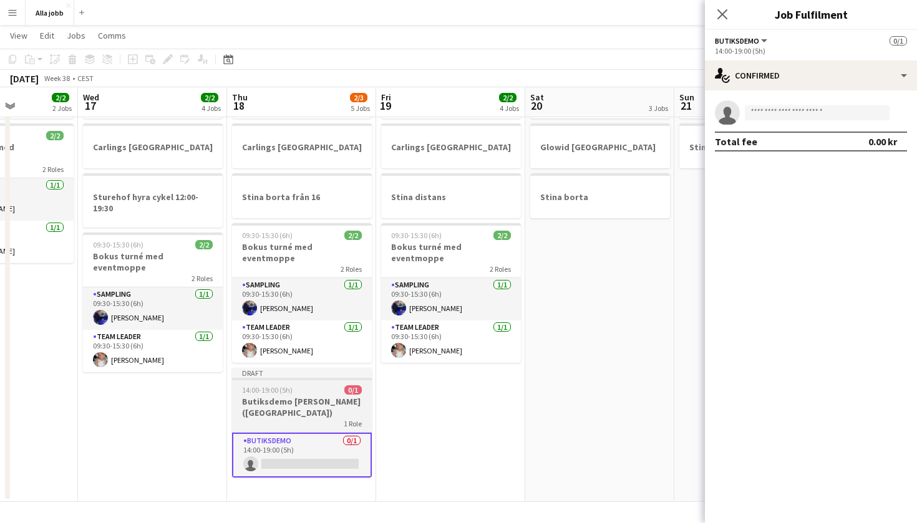
click at [288, 396] on h3 "Butiksdemo Proviva Tjörn (Göteborg)" at bounding box center [302, 407] width 140 height 22
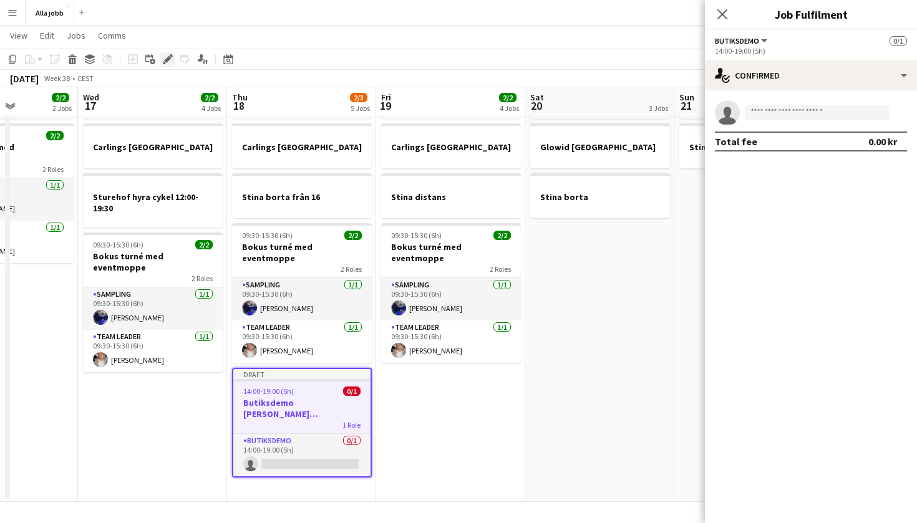
click at [168, 61] on icon at bounding box center [167, 59] width 7 height 7
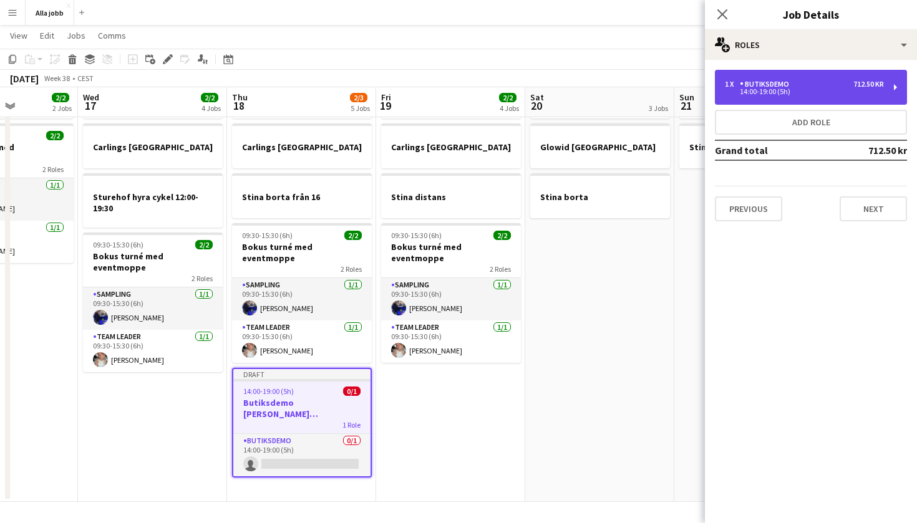
click at [797, 88] on div "1 x Butiksdemo 712.50 kr" at bounding box center [804, 84] width 159 height 9
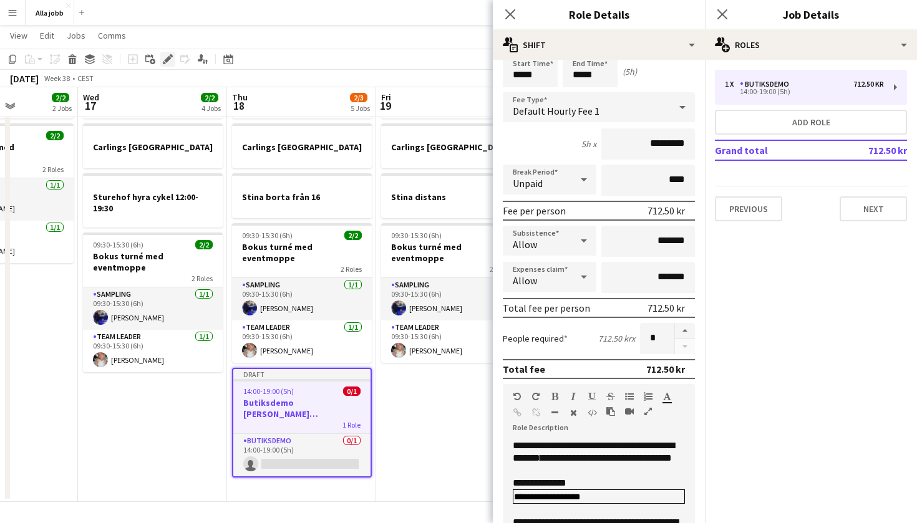
click at [171, 57] on icon "Edit" at bounding box center [168, 59] width 10 height 10
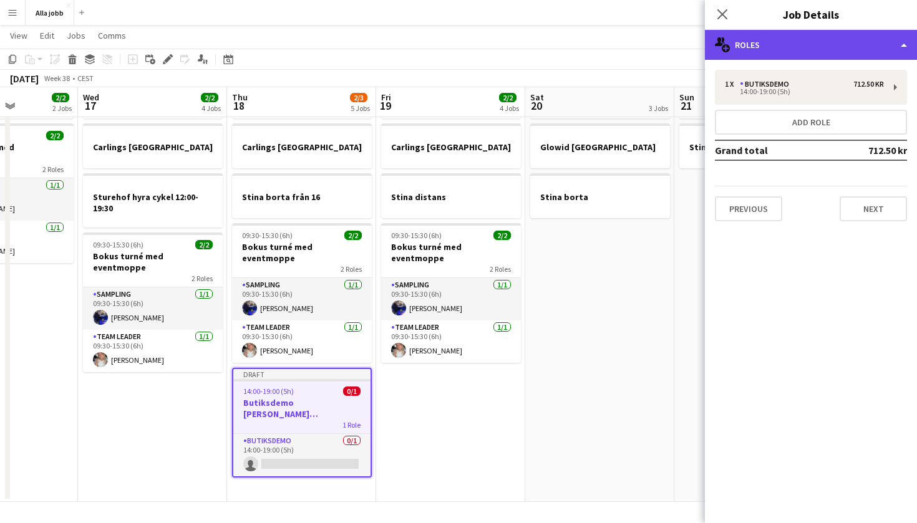
click at [774, 56] on div "multiple-users-add Roles" at bounding box center [811, 45] width 212 height 30
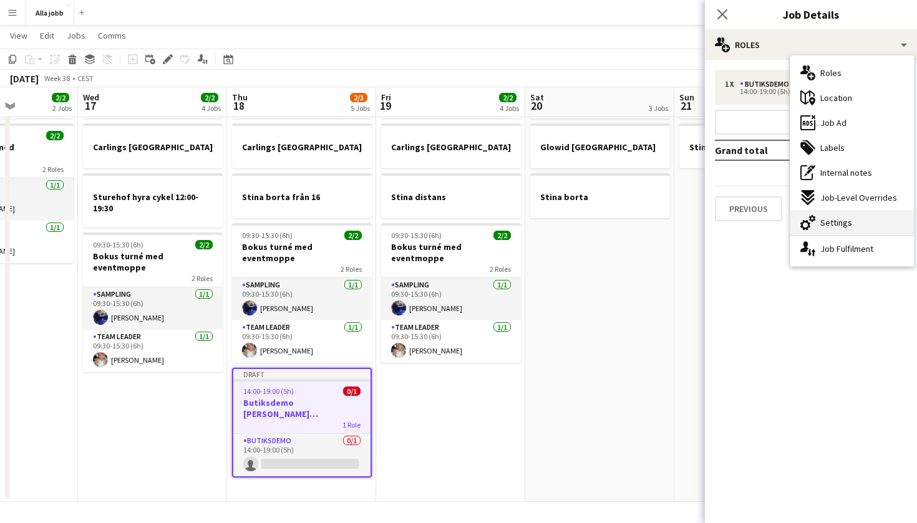
click at [820, 224] on div "cog-double-3 Settings" at bounding box center [852, 222] width 124 height 25
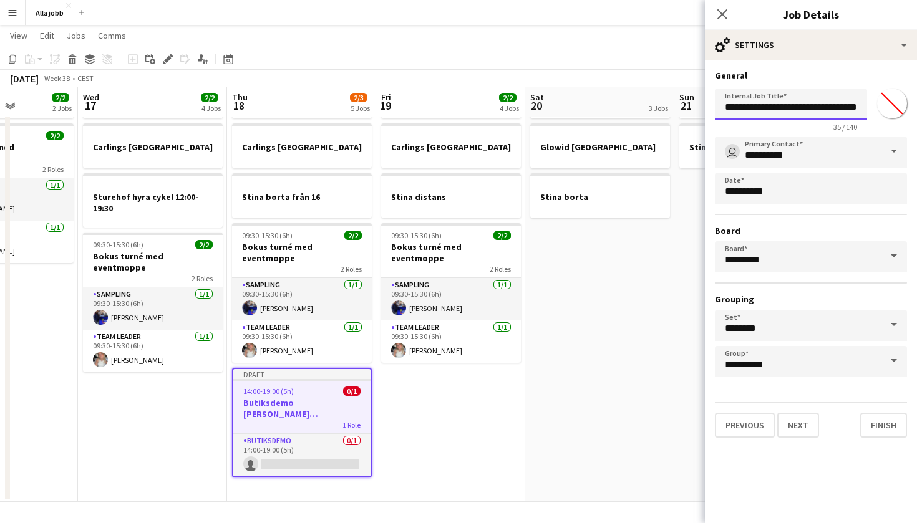
click at [835, 109] on input "**********" at bounding box center [791, 104] width 152 height 31
click at [838, 109] on input "**********" at bounding box center [791, 104] width 152 height 31
type input "**********"
click at [882, 433] on button "Finish" at bounding box center [883, 425] width 47 height 25
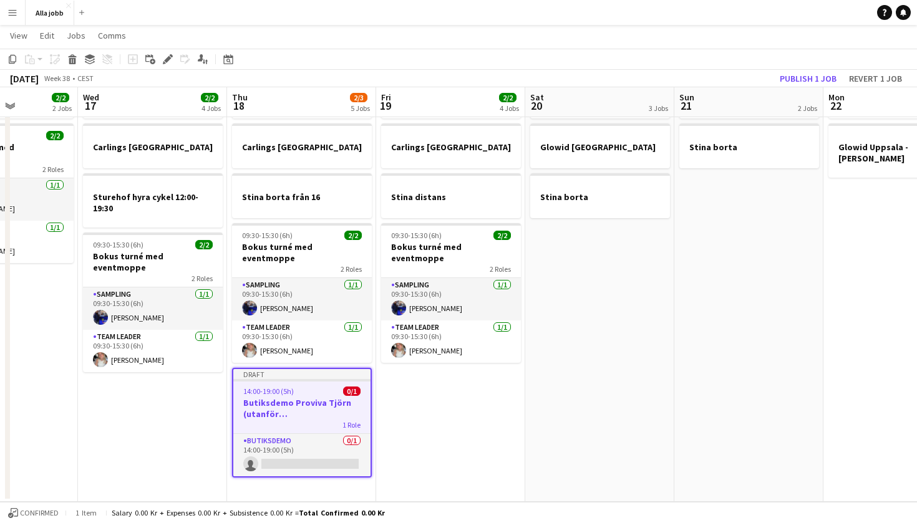
click at [548, 343] on app-date-cell "Bokus turné med APE Glowid Stockholm Stina borta" at bounding box center [599, 285] width 149 height 433
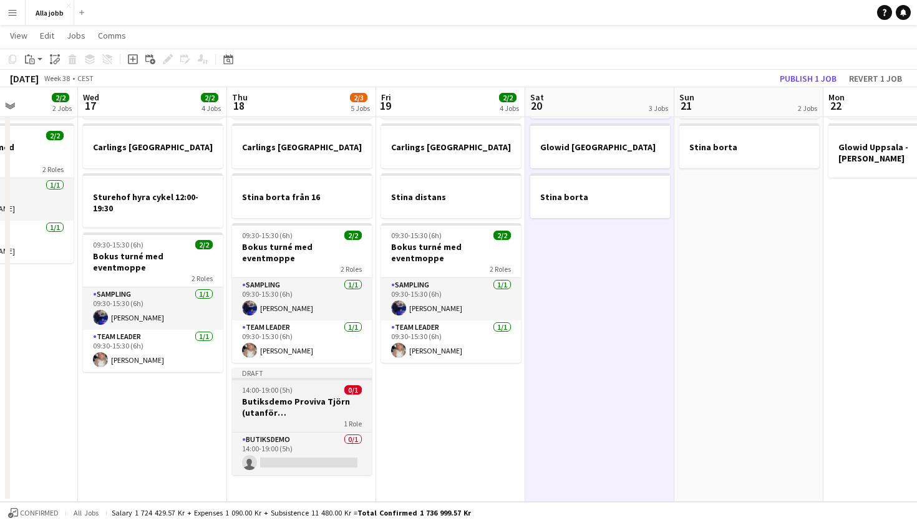
click at [294, 399] on h3 "Butiksdemo Proviva Tjörn (utanför [GEOGRAPHIC_DATA])" at bounding box center [302, 407] width 140 height 22
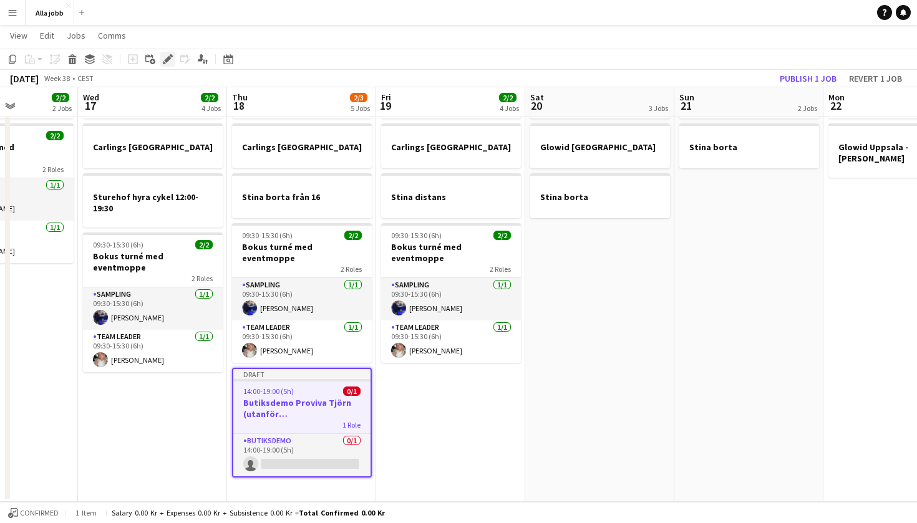
click at [165, 61] on icon at bounding box center [167, 59] width 7 height 7
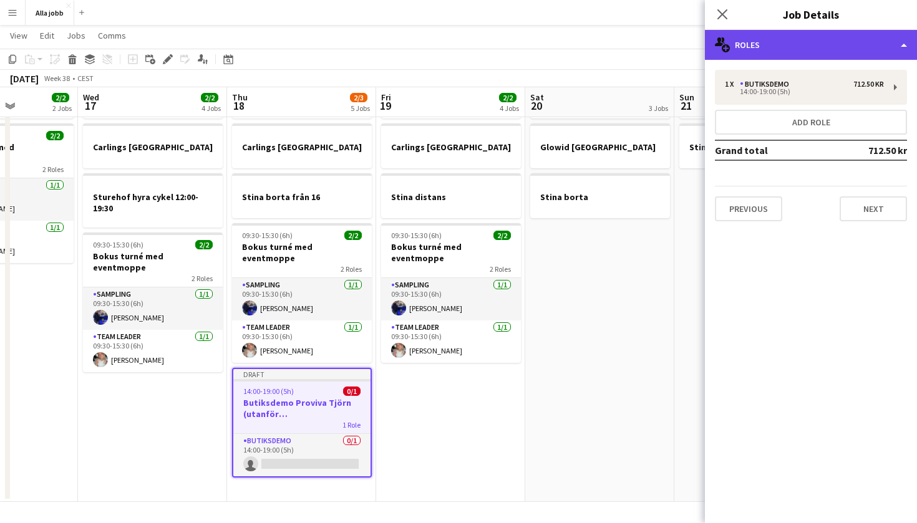
click at [761, 57] on div "multiple-users-add Roles" at bounding box center [811, 45] width 212 height 30
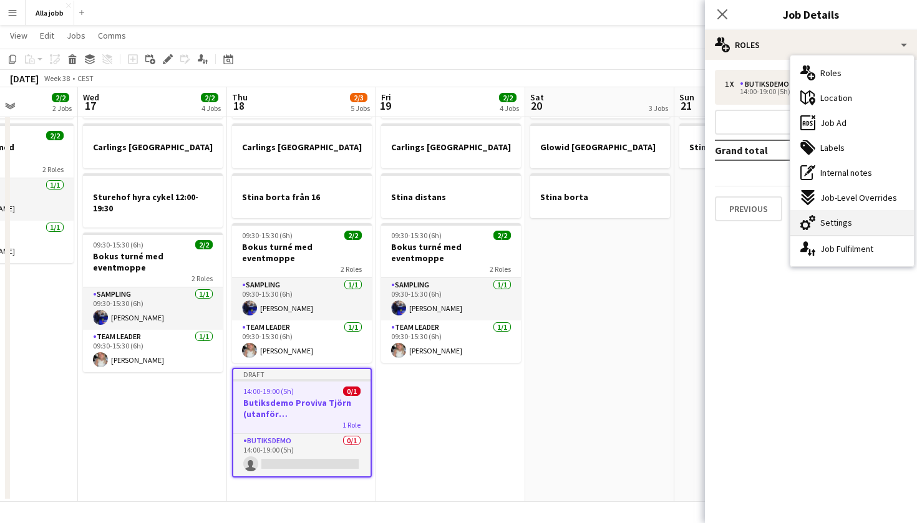
click at [838, 229] on div "cog-double-3 Settings" at bounding box center [852, 222] width 124 height 25
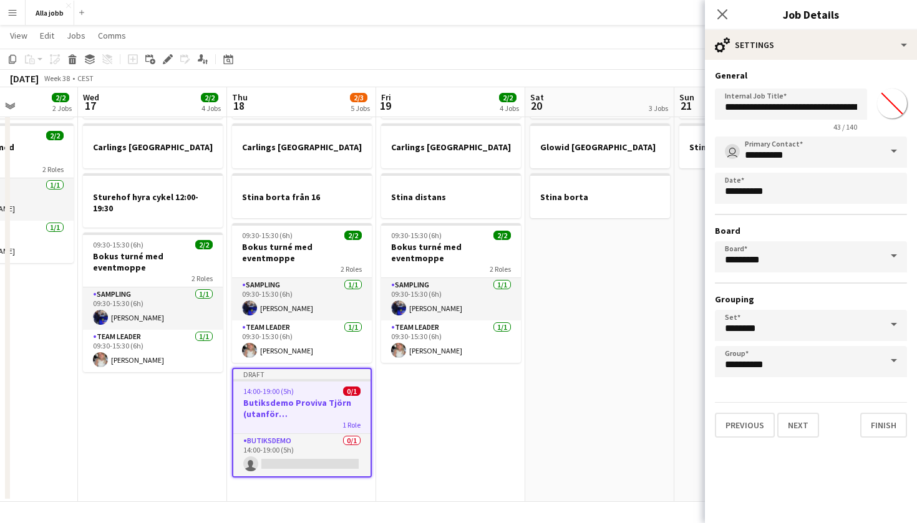
click at [504, 440] on app-date-cell "Bokus turné med APE Carlings Stockholm Stina distans 09:30-15:30 (6h) 2/2 Bokus…" at bounding box center [450, 285] width 149 height 433
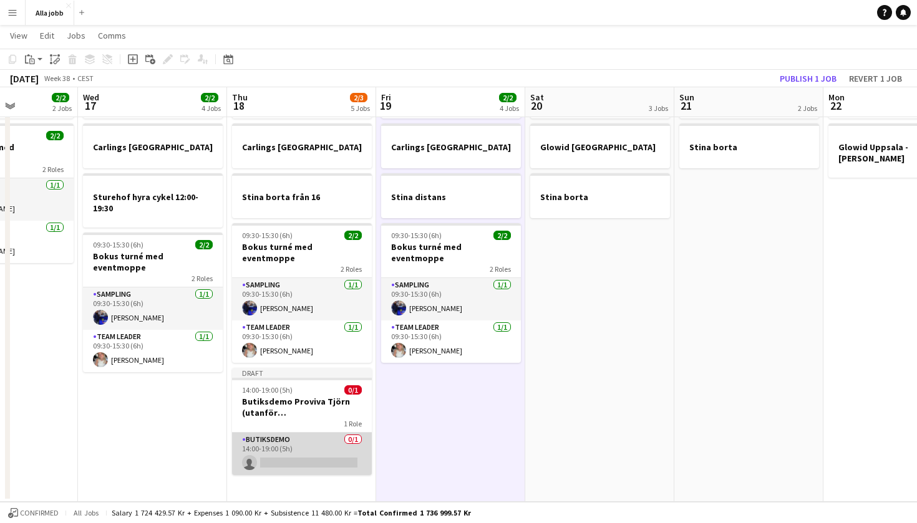
click at [308, 434] on app-card-role "Butiksdemo 0/1 14:00-19:00 (5h) single-neutral-actions" at bounding box center [302, 454] width 140 height 42
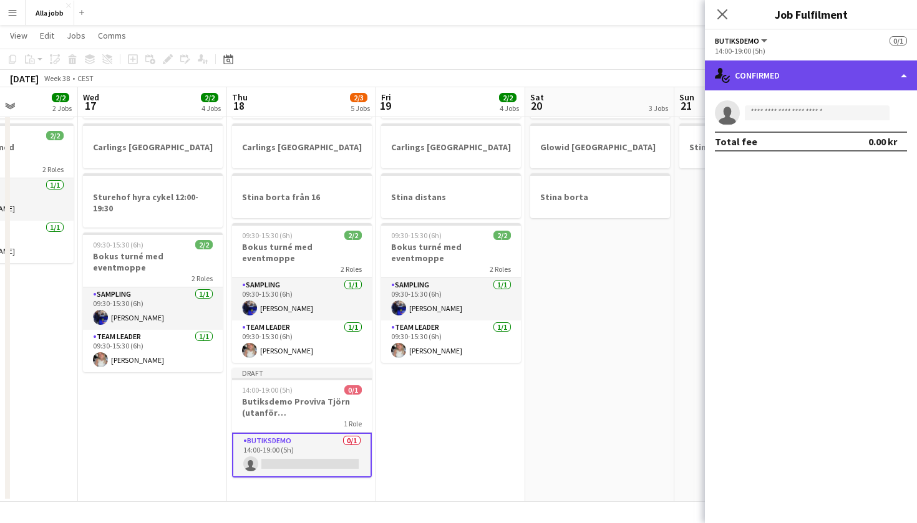
click at [753, 77] on div "single-neutral-actions-check-2 Confirmed" at bounding box center [811, 76] width 212 height 30
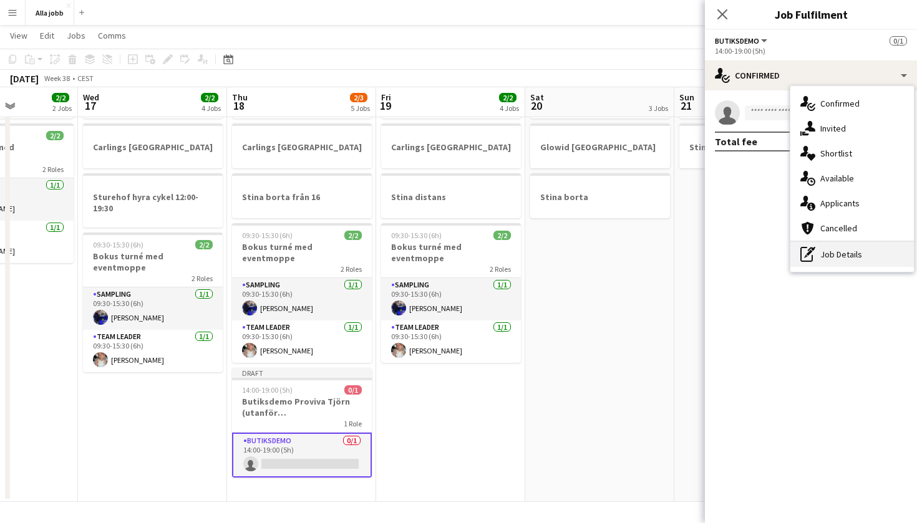
click at [826, 255] on div "pen-write Job Details" at bounding box center [852, 254] width 124 height 25
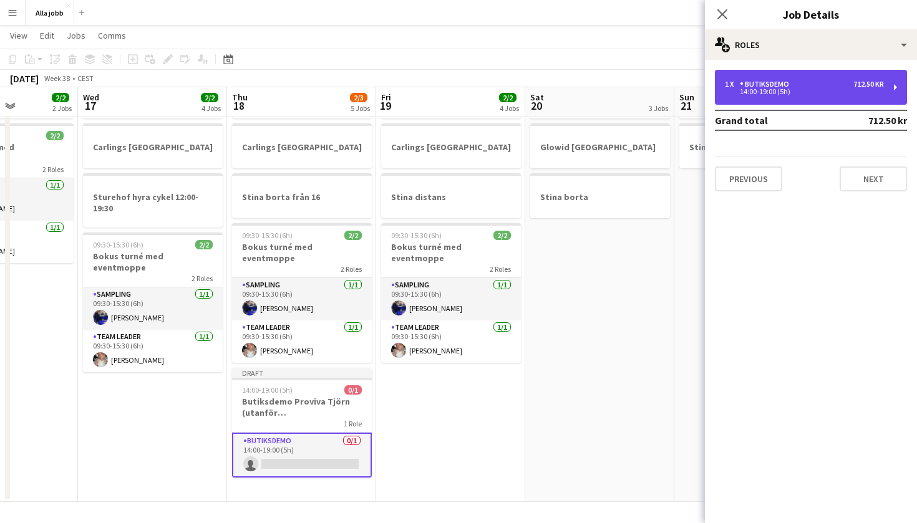
click at [794, 81] on div "1 x Butiksdemo 712.50 kr" at bounding box center [804, 84] width 159 height 9
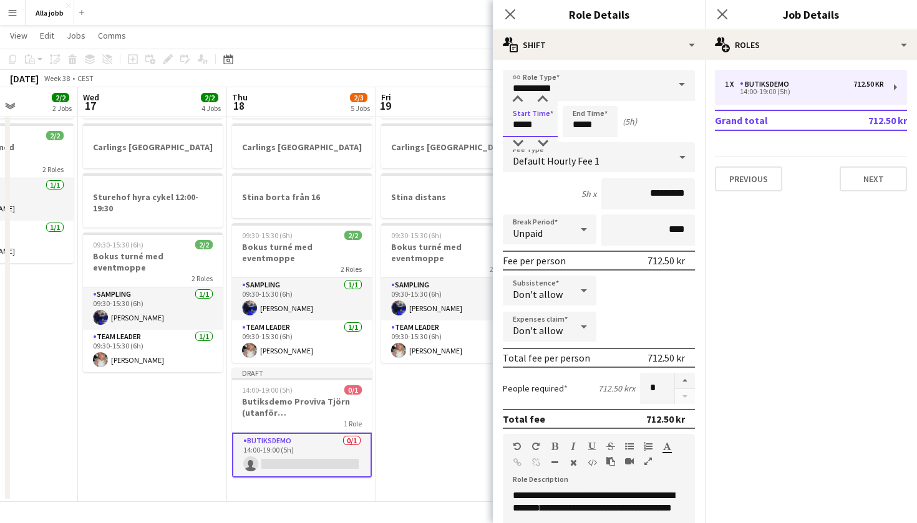
drag, startPoint x: 543, startPoint y: 126, endPoint x: 519, endPoint y: 126, distance: 23.7
click at [519, 126] on input "*****" at bounding box center [530, 121] width 55 height 31
type input "*****"
click at [603, 125] on input "*****" at bounding box center [590, 121] width 55 height 31
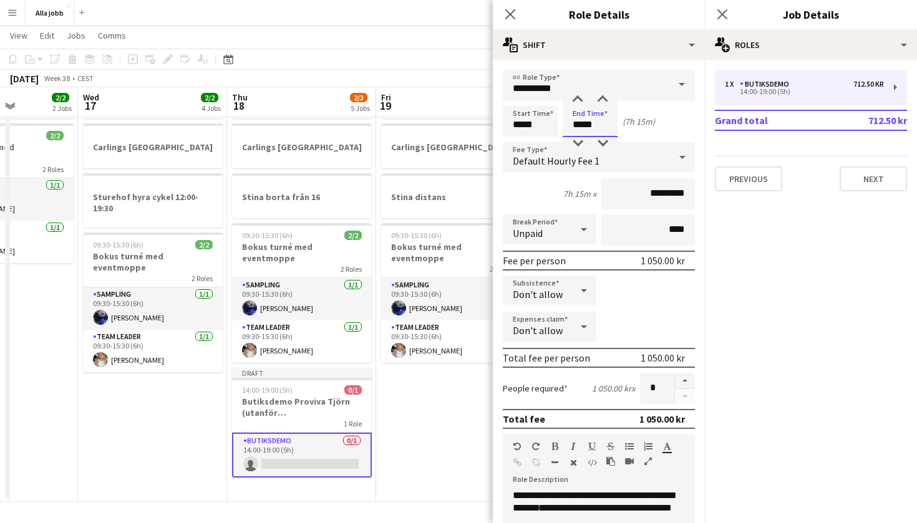
click at [603, 125] on input "*****" at bounding box center [590, 121] width 55 height 31
type input "*****"
click at [440, 390] on app-date-cell "Bokus turné med APE Carlings Stockholm Stina distans 09:30-15:30 (6h) 2/2 Bokus…" at bounding box center [450, 285] width 149 height 433
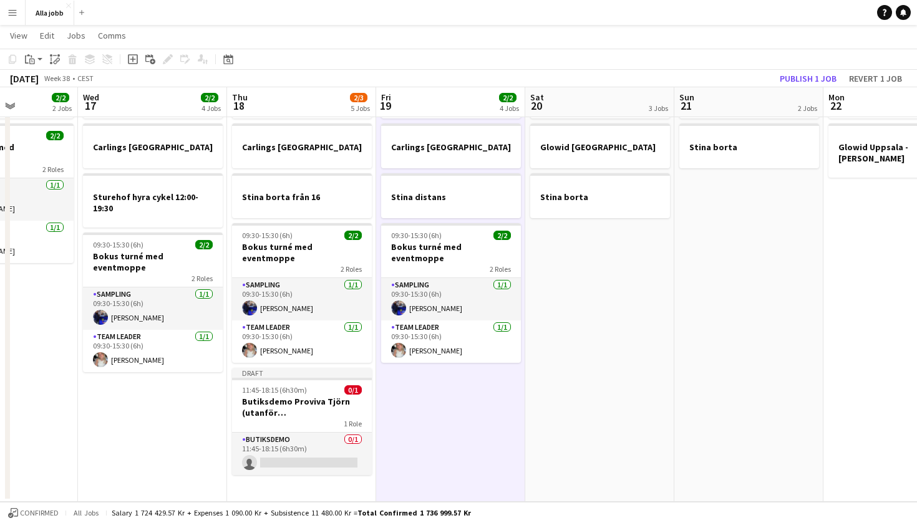
scroll to position [71, 0]
click at [803, 75] on button "Publish 1 job" at bounding box center [808, 78] width 67 height 16
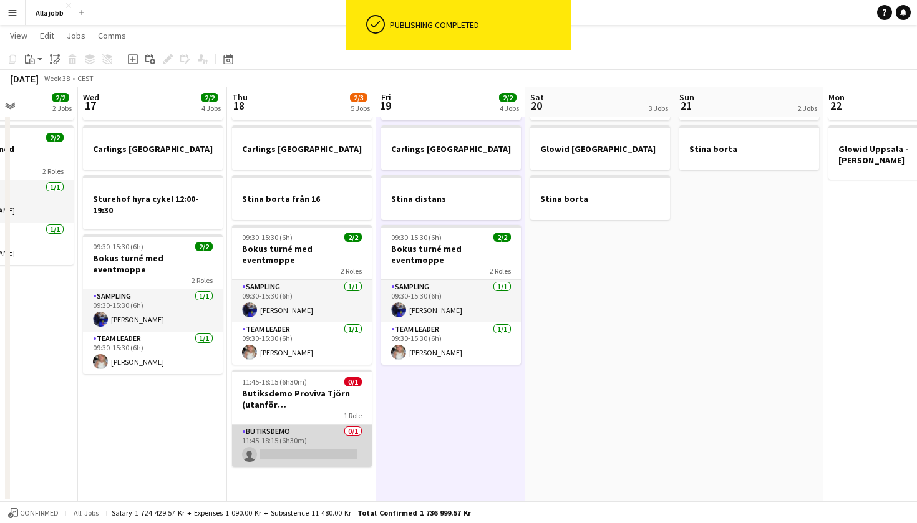
scroll to position [69, 0]
click at [289, 439] on app-card-role "Butiksdemo 0/1 11:45-18:15 (6h30m) single-neutral-actions" at bounding box center [302, 446] width 140 height 42
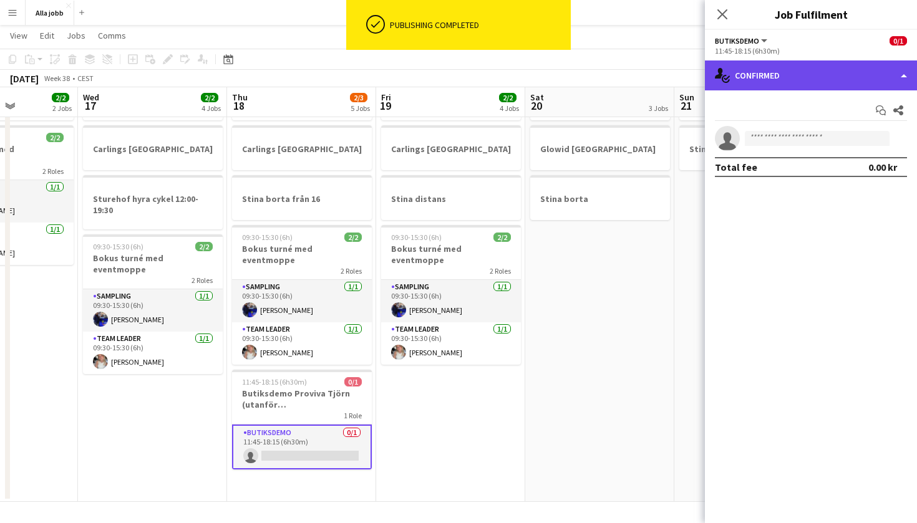
click at [787, 69] on div "single-neutral-actions-check-2 Confirmed" at bounding box center [811, 76] width 212 height 30
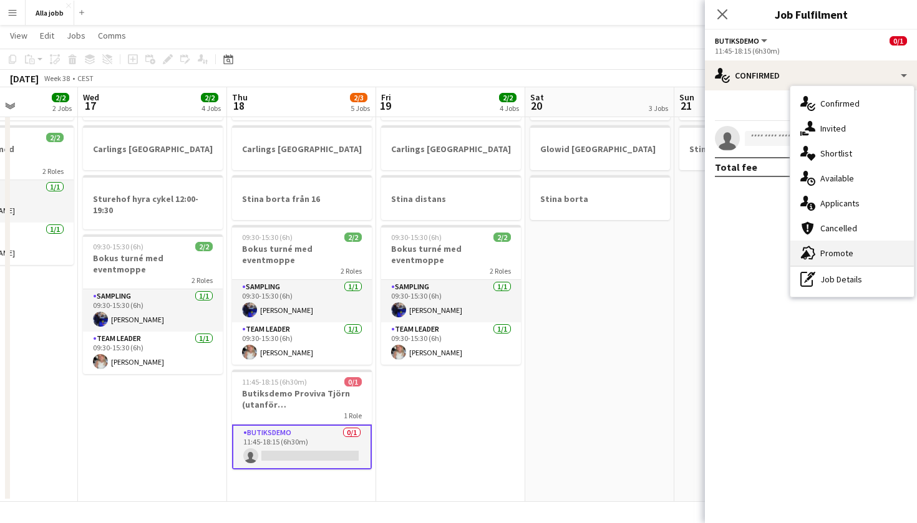
click at [844, 258] on span "Promote" at bounding box center [836, 253] width 33 height 11
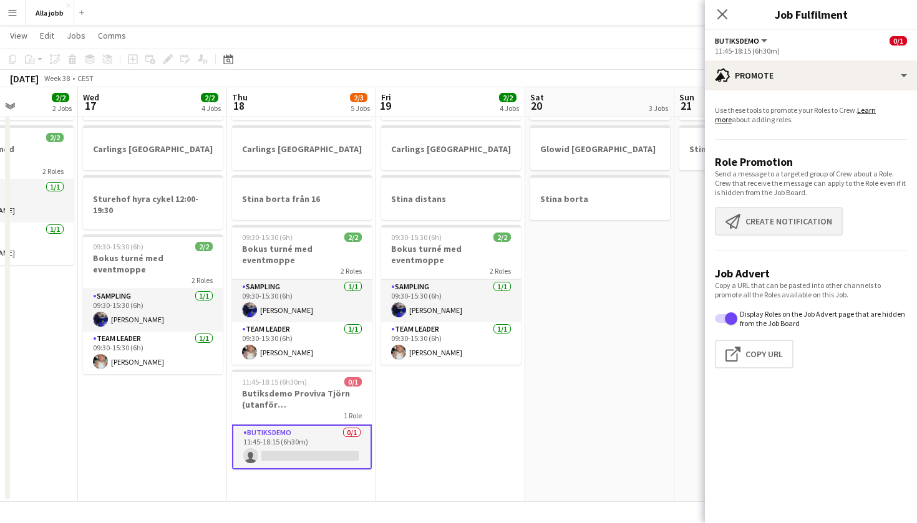
click at [767, 221] on button "Create notification Create notification" at bounding box center [779, 221] width 128 height 29
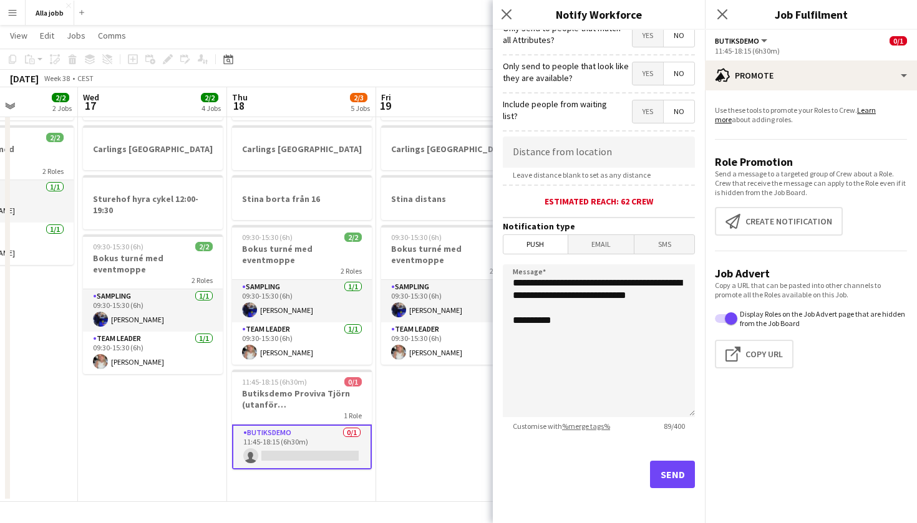
scroll to position [163, 0]
click at [678, 483] on button "Send" at bounding box center [672, 474] width 45 height 27
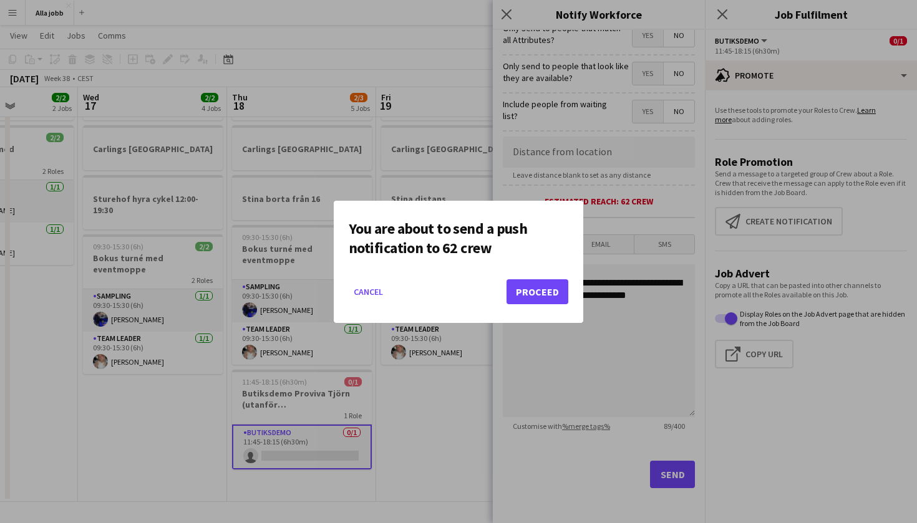
click at [558, 288] on button "Proceed" at bounding box center [537, 291] width 62 height 25
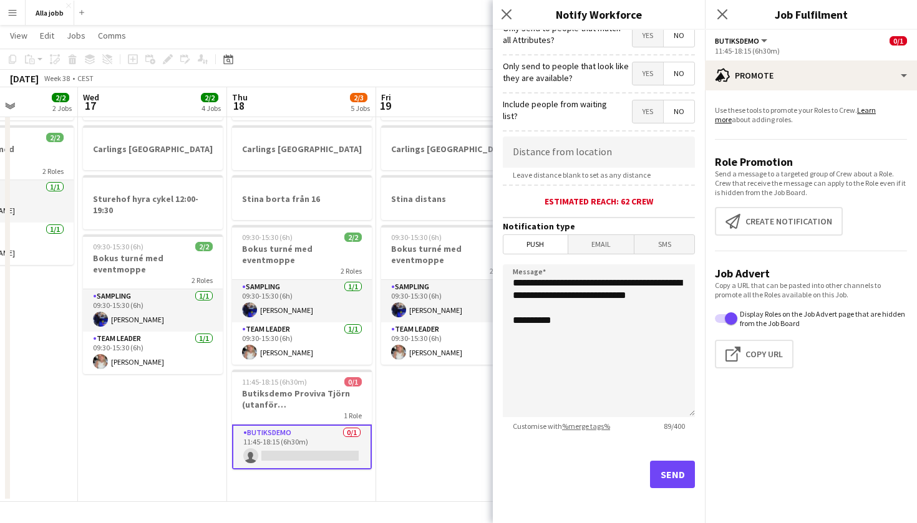
scroll to position [69, 0]
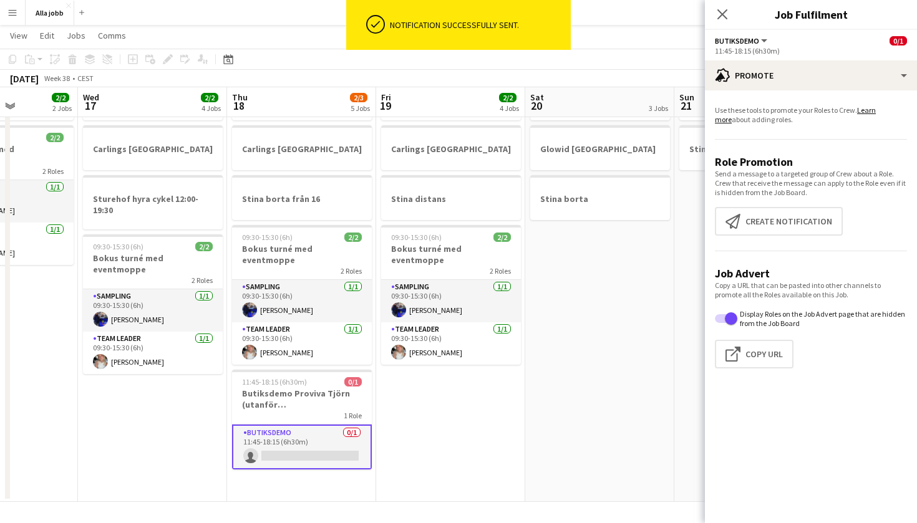
click at [522, 420] on app-date-cell "Bokus turné med APE Carlings Stockholm Stina distans 09:30-15:30 (6h) 2/2 Bokus…" at bounding box center [450, 286] width 149 height 432
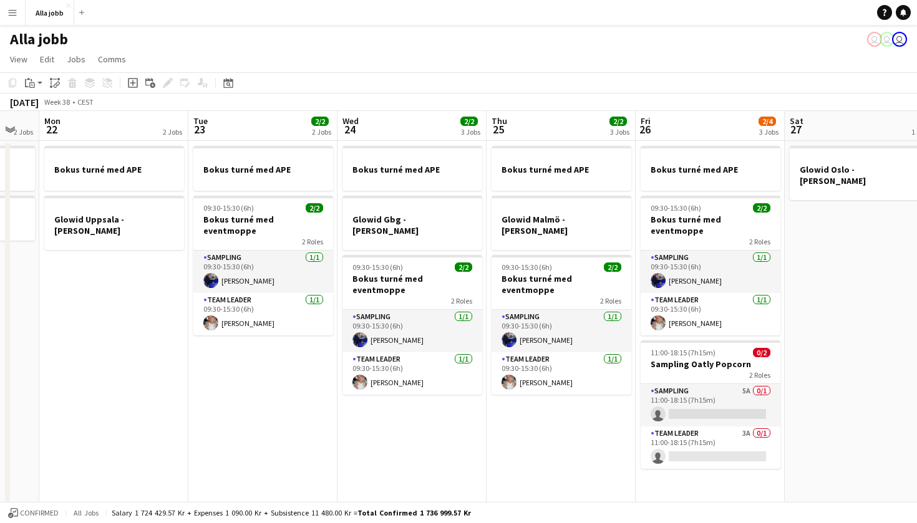
scroll to position [0, 251]
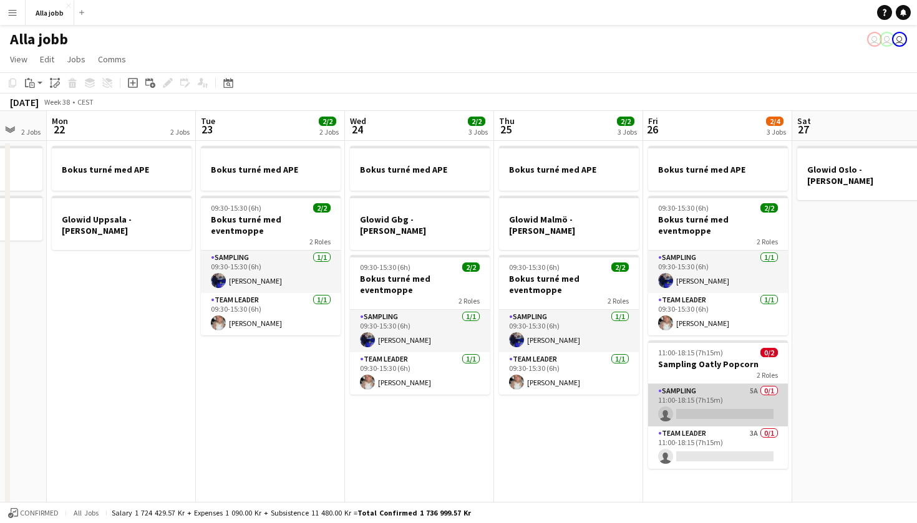
click at [721, 394] on app-card-role "Sampling 5A 0/1 11:00-18:15 (7h15m) single-neutral-actions" at bounding box center [718, 405] width 140 height 42
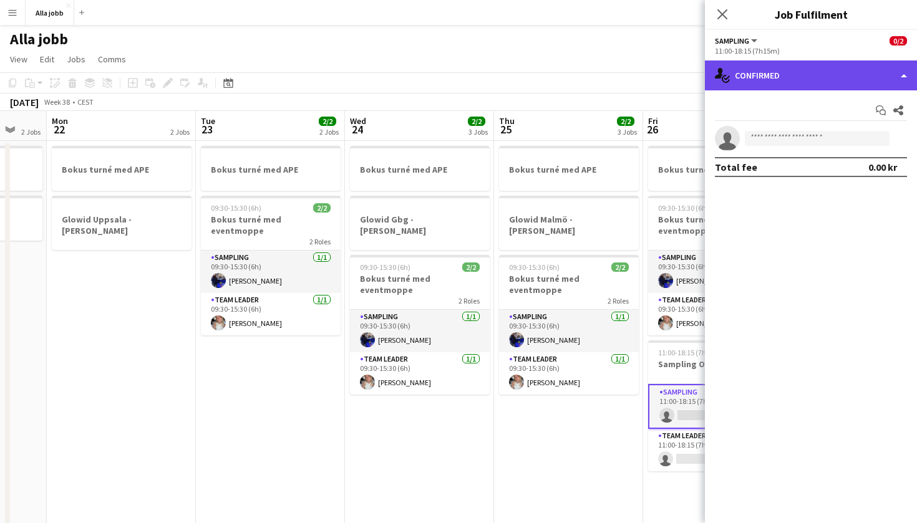
click at [782, 85] on div "single-neutral-actions-check-2 Confirmed" at bounding box center [811, 76] width 212 height 30
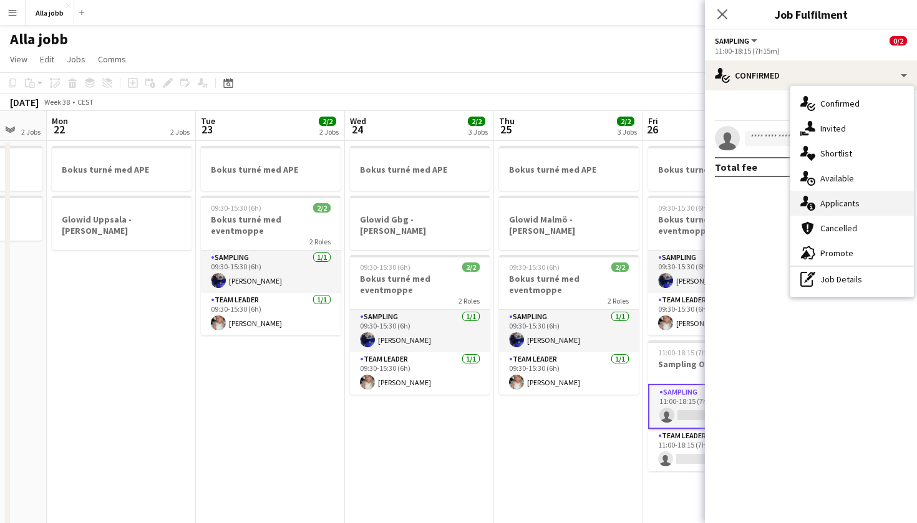
click at [843, 200] on span "Applicants" at bounding box center [839, 203] width 39 height 11
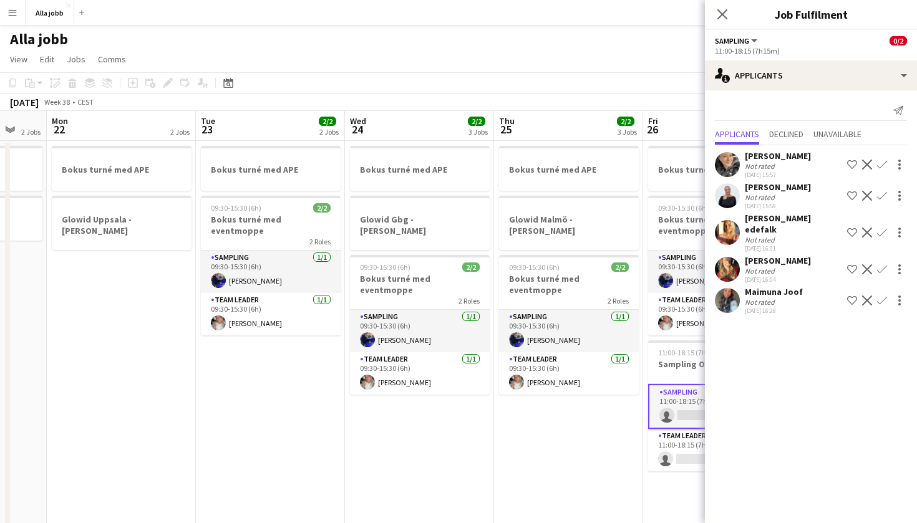
click at [500, 420] on app-date-cell "Bokus turné med APE Glowid [GEOGRAPHIC_DATA] - [PERSON_NAME] 09:30-15:30 (6h) 2…" at bounding box center [568, 357] width 149 height 432
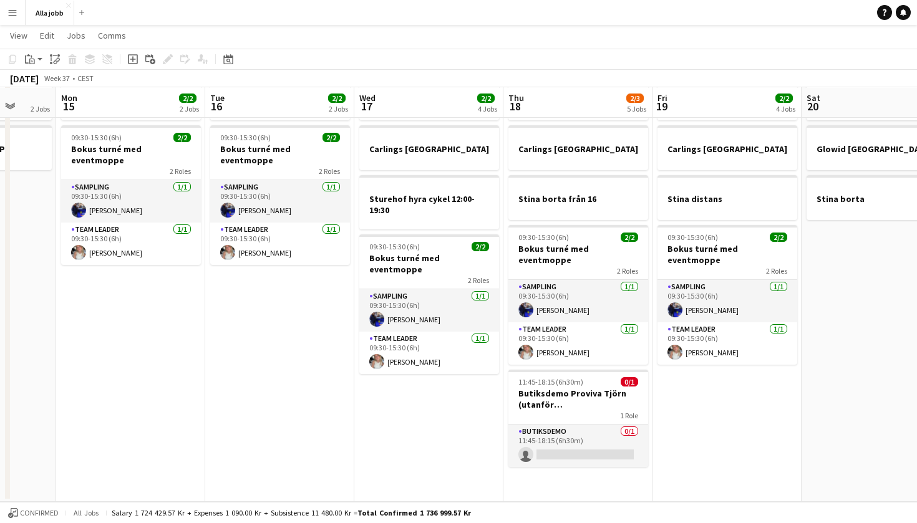
scroll to position [69, 0]
click at [711, 401] on app-date-cell "Bokus turné med APE Carlings Stockholm Stina distans 09:30-15:30 (6h) 2/2 Bokus…" at bounding box center [726, 286] width 149 height 432
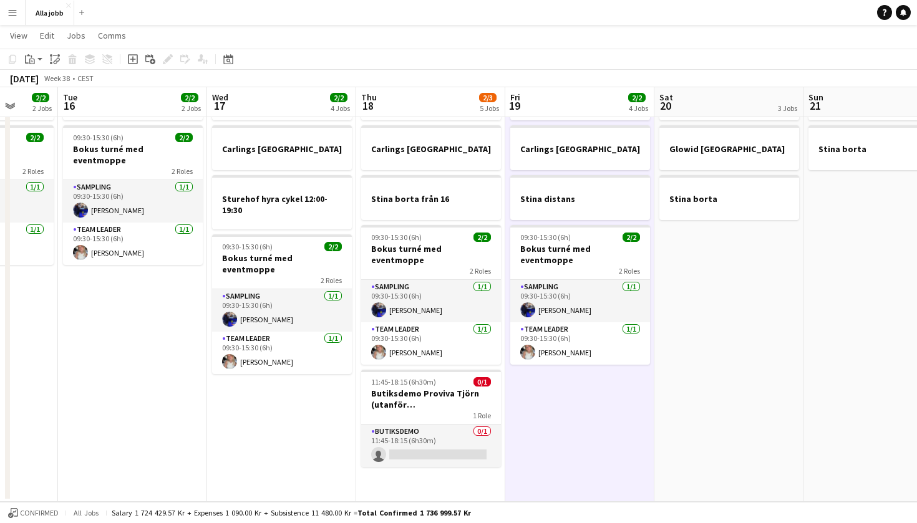
scroll to position [0, 544]
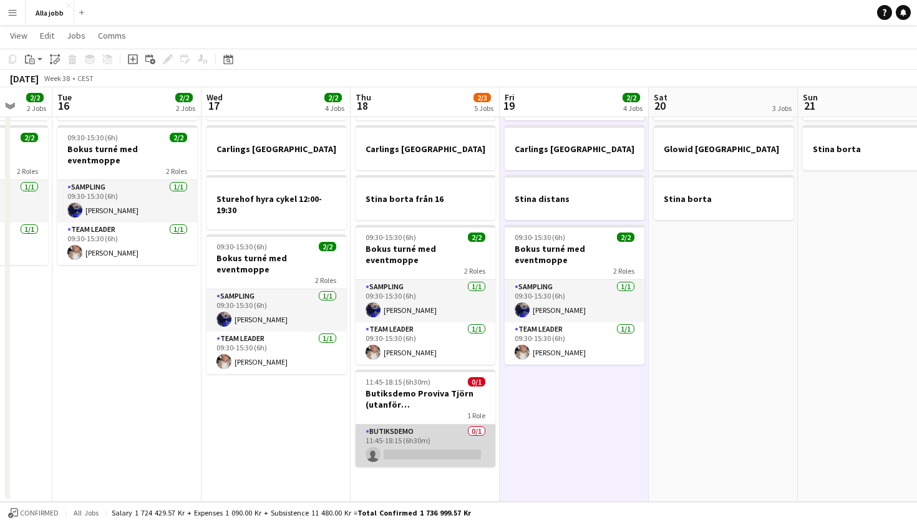
click at [461, 425] on app-card-role "Butiksdemo 0/1 11:45-18:15 (6h30m) single-neutral-actions" at bounding box center [426, 446] width 140 height 42
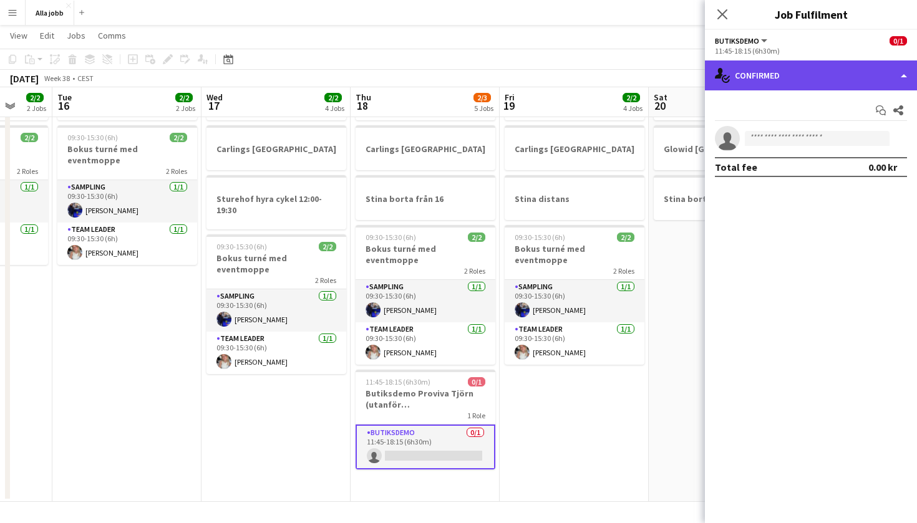
click at [796, 86] on div "single-neutral-actions-check-2 Confirmed" at bounding box center [811, 76] width 212 height 30
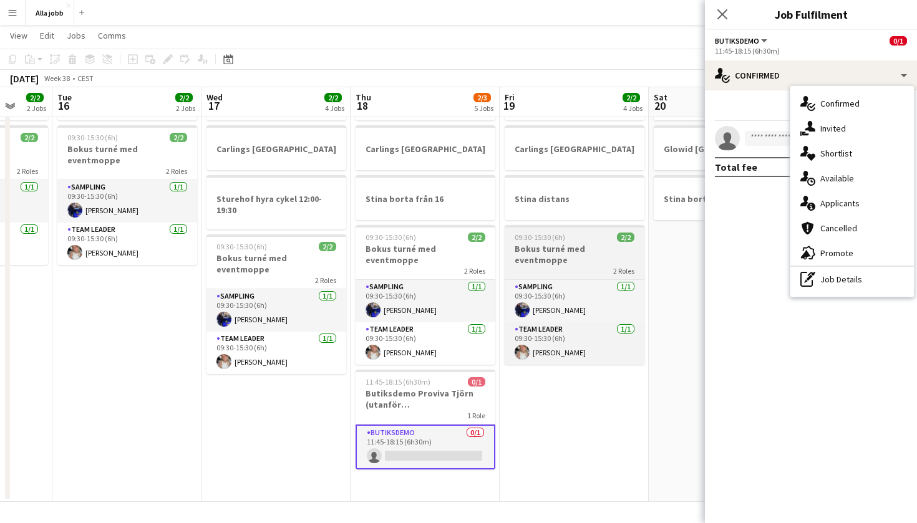
click at [630, 237] on span "2/2" at bounding box center [625, 237] width 17 height 9
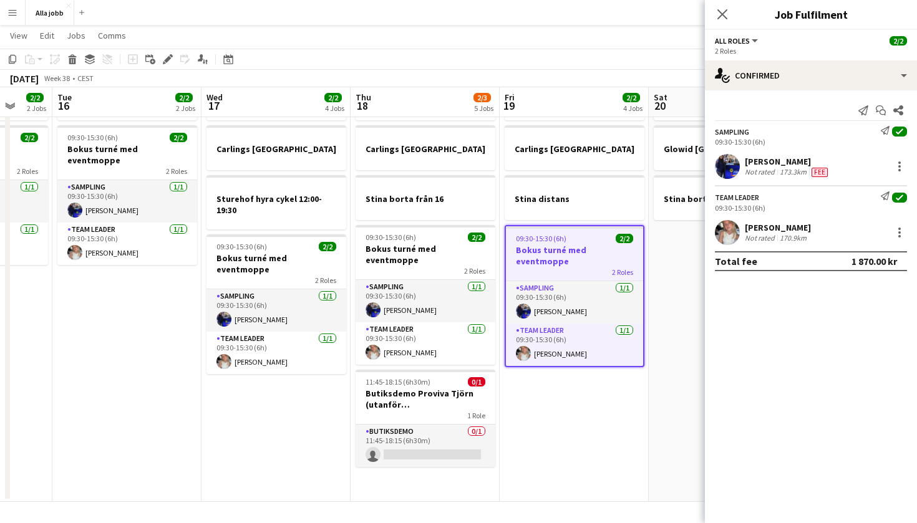
scroll to position [65, 0]
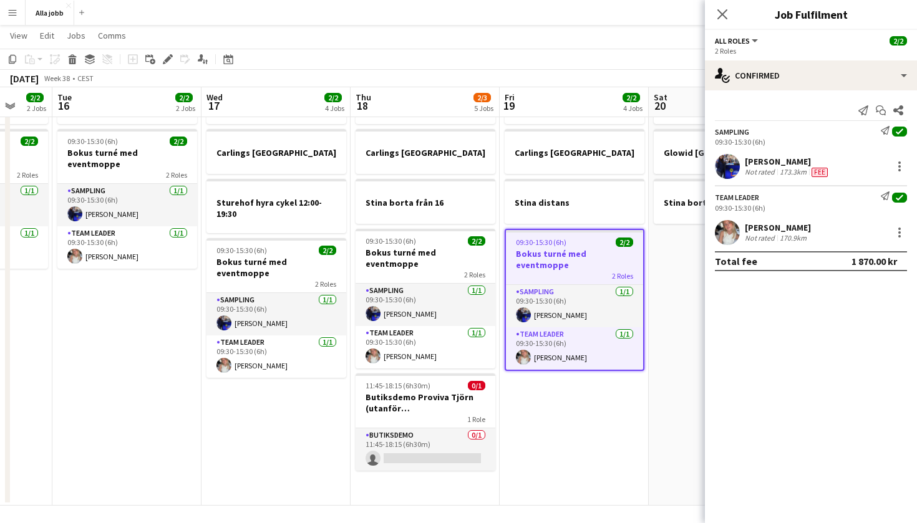
click at [662, 261] on app-date-cell "Bokus turné med APE Glowid Stockholm Stina borta" at bounding box center [723, 290] width 149 height 432
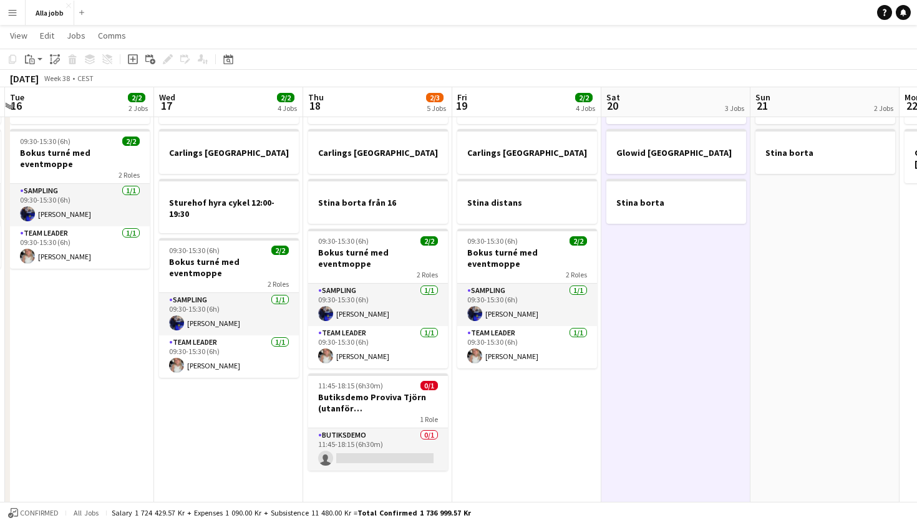
scroll to position [0, 289]
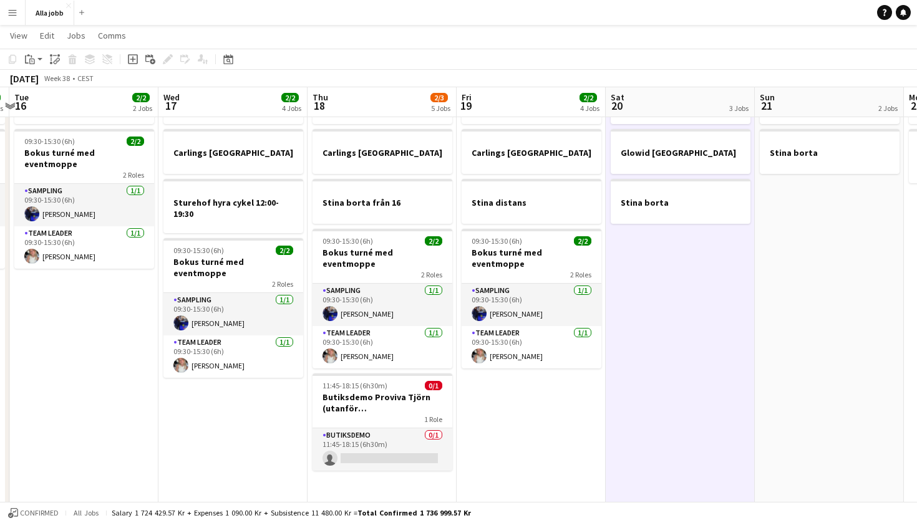
click at [539, 447] on app-date-cell "Bokus turné med APE Carlings Stockholm Stina distans 09:30-15:30 (6h) 2/2 Bokus…" at bounding box center [531, 290] width 149 height 432
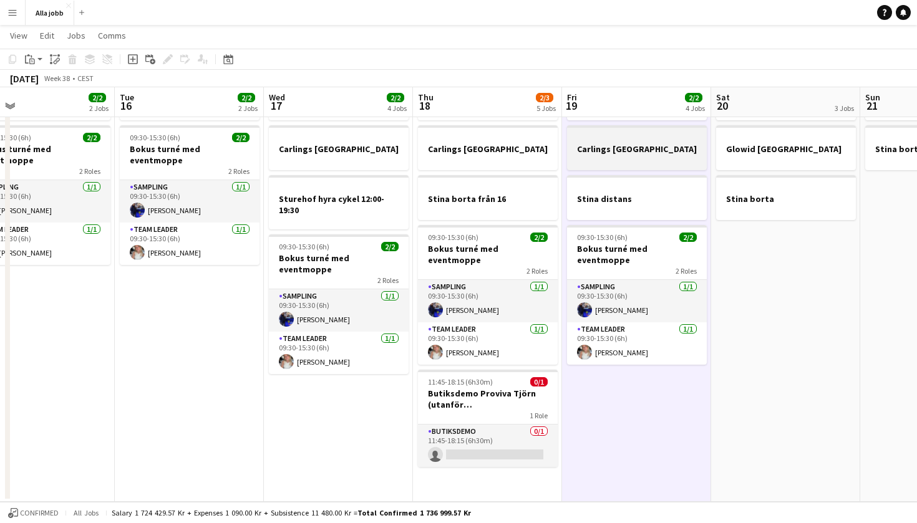
scroll to position [0, 510]
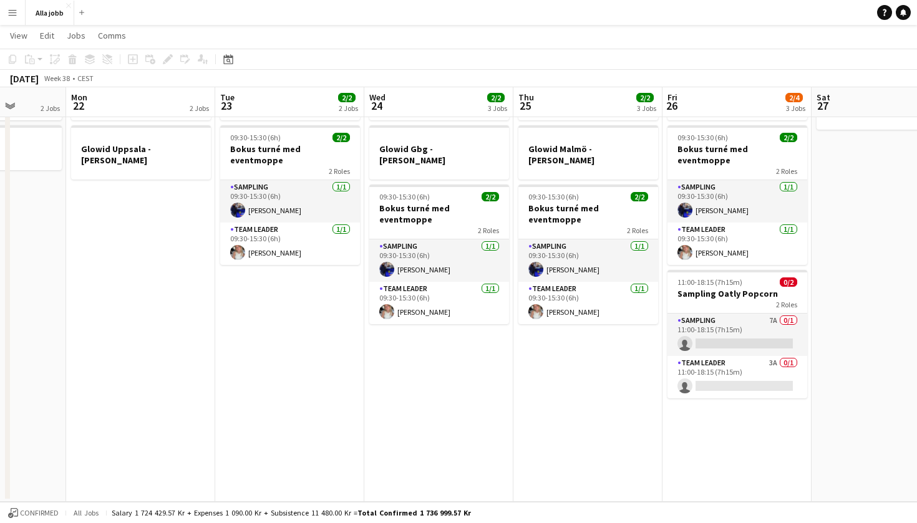
scroll to position [0, 382]
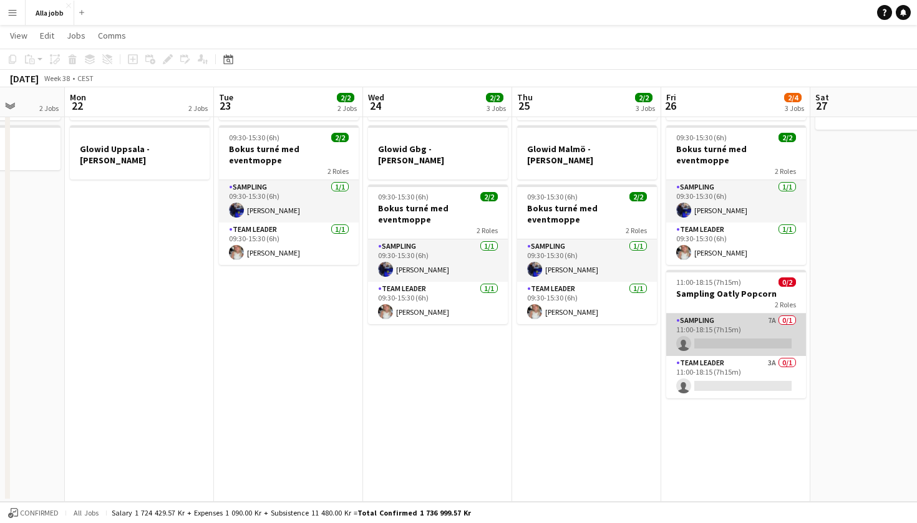
click at [738, 314] on app-card-role "Sampling 7A 0/1 11:00-18:15 (7h15m) single-neutral-actions" at bounding box center [736, 335] width 140 height 42
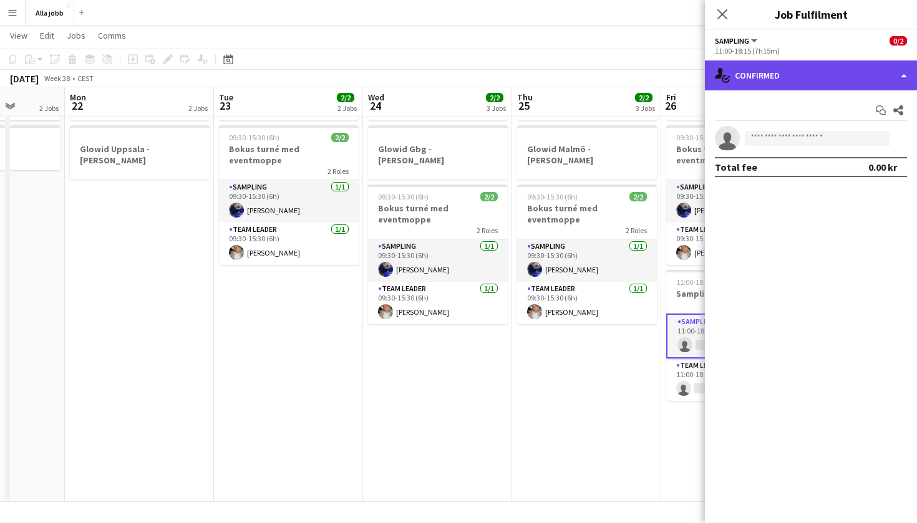
click at [760, 80] on div "single-neutral-actions-check-2 Confirmed" at bounding box center [811, 76] width 212 height 30
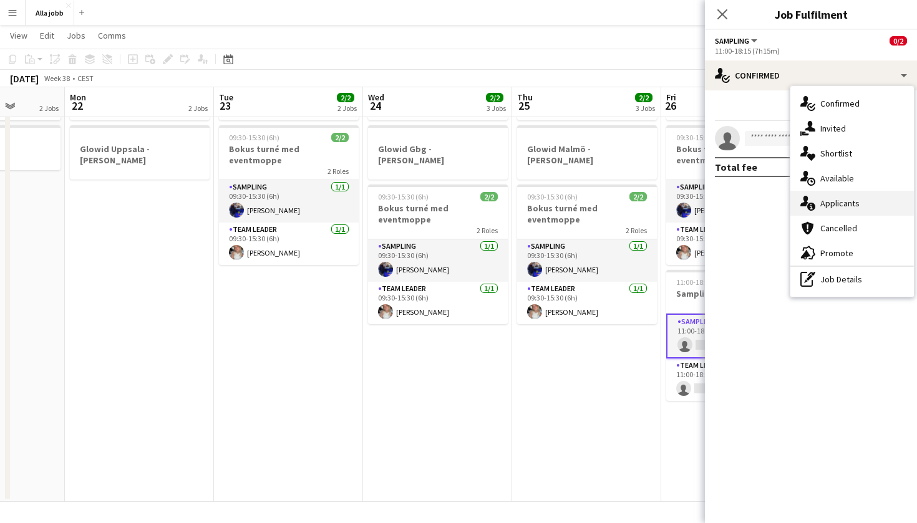
click at [814, 207] on icon at bounding box center [811, 207] width 8 height 8
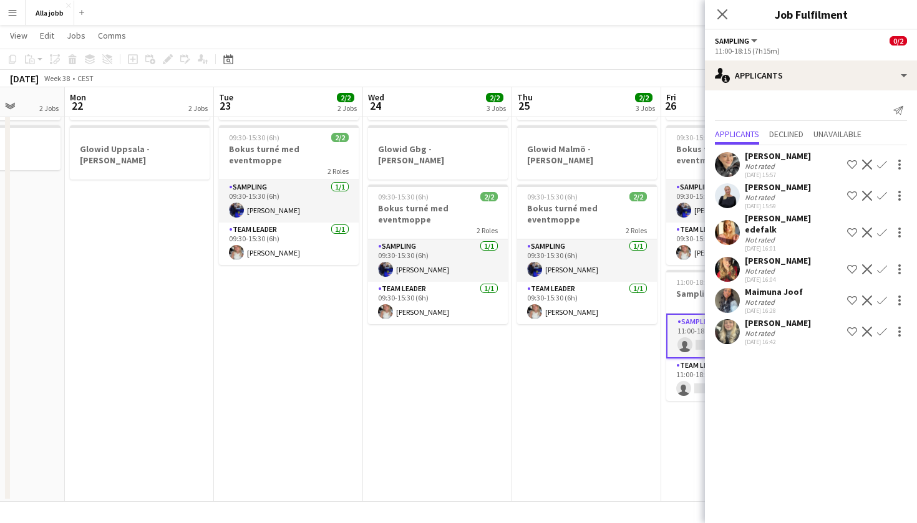
click at [578, 365] on app-date-cell "Bokus turné med APE Glowid [GEOGRAPHIC_DATA] - [PERSON_NAME] 09:30-15:30 (6h) 2…" at bounding box center [586, 286] width 149 height 432
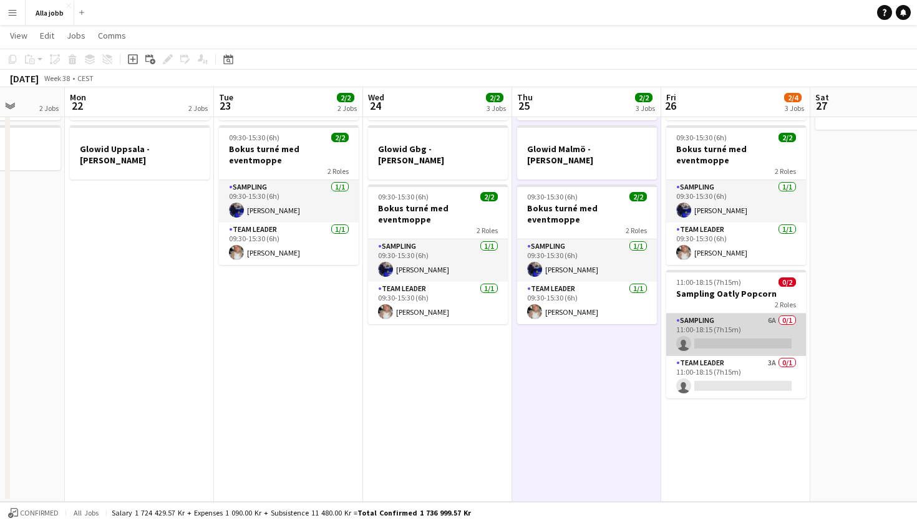
click at [735, 317] on app-card-role "Sampling 6A 0/1 11:00-18:15 (7h15m) single-neutral-actions" at bounding box center [736, 335] width 140 height 42
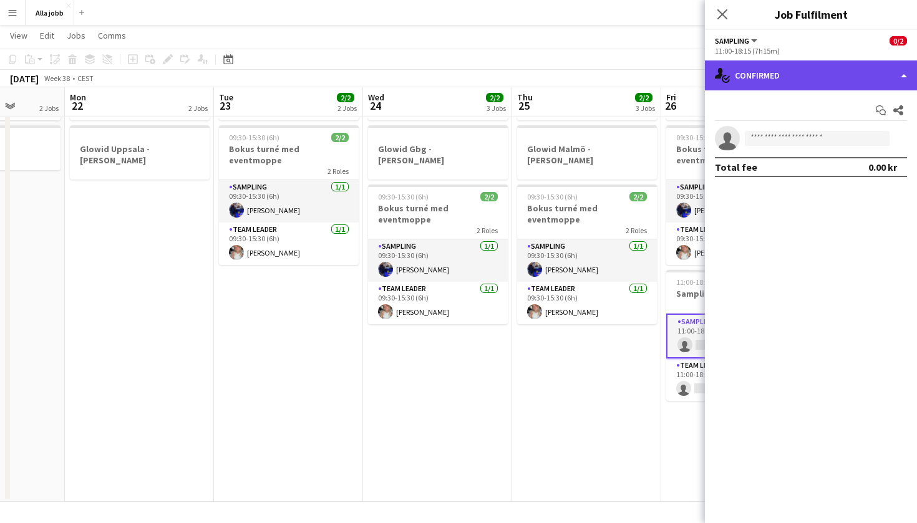
click at [773, 69] on div "single-neutral-actions-check-2 Confirmed" at bounding box center [811, 76] width 212 height 30
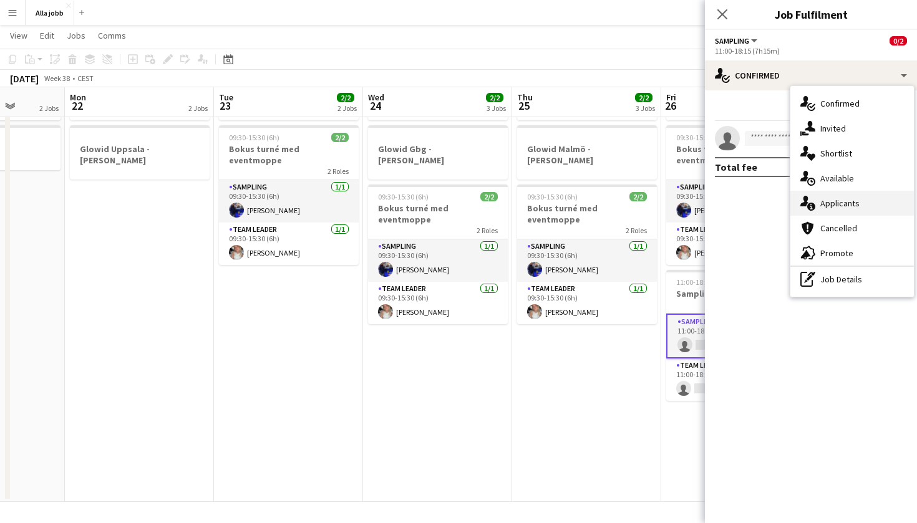
click at [819, 201] on div "single-neutral-actions-information Applicants" at bounding box center [852, 203] width 124 height 25
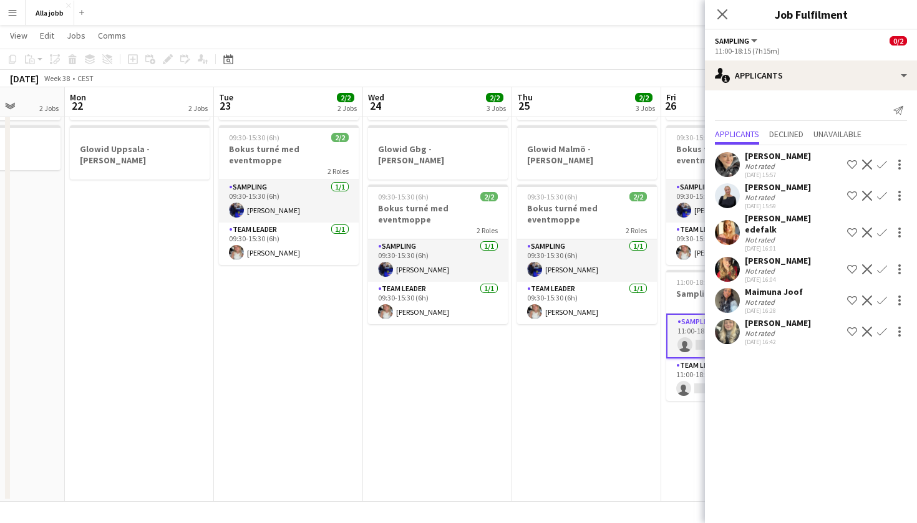
click at [604, 365] on app-date-cell "Bokus turné med APE Glowid [GEOGRAPHIC_DATA] - [PERSON_NAME] 09:30-15:30 (6h) 2…" at bounding box center [586, 286] width 149 height 432
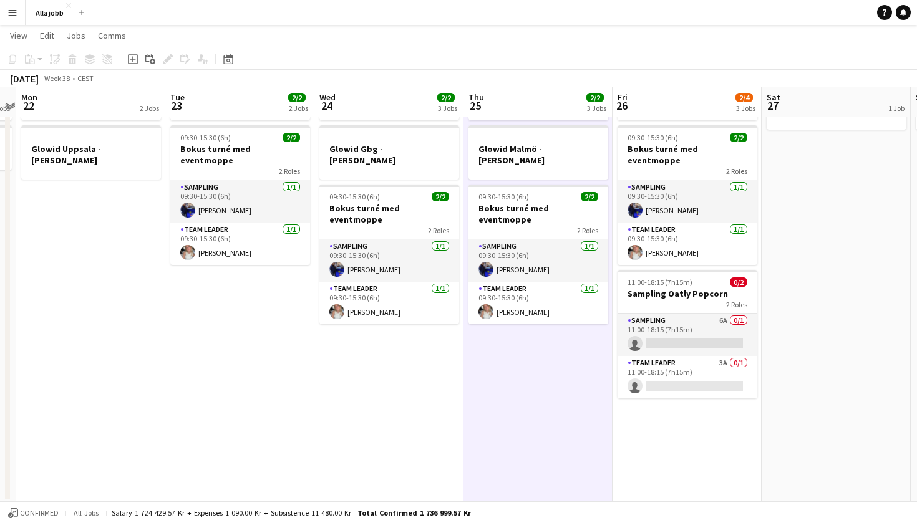
scroll to position [0, 433]
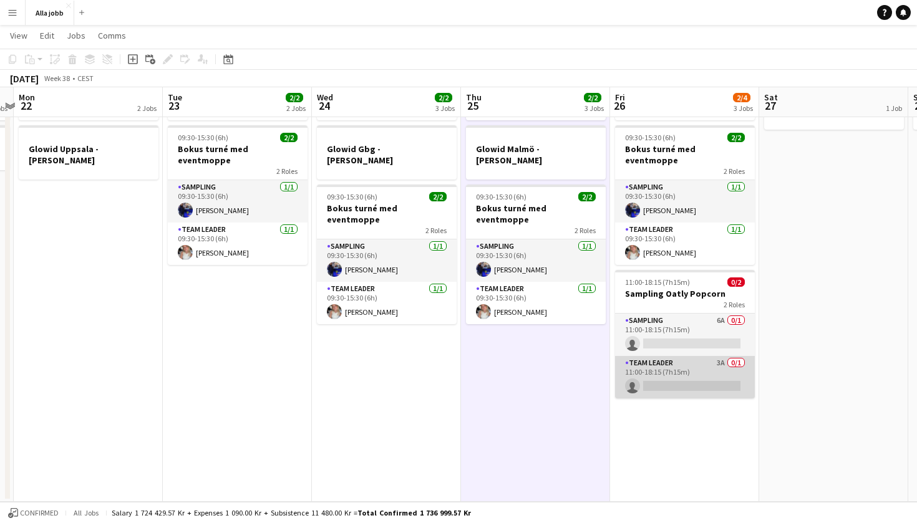
click at [696, 359] on app-card-role "Team Leader 3A 0/1 11:00-18:15 (7h15m) single-neutral-actions" at bounding box center [685, 377] width 140 height 42
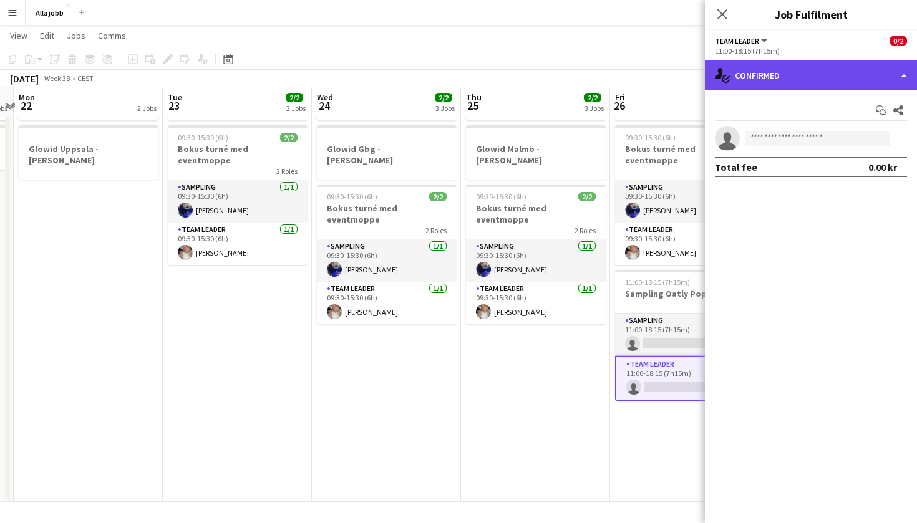
click at [773, 87] on div "single-neutral-actions-check-2 Confirmed" at bounding box center [811, 76] width 212 height 30
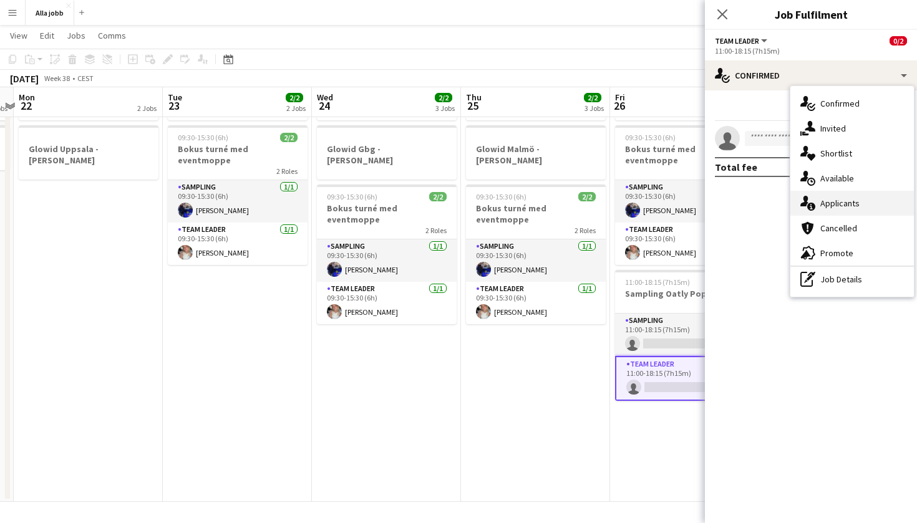
click at [825, 207] on span "Applicants" at bounding box center [839, 203] width 39 height 11
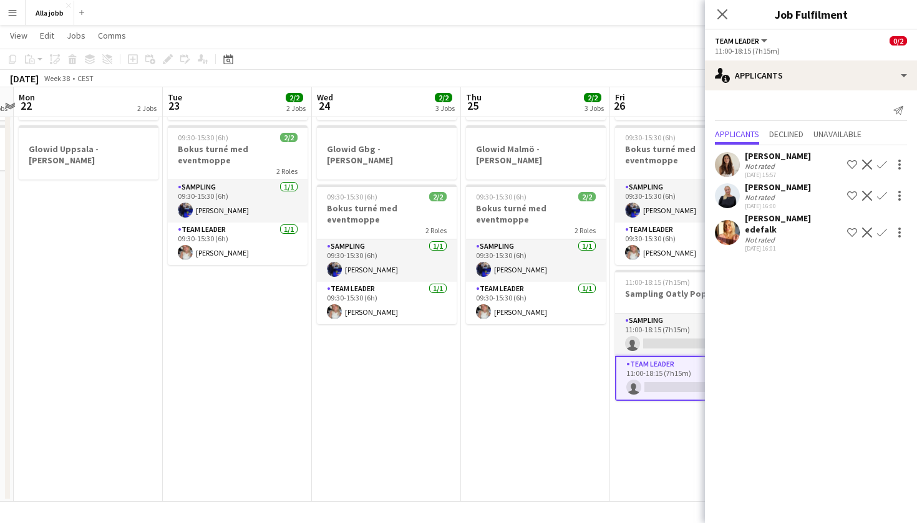
click at [554, 393] on app-date-cell "Bokus turné med APE Glowid [GEOGRAPHIC_DATA] - [PERSON_NAME] 09:30-15:30 (6h) 2…" at bounding box center [535, 286] width 149 height 432
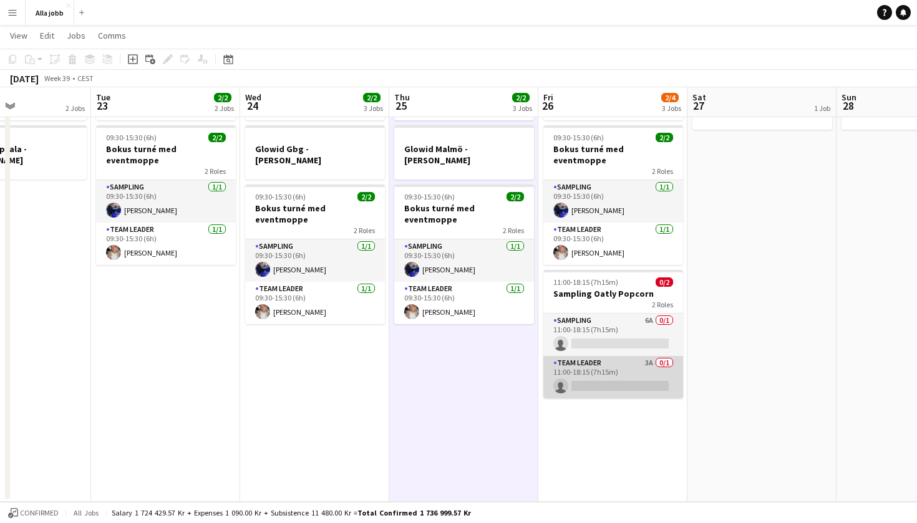
scroll to position [0, 370]
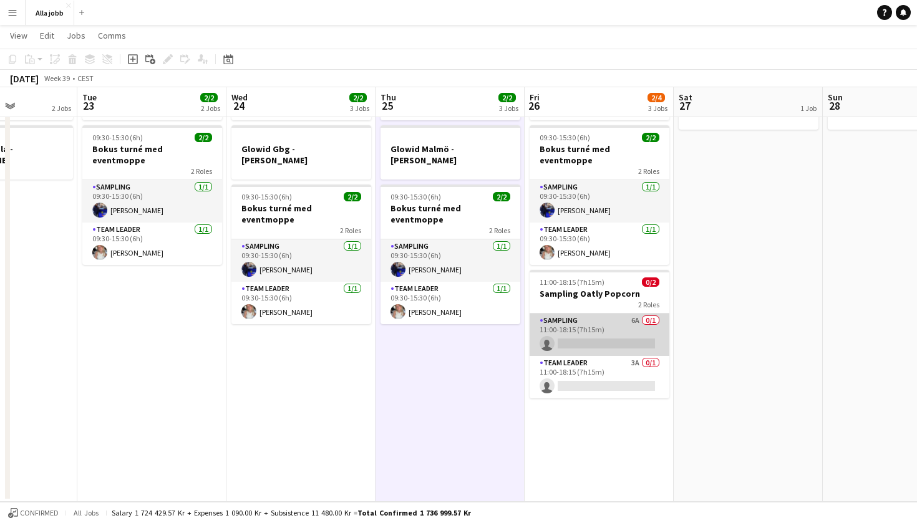
click at [627, 331] on app-card-role "Sampling 6A 0/1 11:00-18:15 (7h15m) single-neutral-actions" at bounding box center [600, 335] width 140 height 42
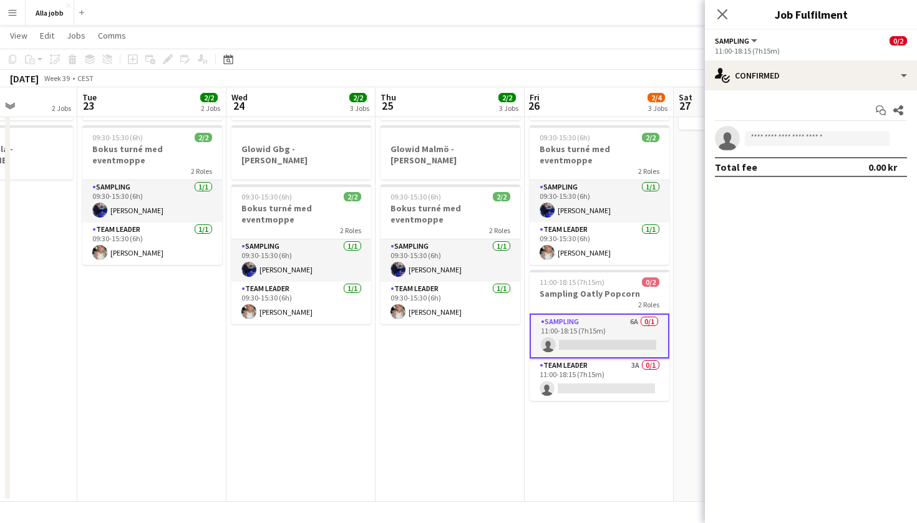
click at [432, 361] on app-date-cell "Bokus turné med APE Glowid [GEOGRAPHIC_DATA] - [PERSON_NAME] 09:30-15:30 (6h) 2…" at bounding box center [449, 286] width 149 height 432
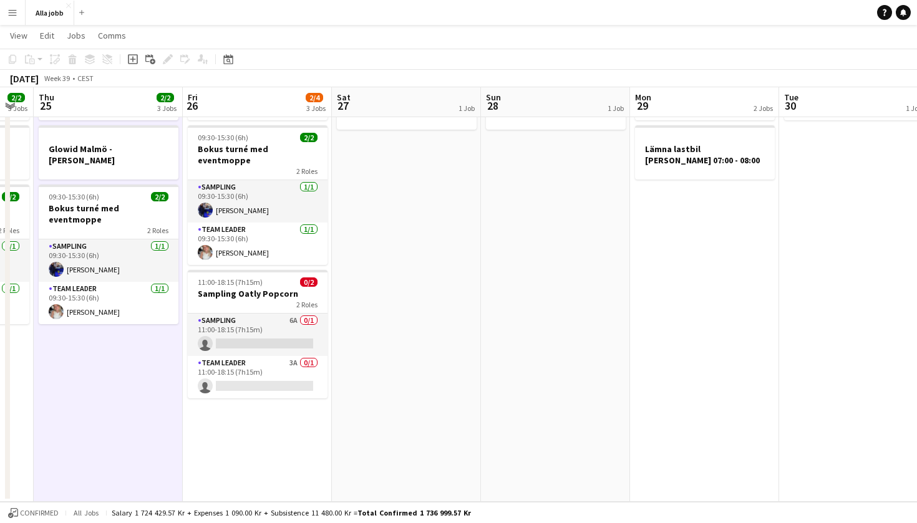
scroll to position [0, 421]
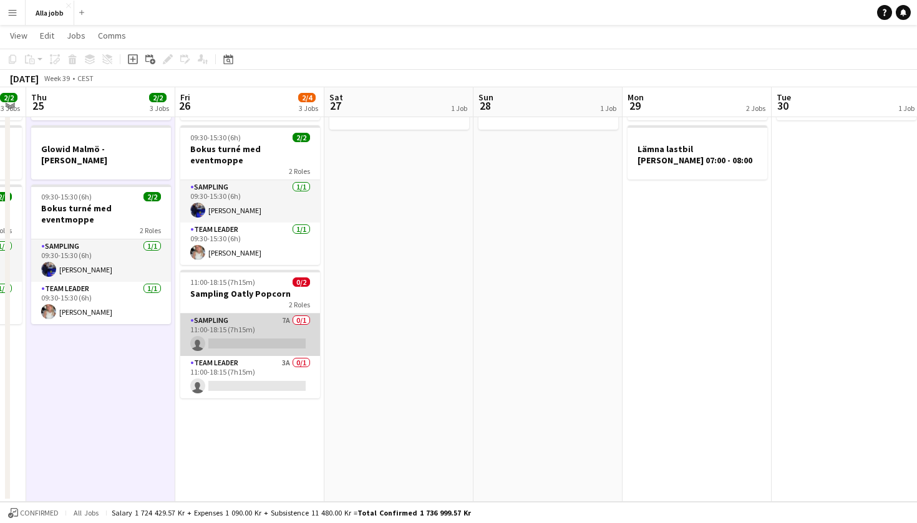
click at [269, 320] on app-card-role "Sampling 7A 0/1 11:00-18:15 (7h15m) single-neutral-actions" at bounding box center [250, 335] width 140 height 42
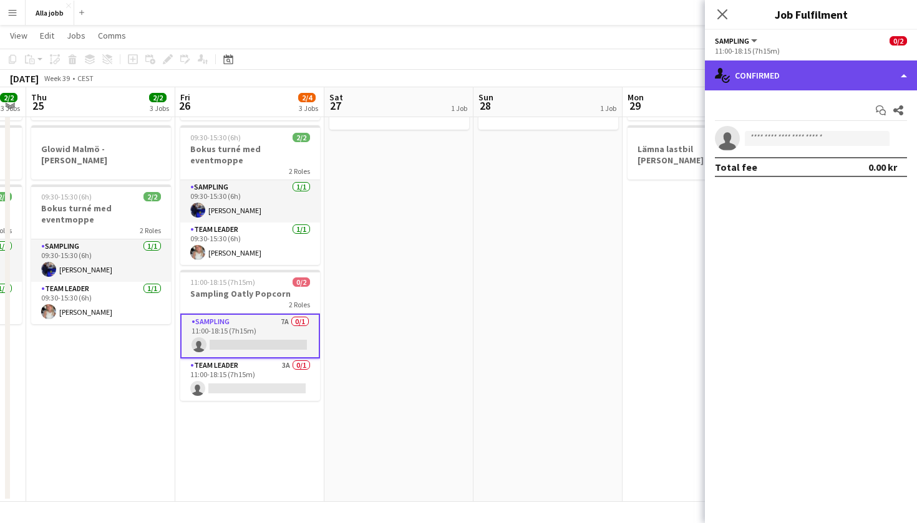
click at [781, 77] on div "single-neutral-actions-check-2 Confirmed" at bounding box center [811, 76] width 212 height 30
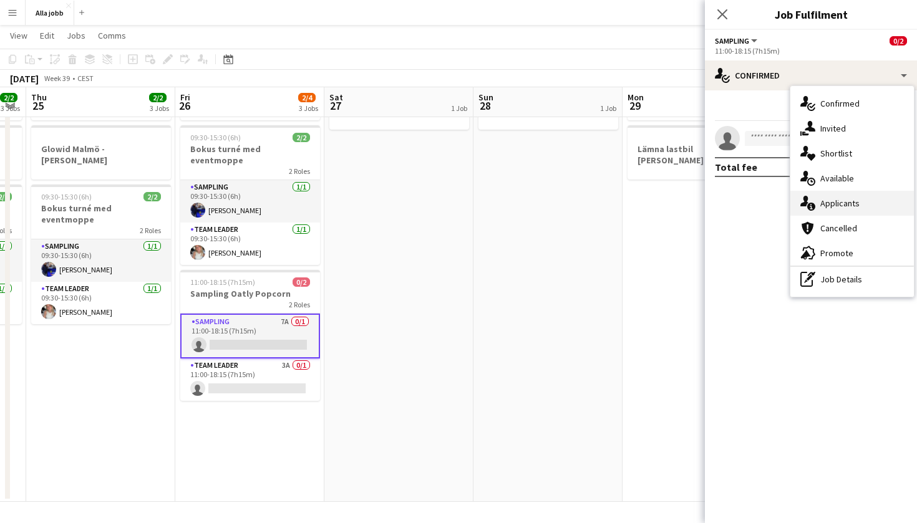
click at [814, 213] on div "single-neutral-actions-information Applicants" at bounding box center [852, 203] width 124 height 25
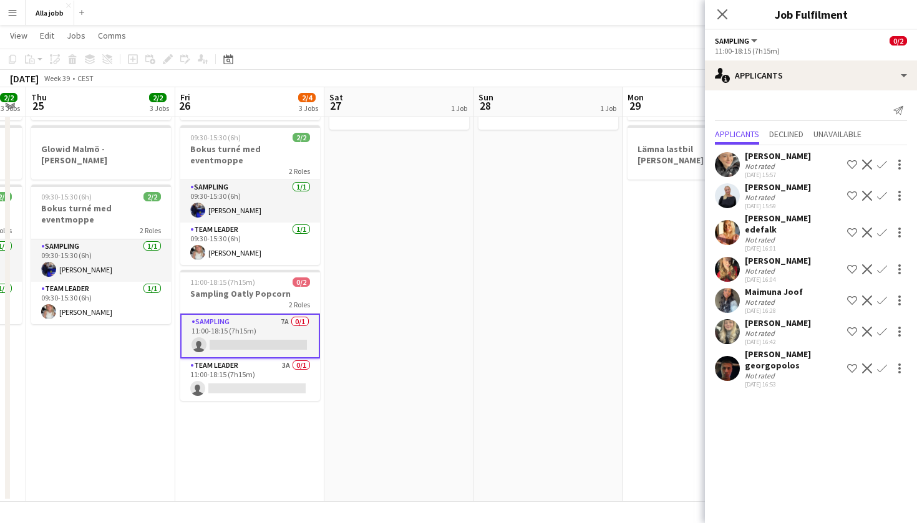
click at [504, 302] on app-date-cell "Glowid Oslo - [PERSON_NAME]" at bounding box center [547, 286] width 149 height 432
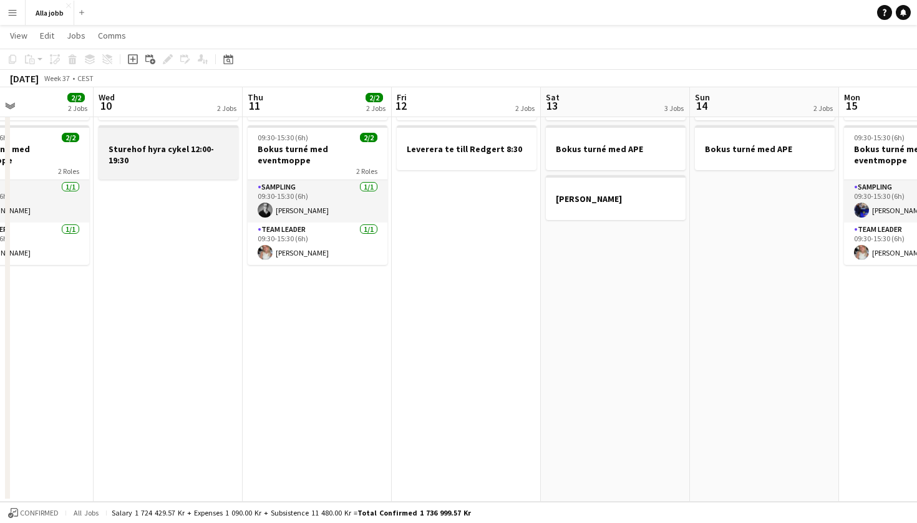
scroll to position [0, 346]
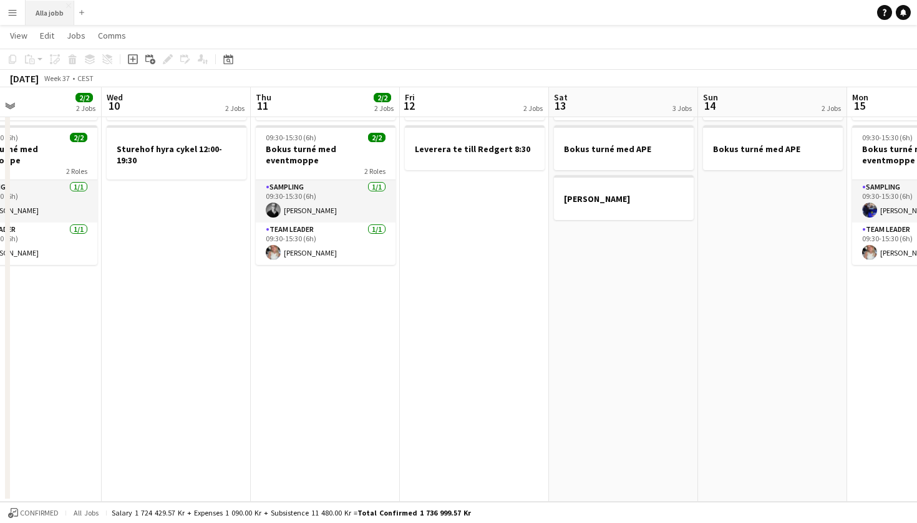
click at [55, 8] on button "Alla jobb Close" at bounding box center [50, 13] width 49 height 24
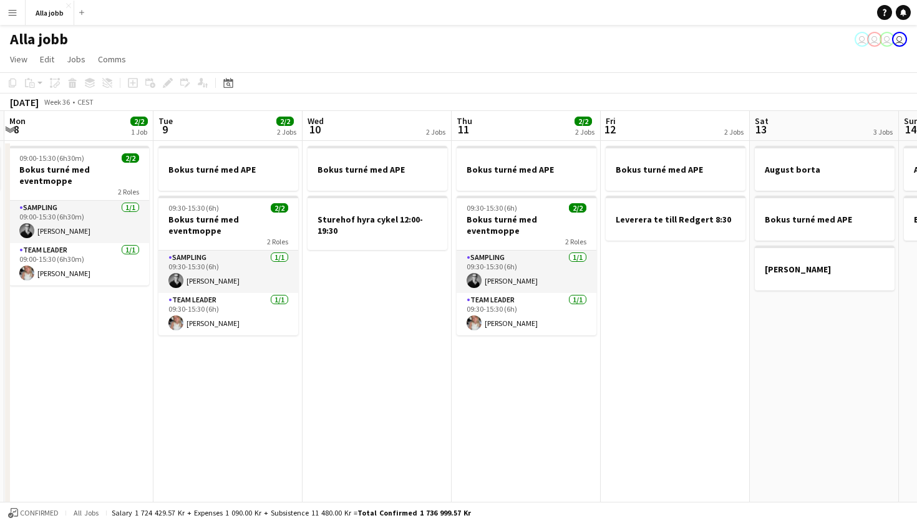
scroll to position [0, 444]
